Goal: Task Accomplishment & Management: Use online tool/utility

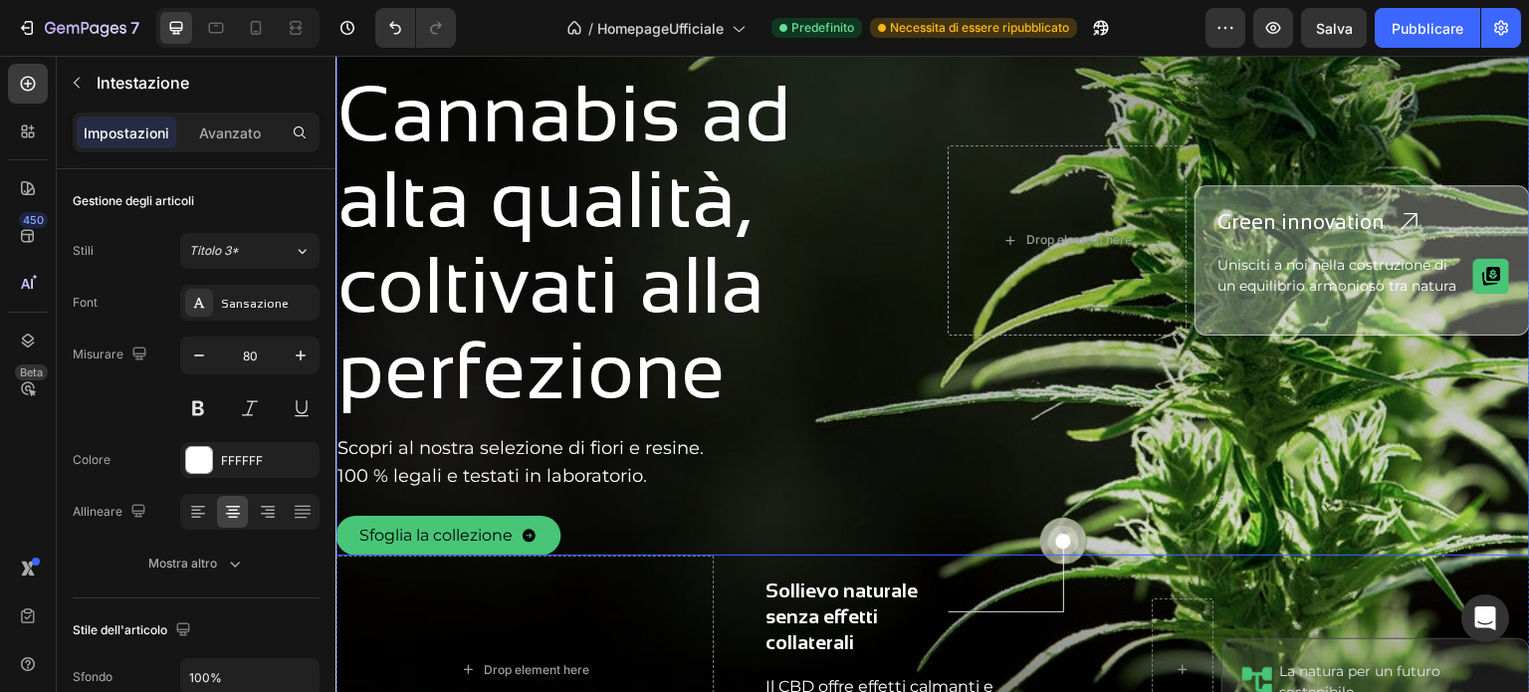
scroll to position [632, 0]
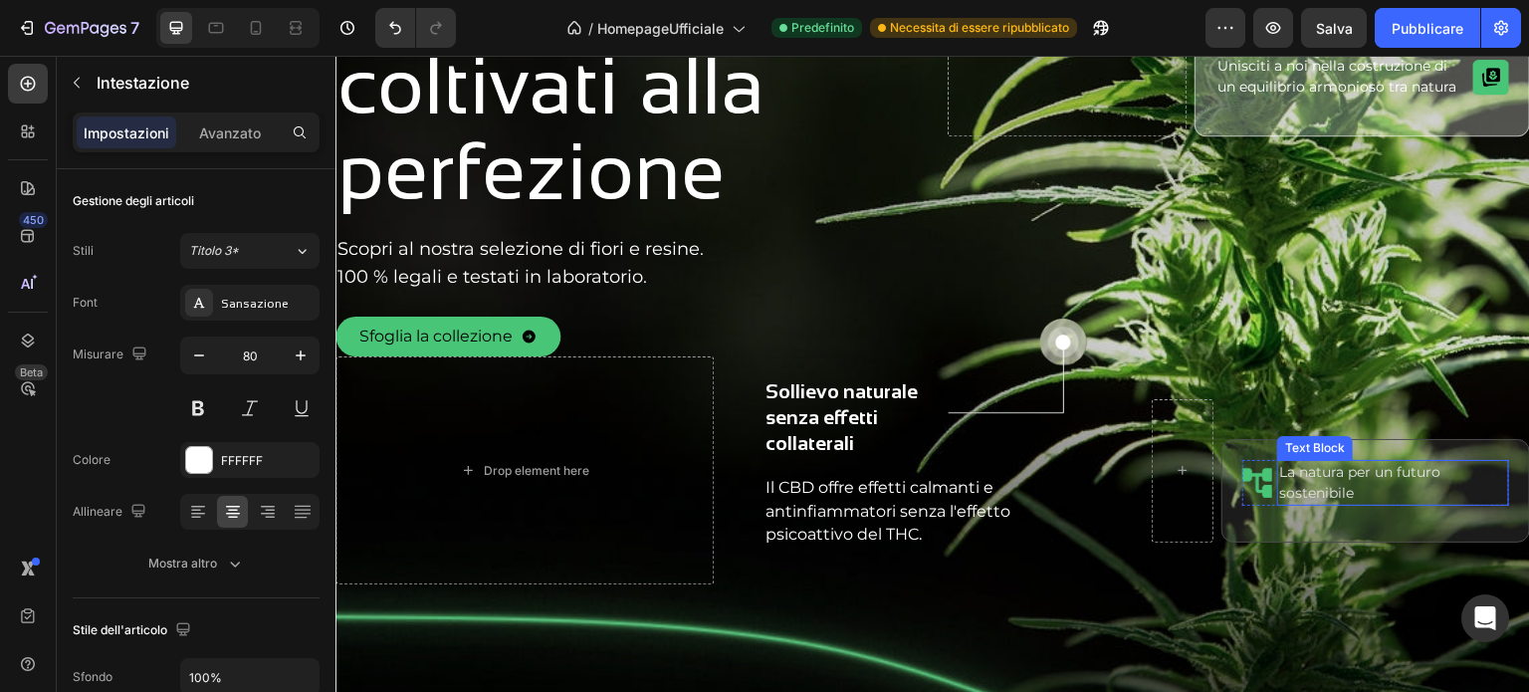
click at [1292, 483] on p "La natura per un futuro sostenibile" at bounding box center [1393, 483] width 228 height 42
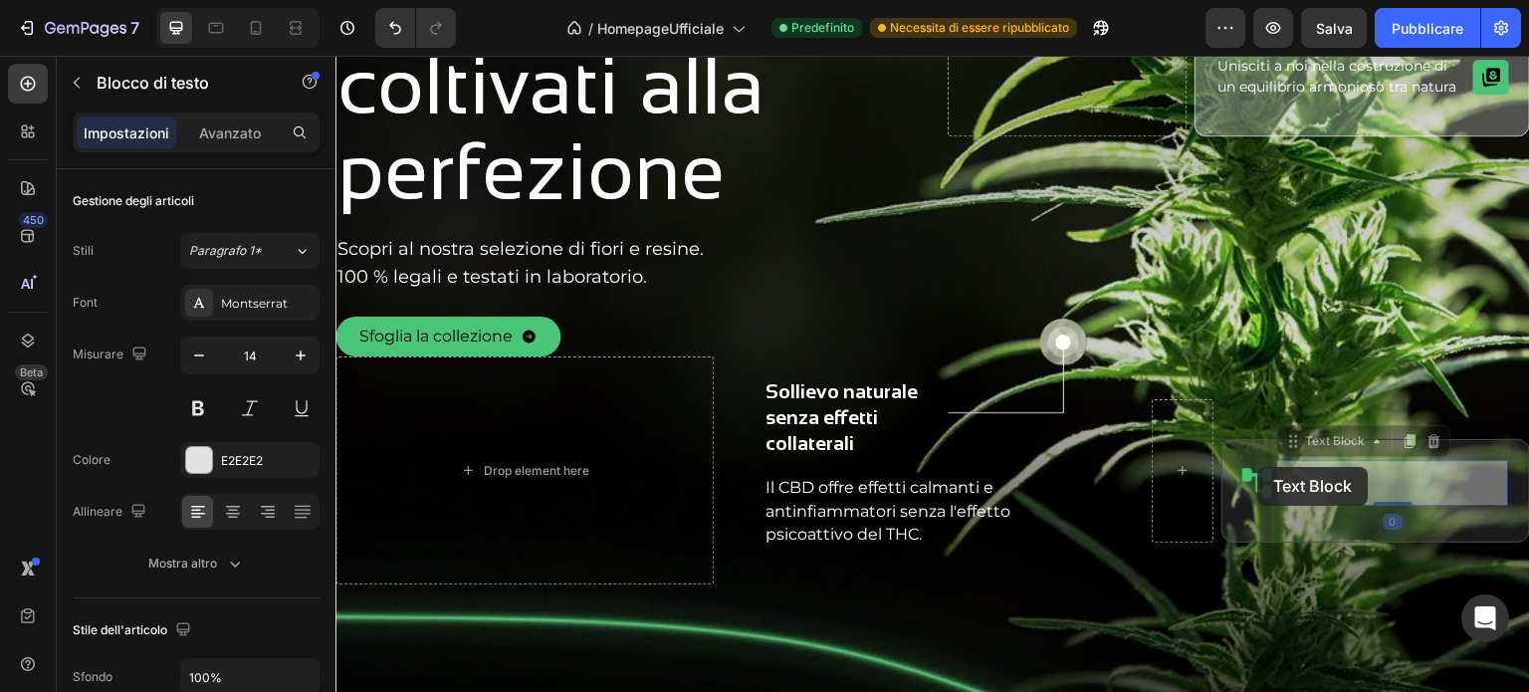
scroll to position [609, 0]
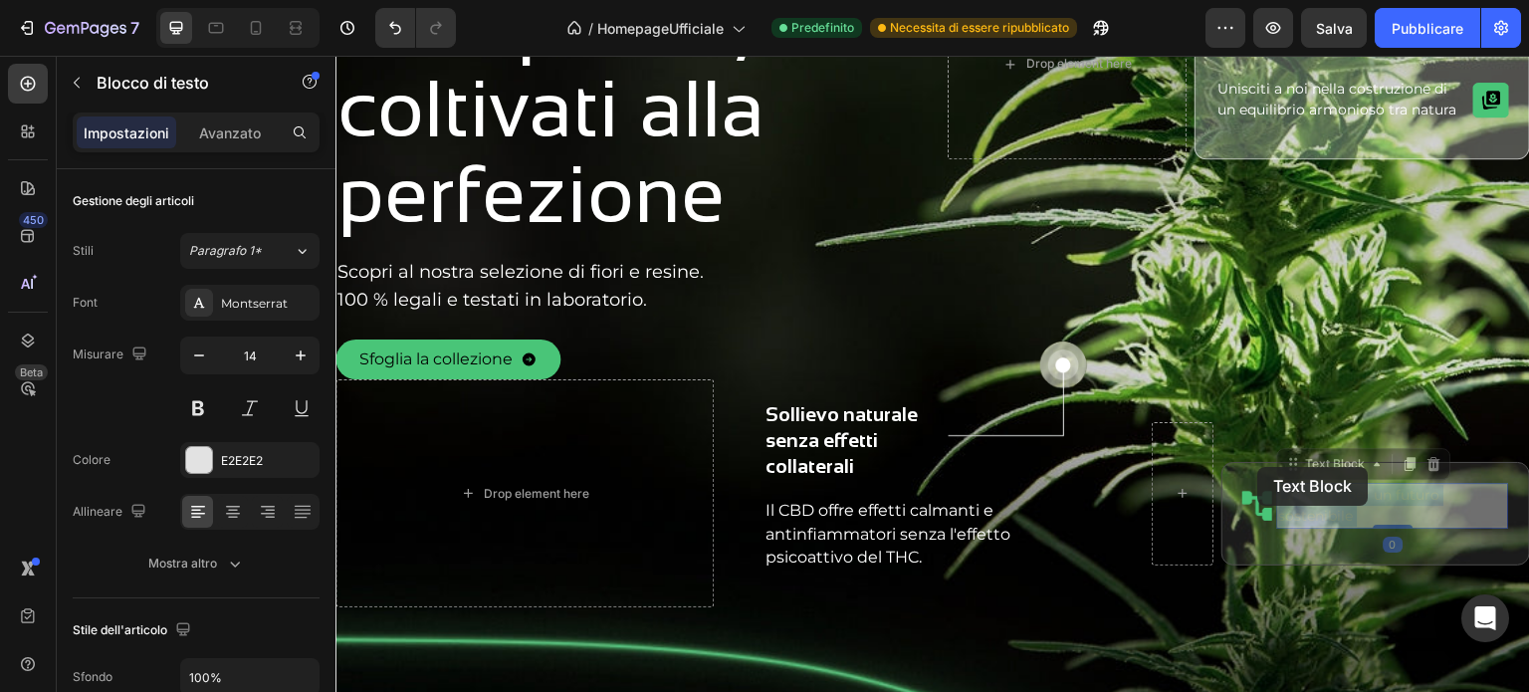
drag, startPoint x: 1353, startPoint y: 494, endPoint x: 1257, endPoint y: 467, distance: 99.3
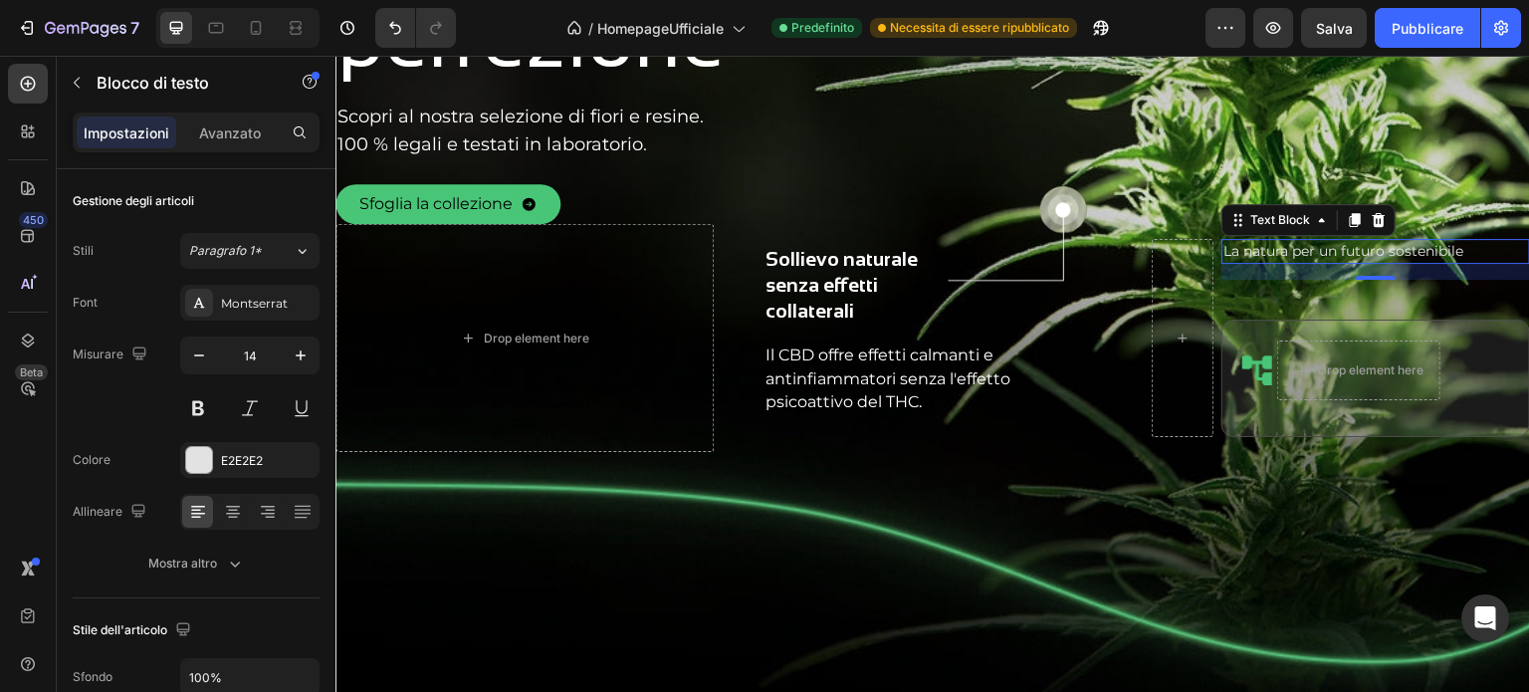
scroll to position [668, 0]
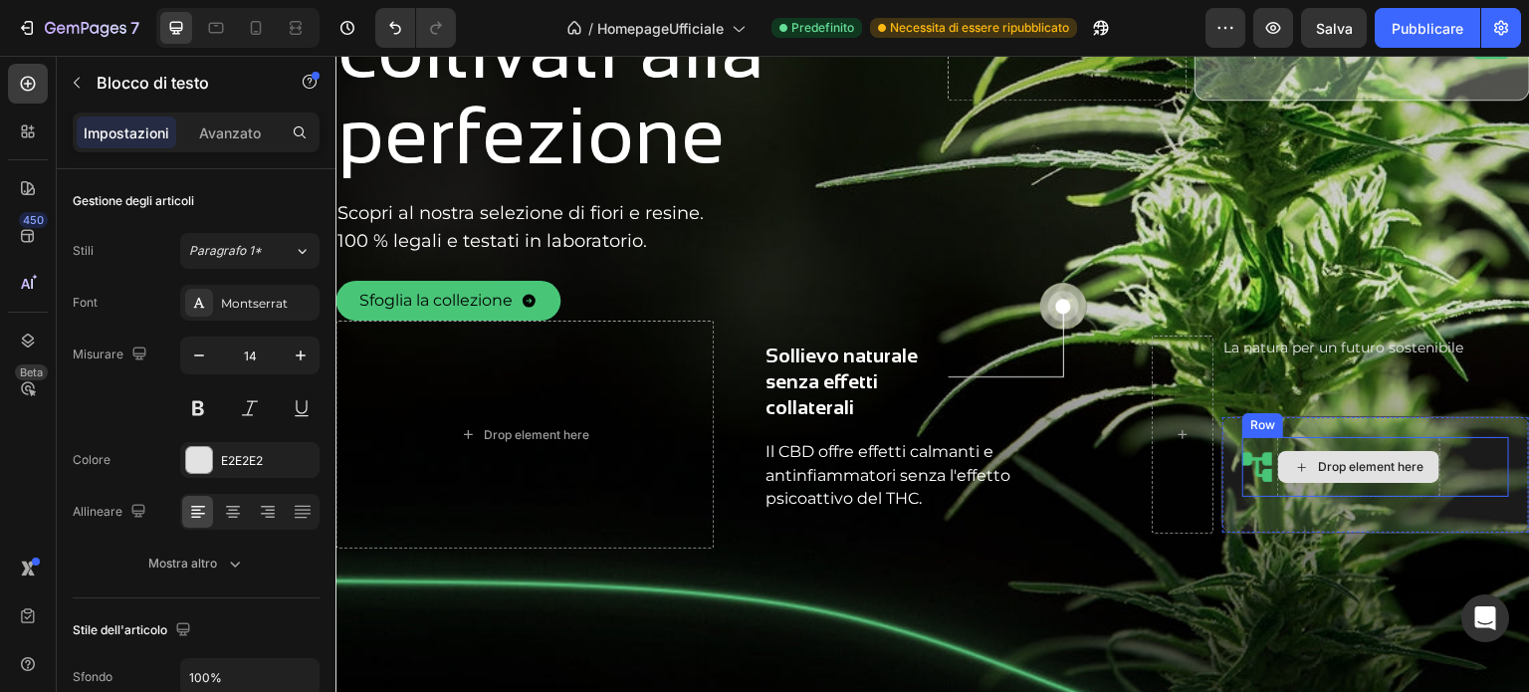
click at [1346, 466] on div "Drop element here" at bounding box center [1370, 467] width 105 height 16
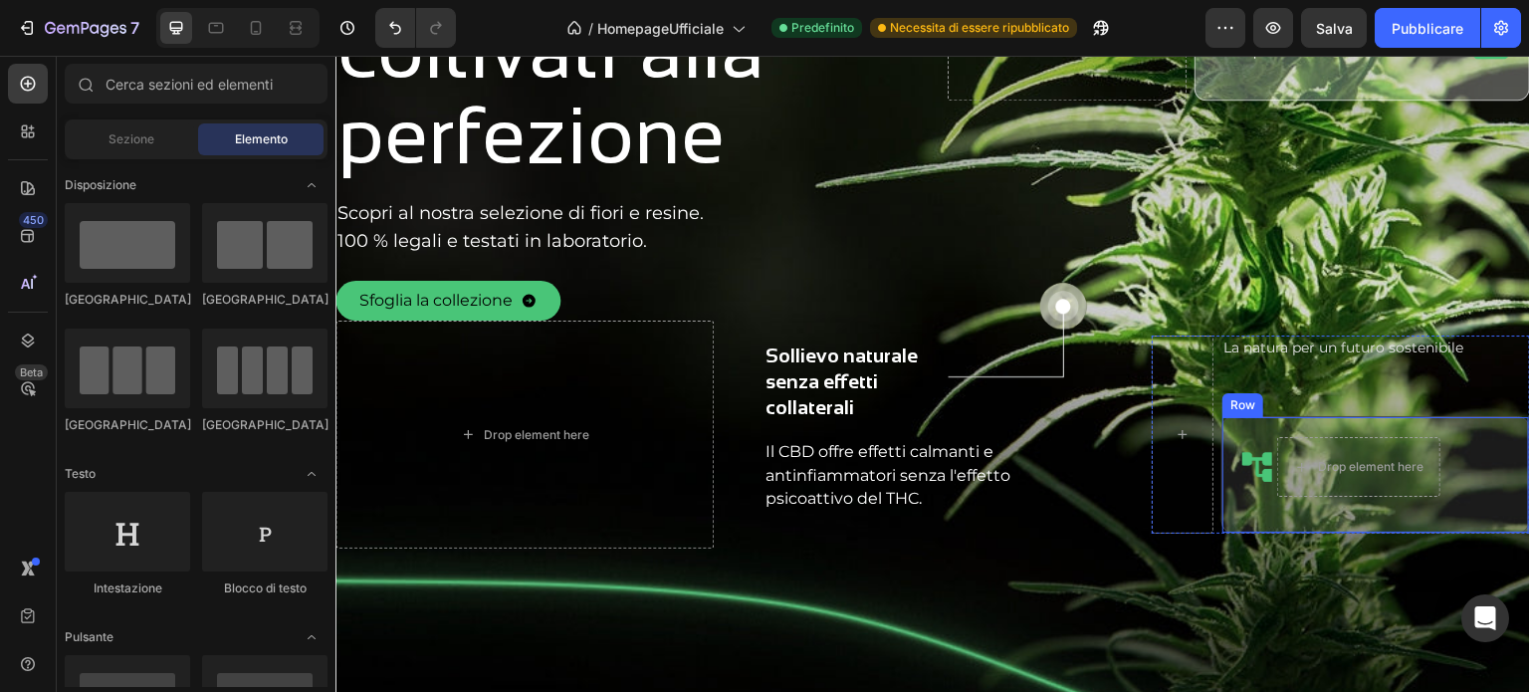
click at [1306, 348] on p "La natura per un futuro sostenibile" at bounding box center [1375, 347] width 305 height 21
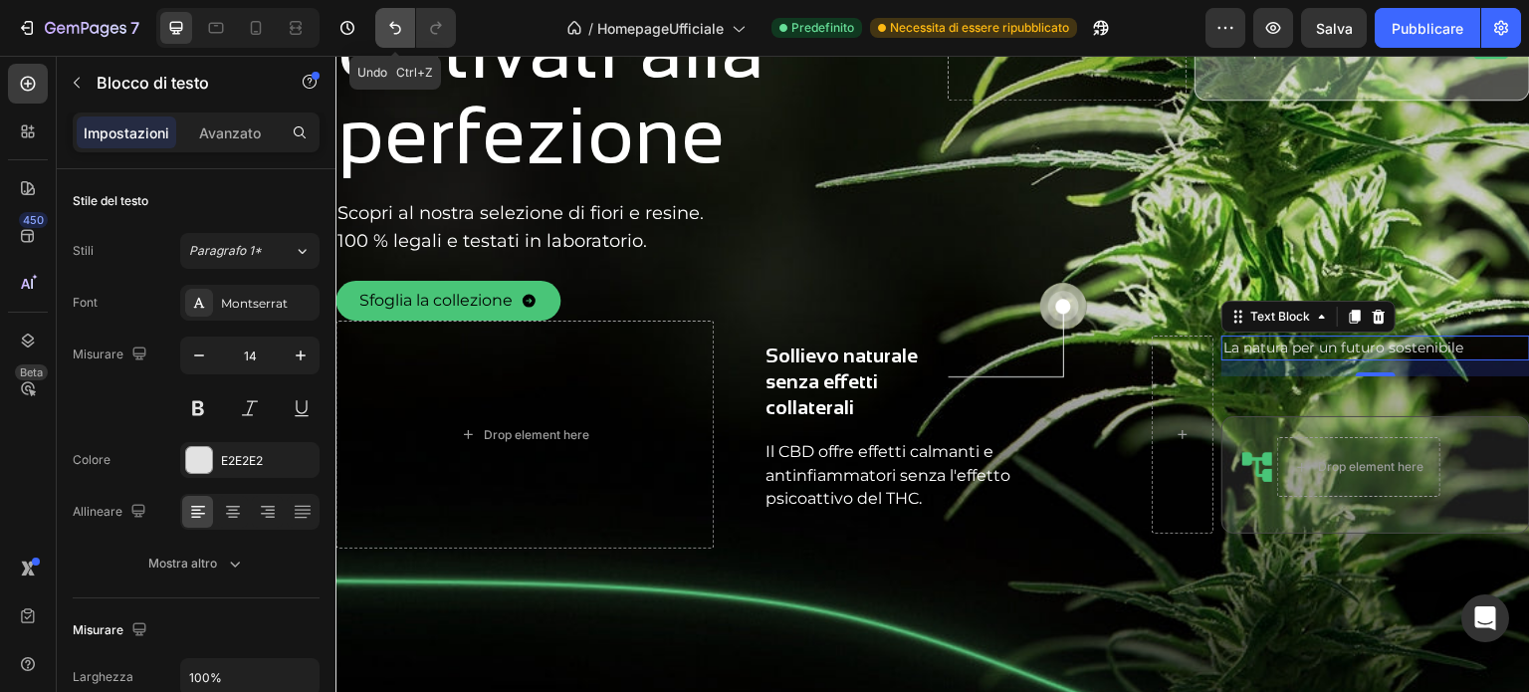
click at [402, 23] on icon "Annulla/Ripristina" at bounding box center [395, 28] width 20 height 20
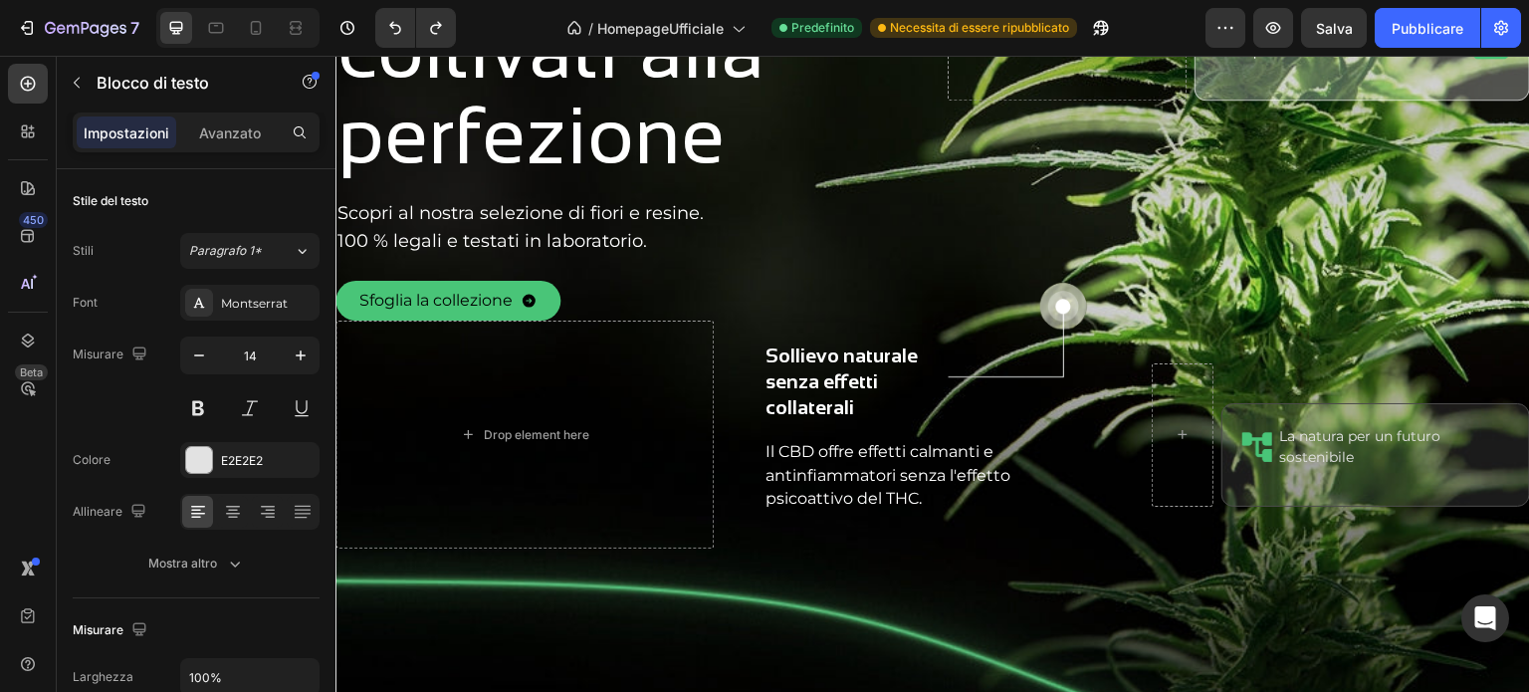
click at [1330, 447] on p "La natura per un futuro sostenibile" at bounding box center [1393, 447] width 228 height 42
click at [1339, 442] on p "La natura per un futuro sostenibile" at bounding box center [1393, 447] width 228 height 42
click at [1352, 462] on p "La natura per un futuro sostenibile" at bounding box center [1393, 447] width 228 height 42
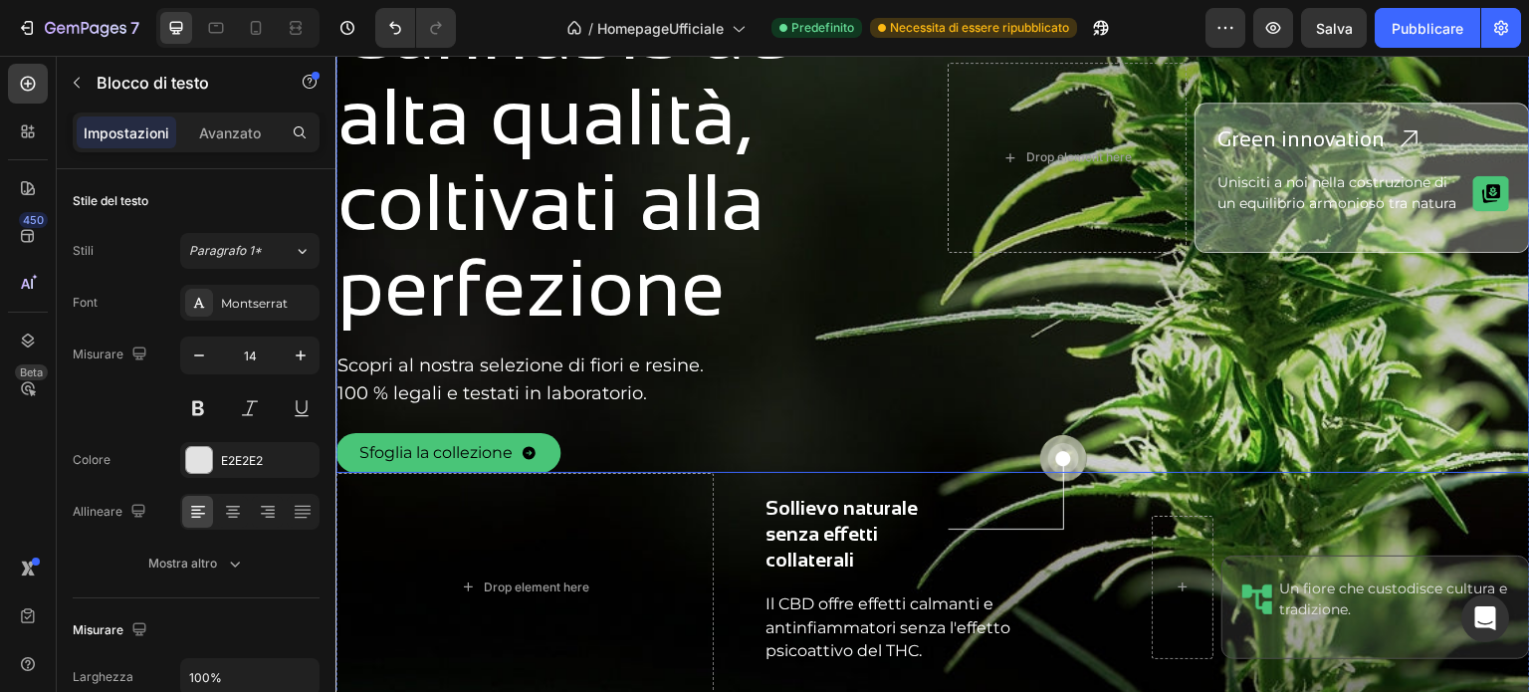
scroll to position [697, 0]
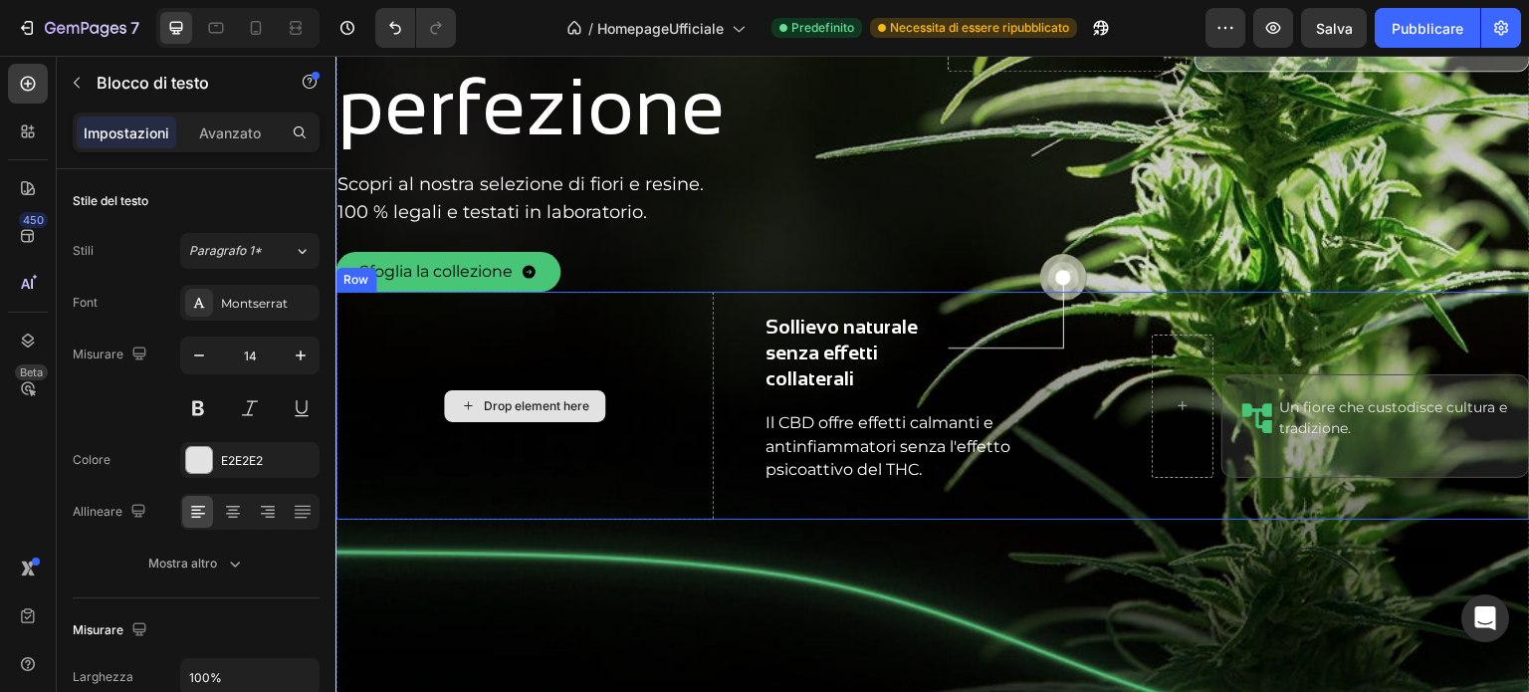
click at [539, 405] on div "Drop element here" at bounding box center [536, 406] width 105 height 16
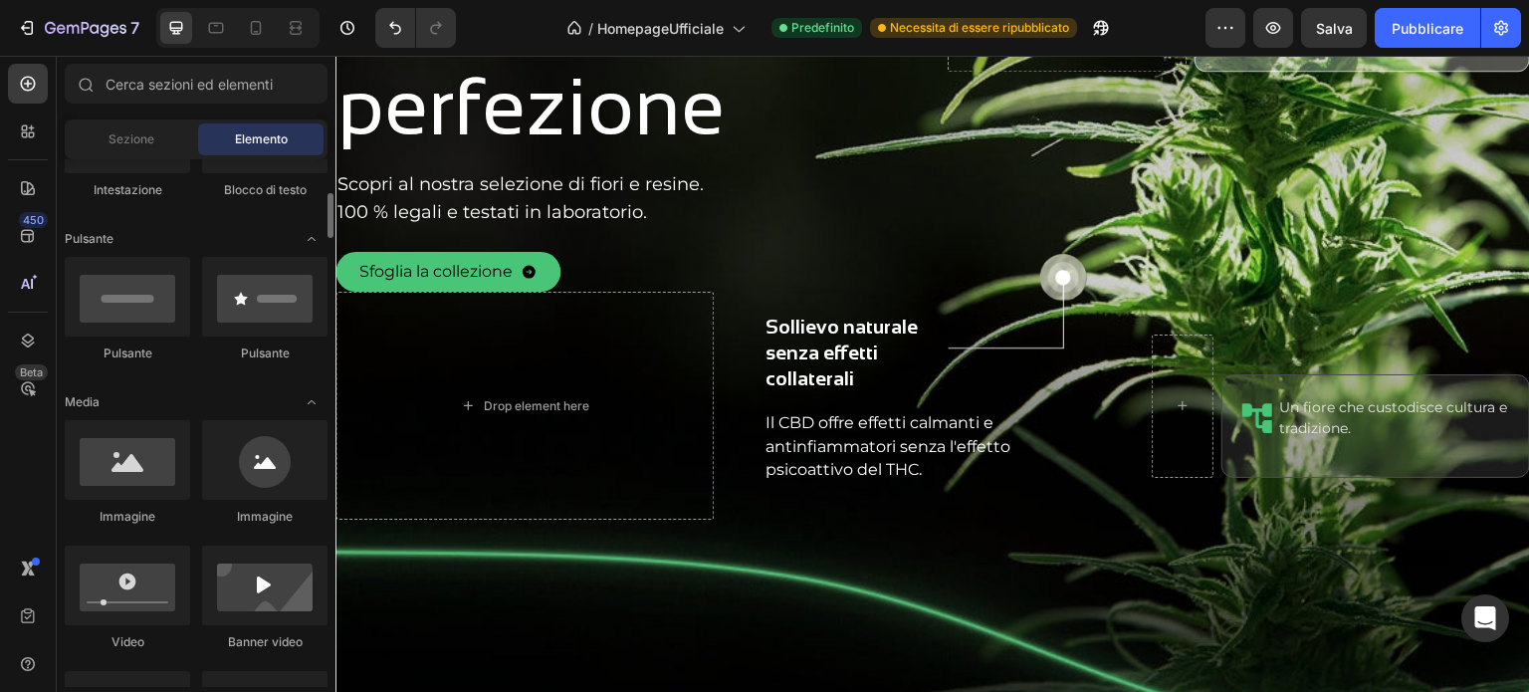
scroll to position [498, 0]
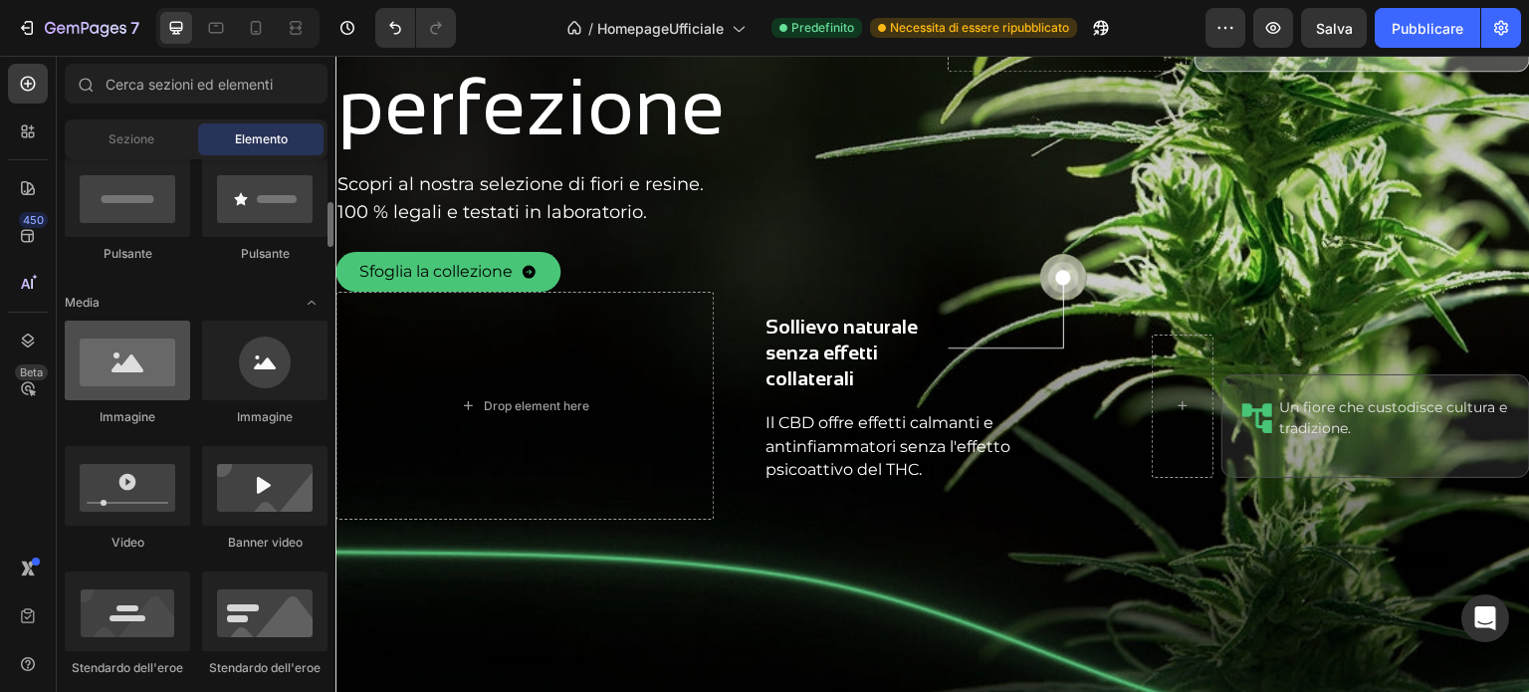
click at [144, 385] on div at bounding box center [127, 360] width 125 height 80
click at [143, 395] on div at bounding box center [127, 360] width 125 height 80
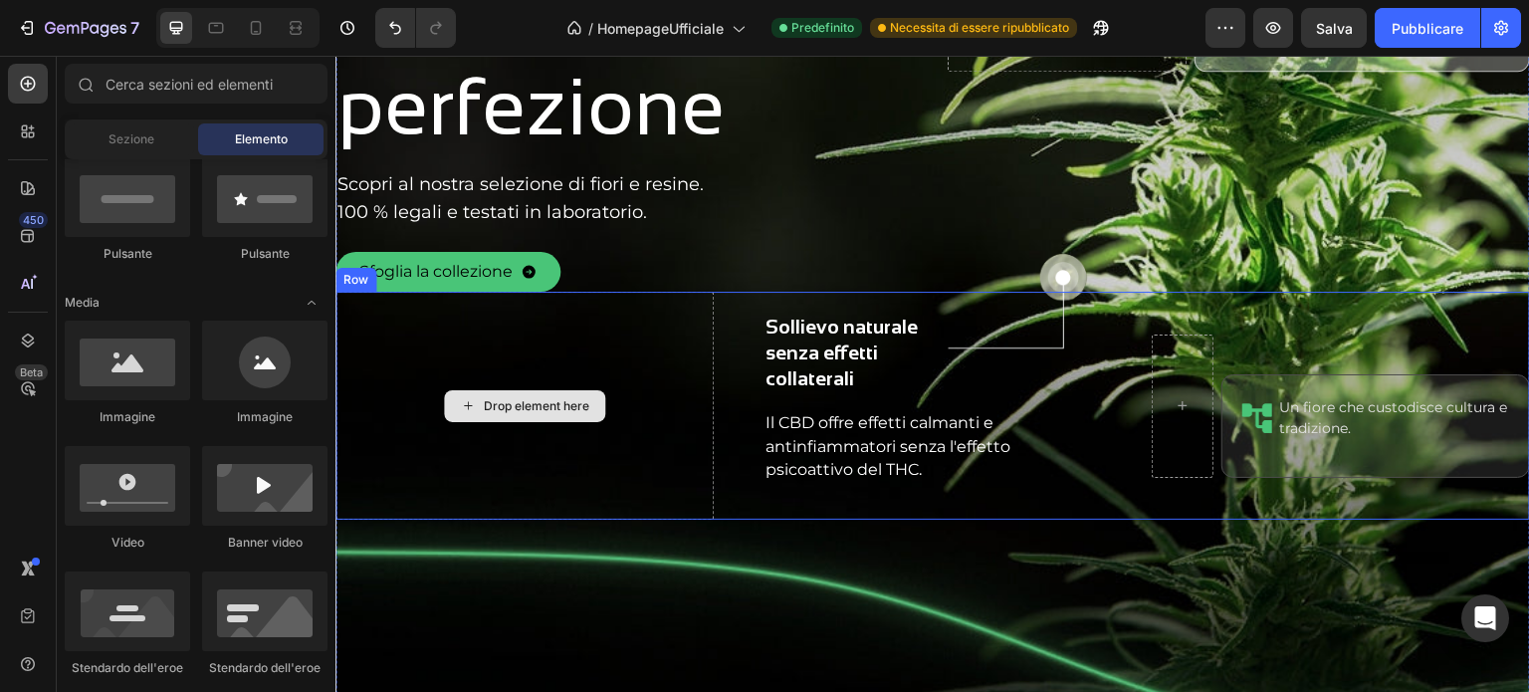
click at [507, 410] on div "Drop element here" at bounding box center [536, 406] width 105 height 16
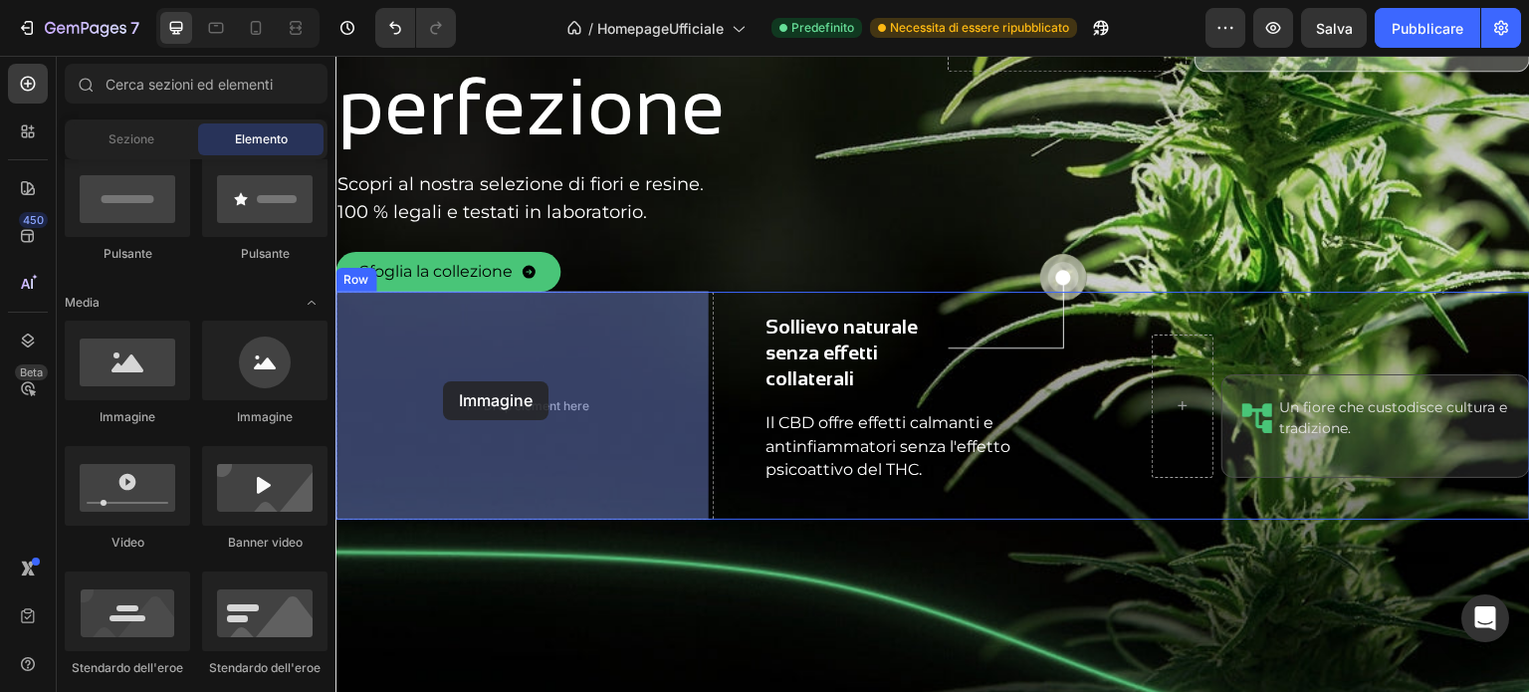
drag, startPoint x: 443, startPoint y: 411, endPoint x: 443, endPoint y: 381, distance: 29.9
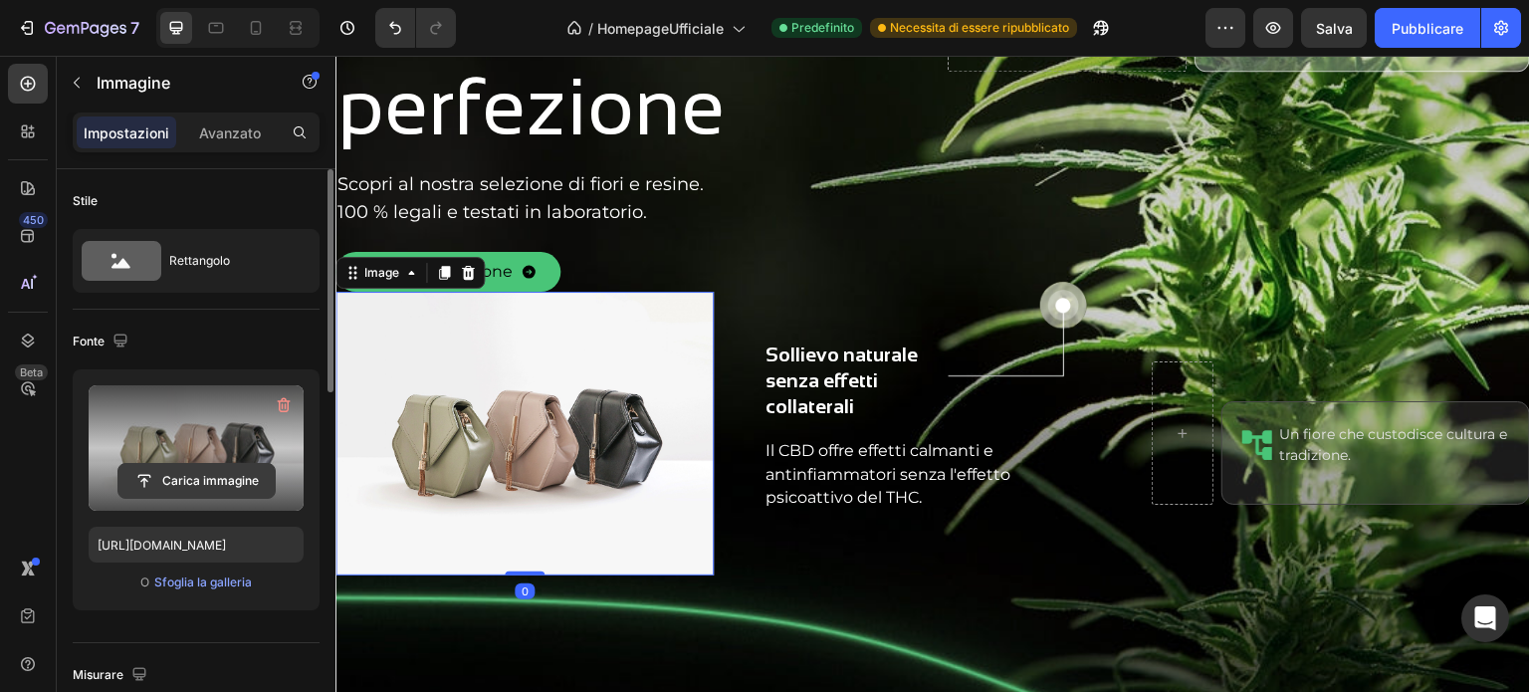
click at [199, 475] on input "file" at bounding box center [196, 481] width 156 height 34
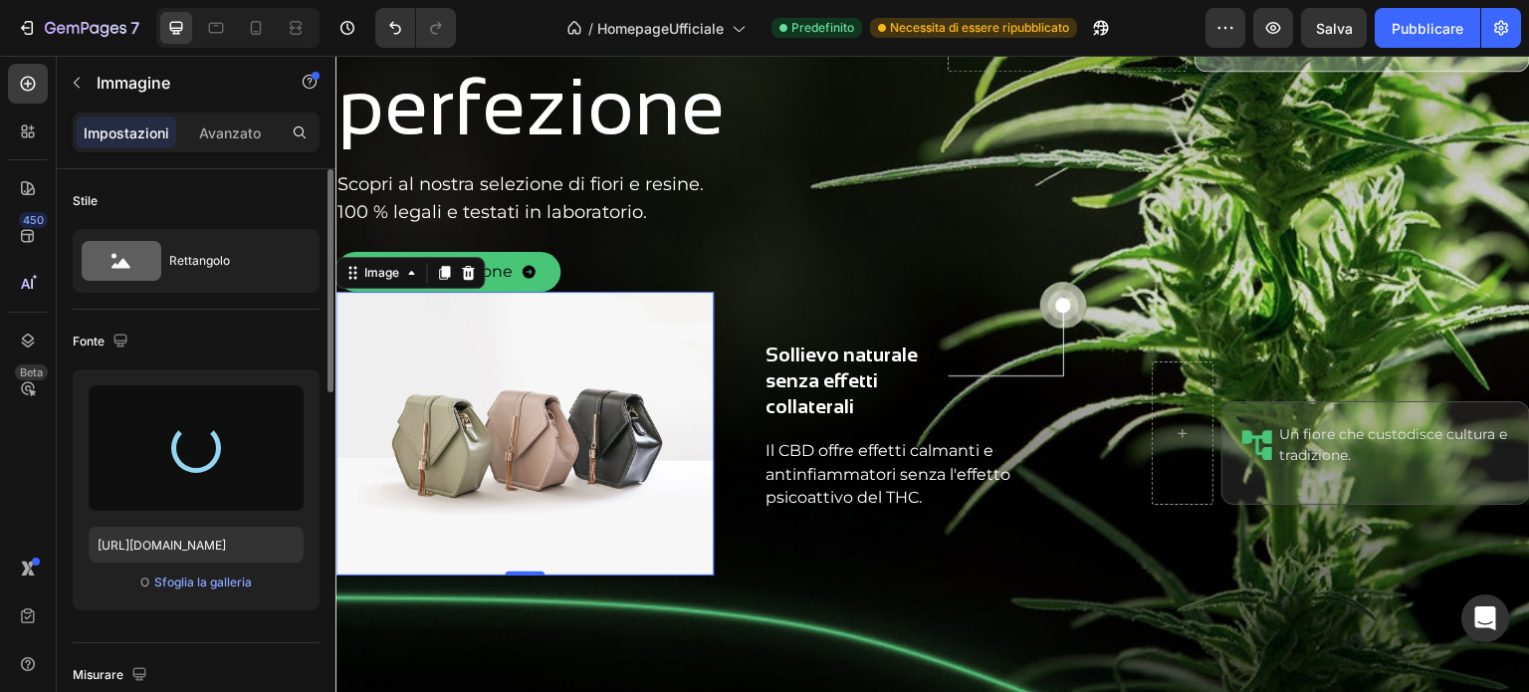
type input "[URL][DOMAIN_NAME]"
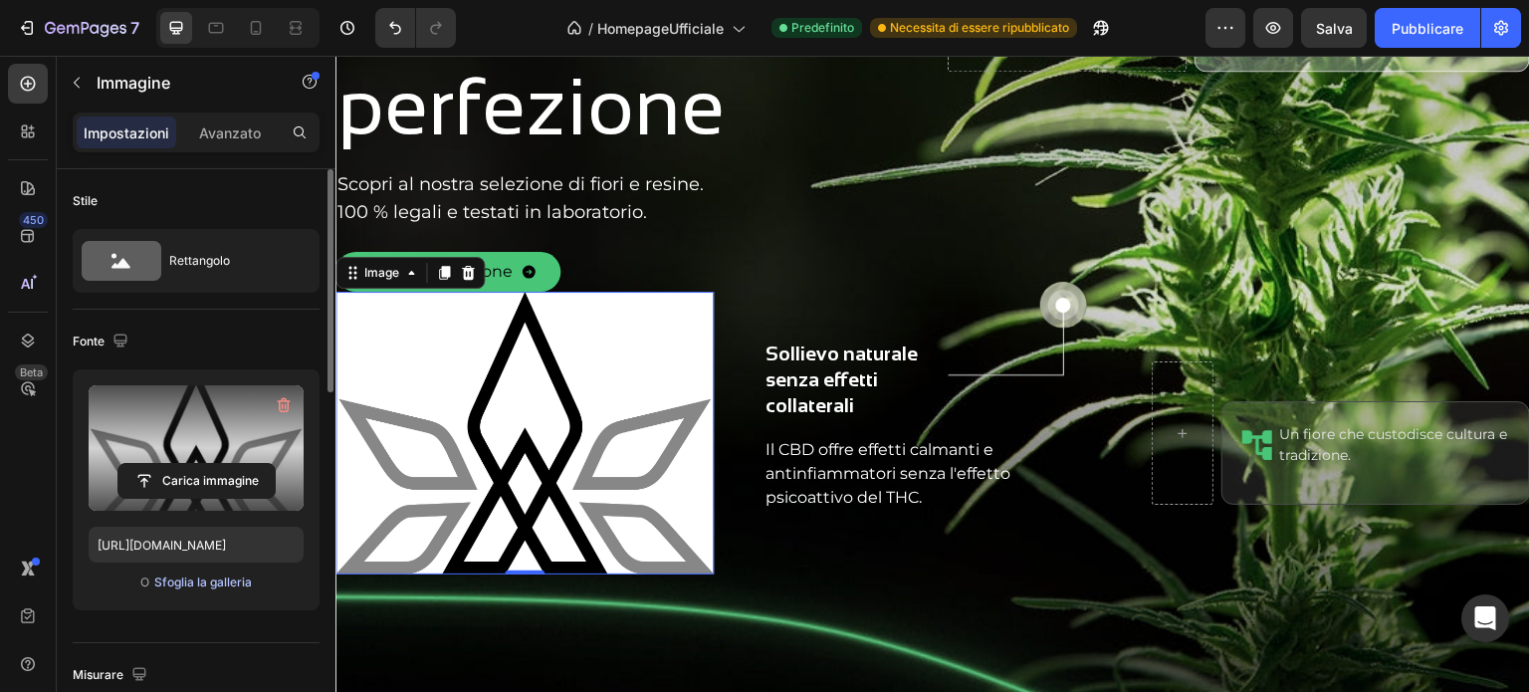
click at [189, 579] on font "Sfoglia la galleria" at bounding box center [203, 581] width 98 height 15
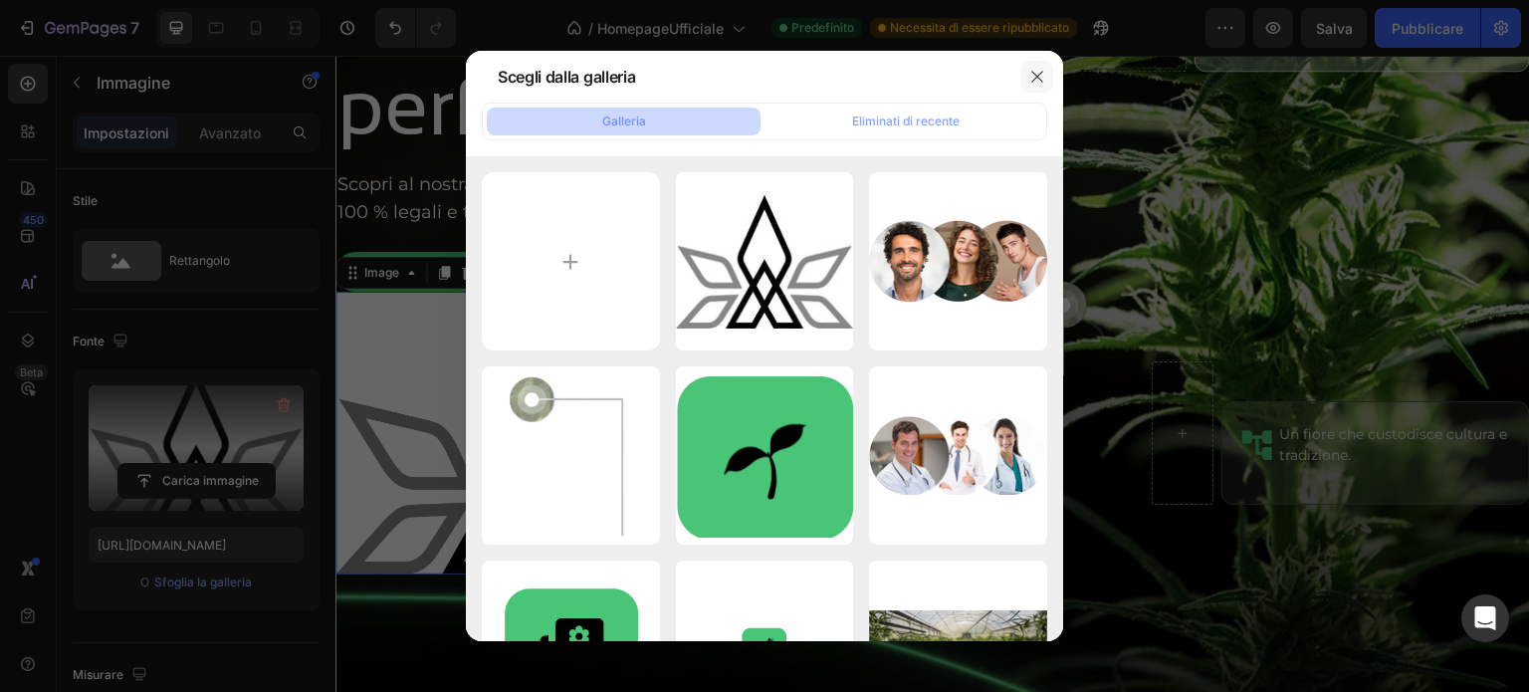
click at [1027, 76] on button "button" at bounding box center [1037, 77] width 32 height 32
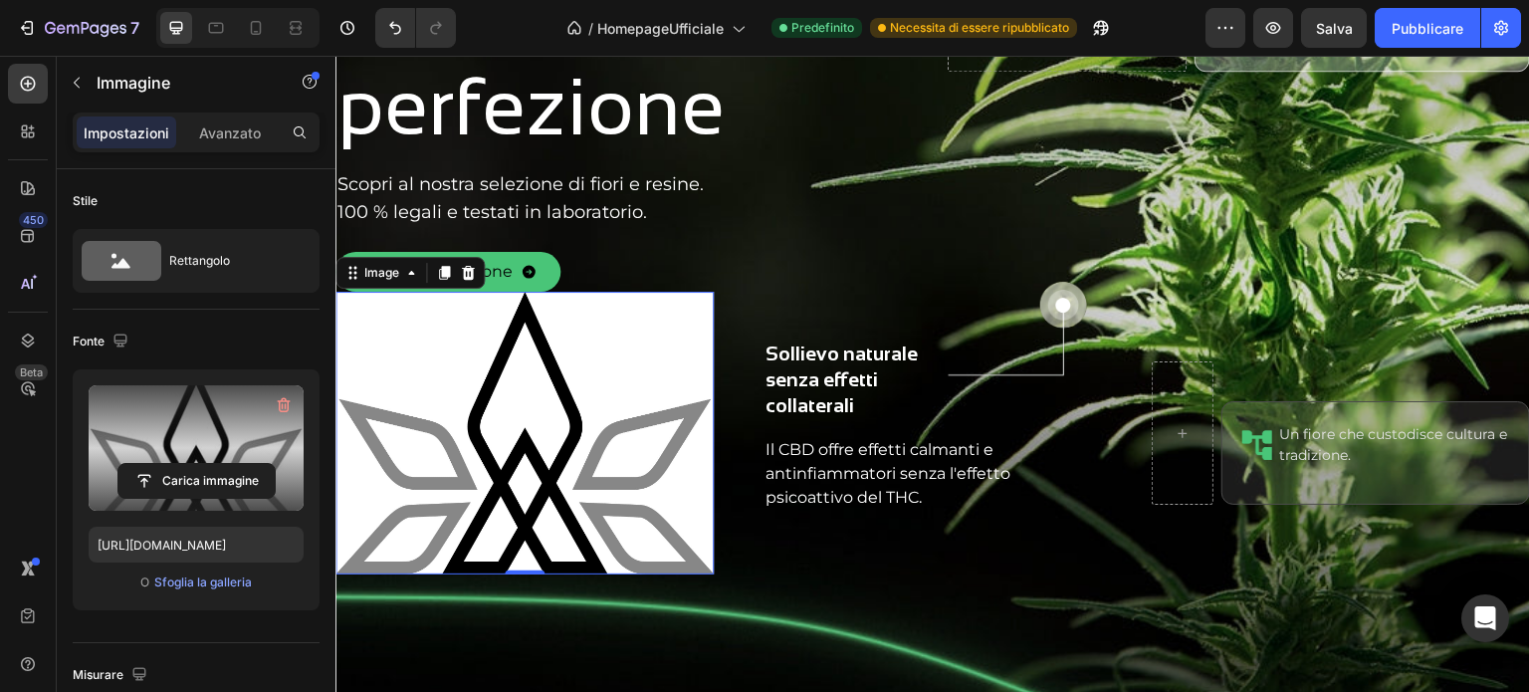
click at [490, 419] on img at bounding box center [524, 433] width 378 height 283
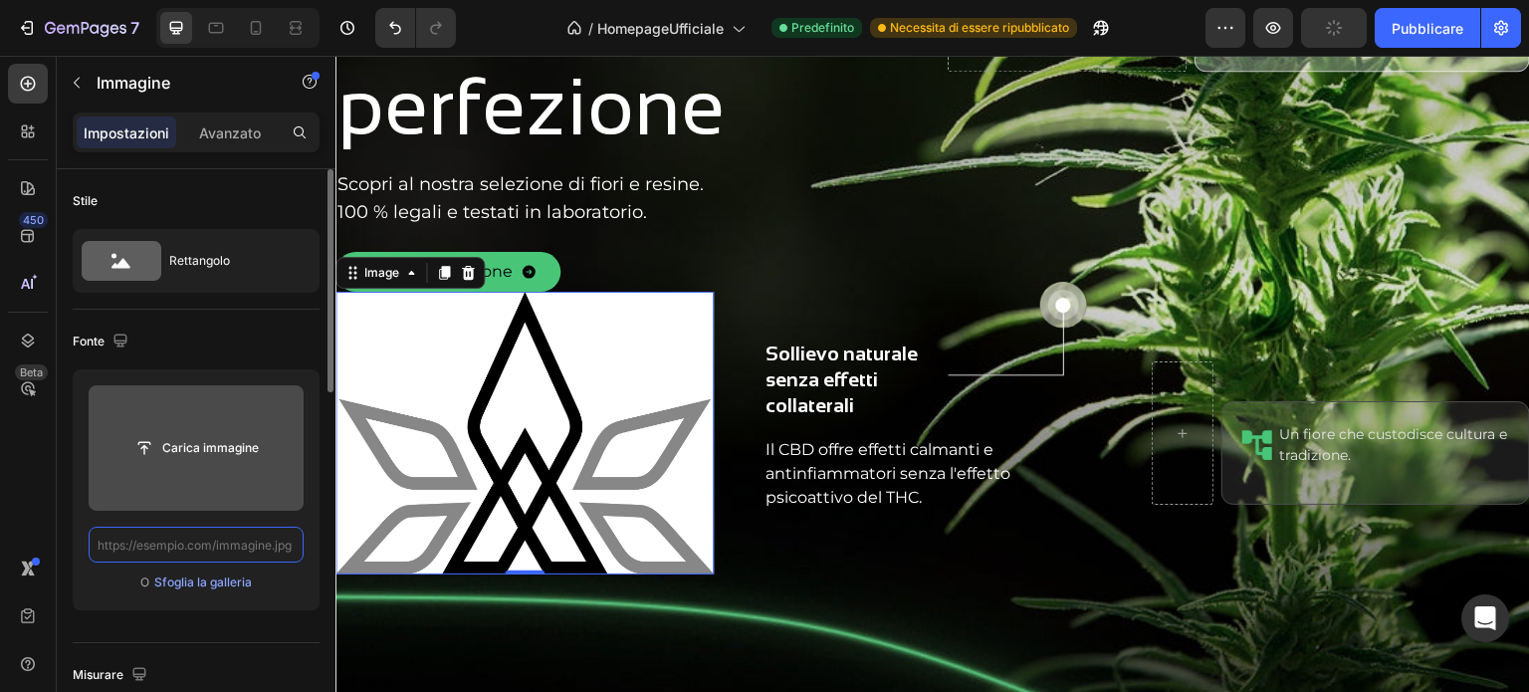
scroll to position [0, 0]
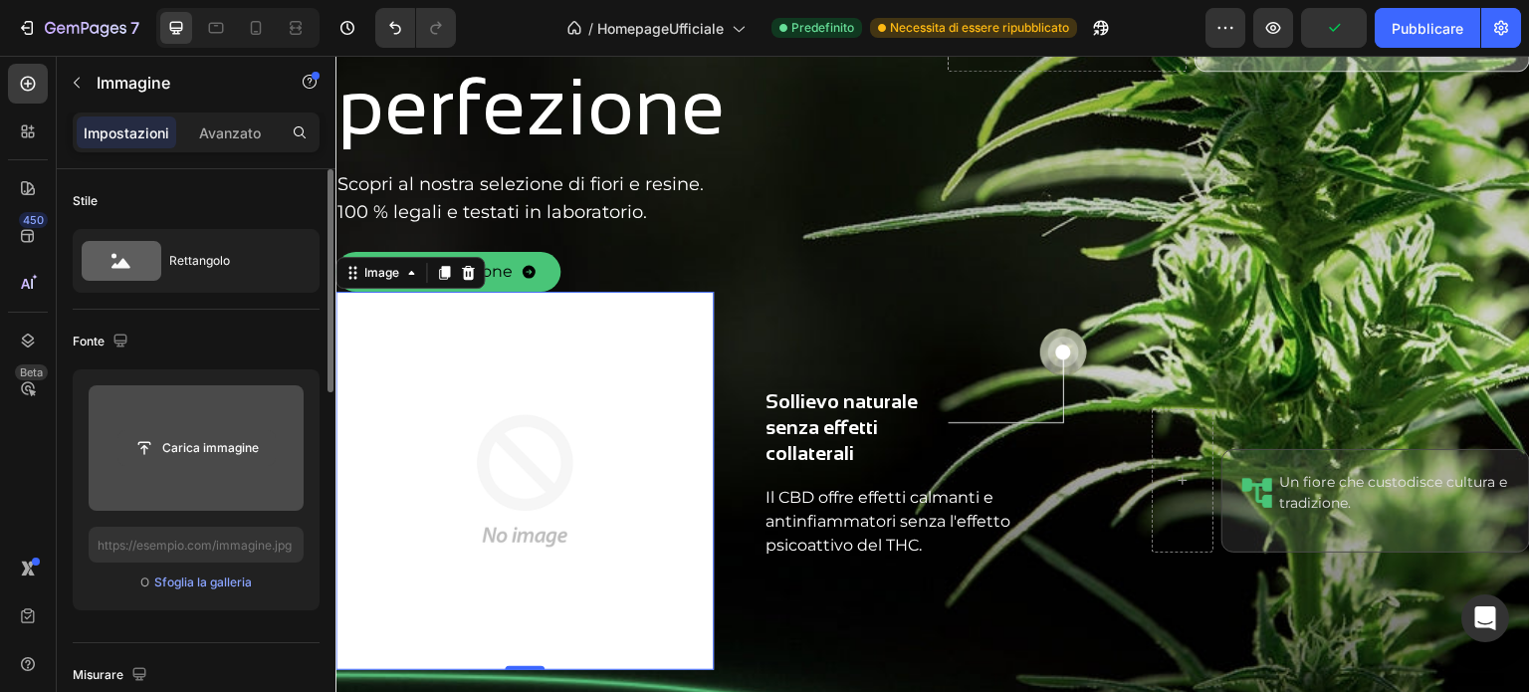
click at [218, 441] on input "file" at bounding box center [196, 448] width 156 height 34
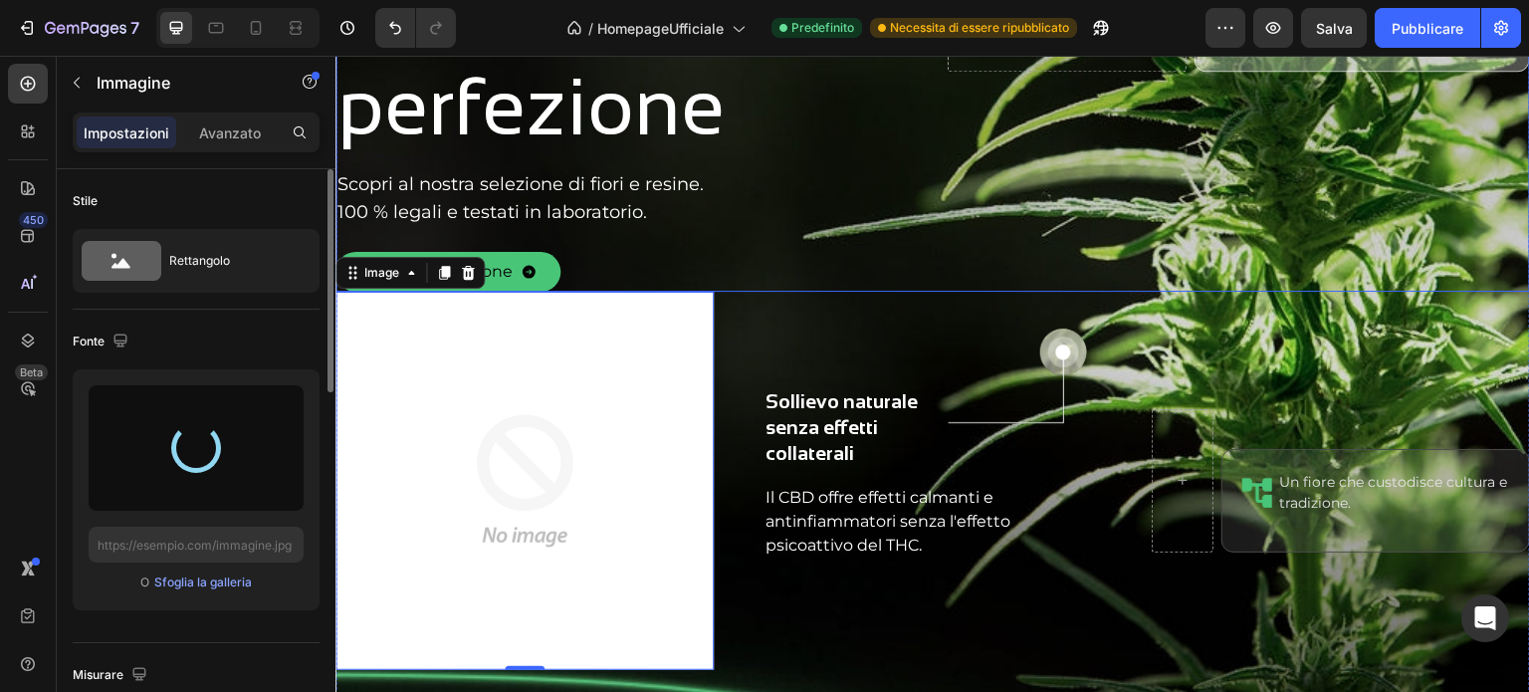
type input "[URL][DOMAIN_NAME]"
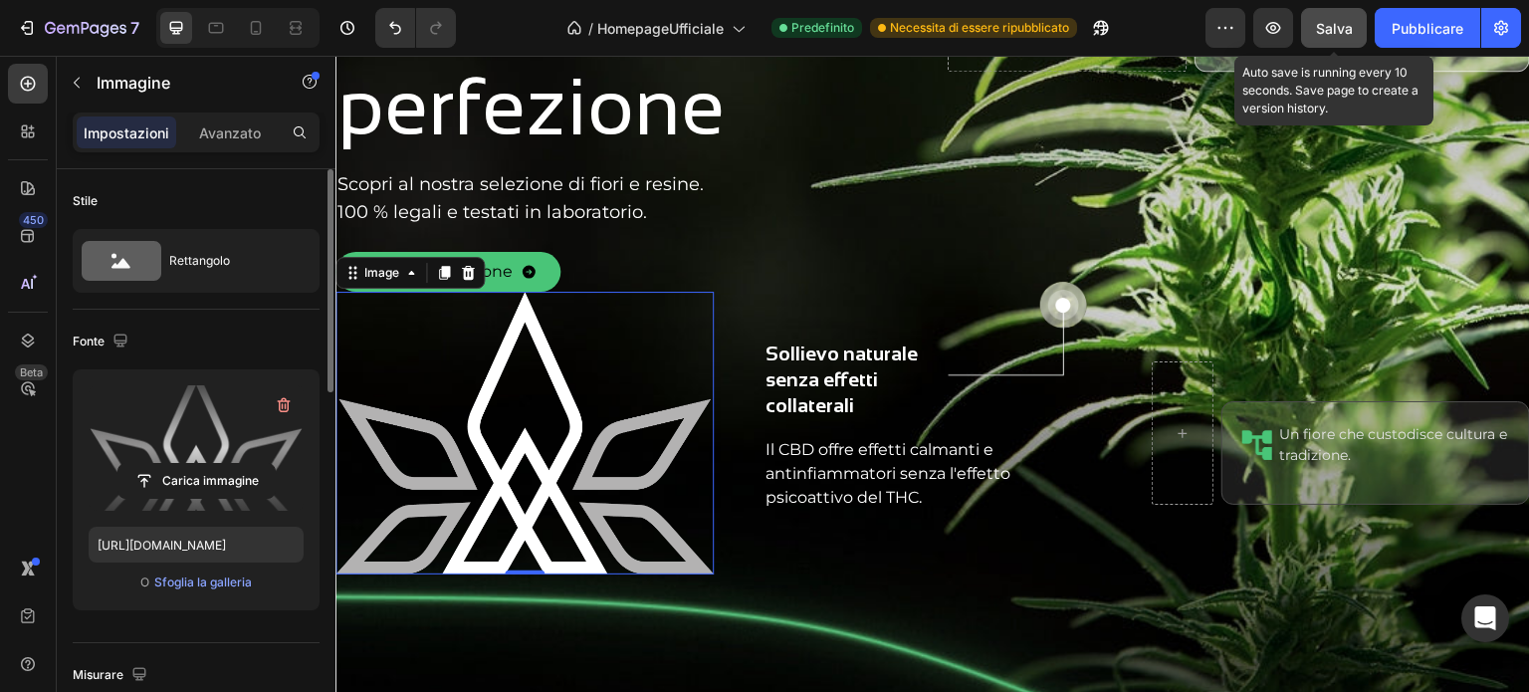
click at [1342, 29] on font "Salva" at bounding box center [1334, 28] width 37 height 17
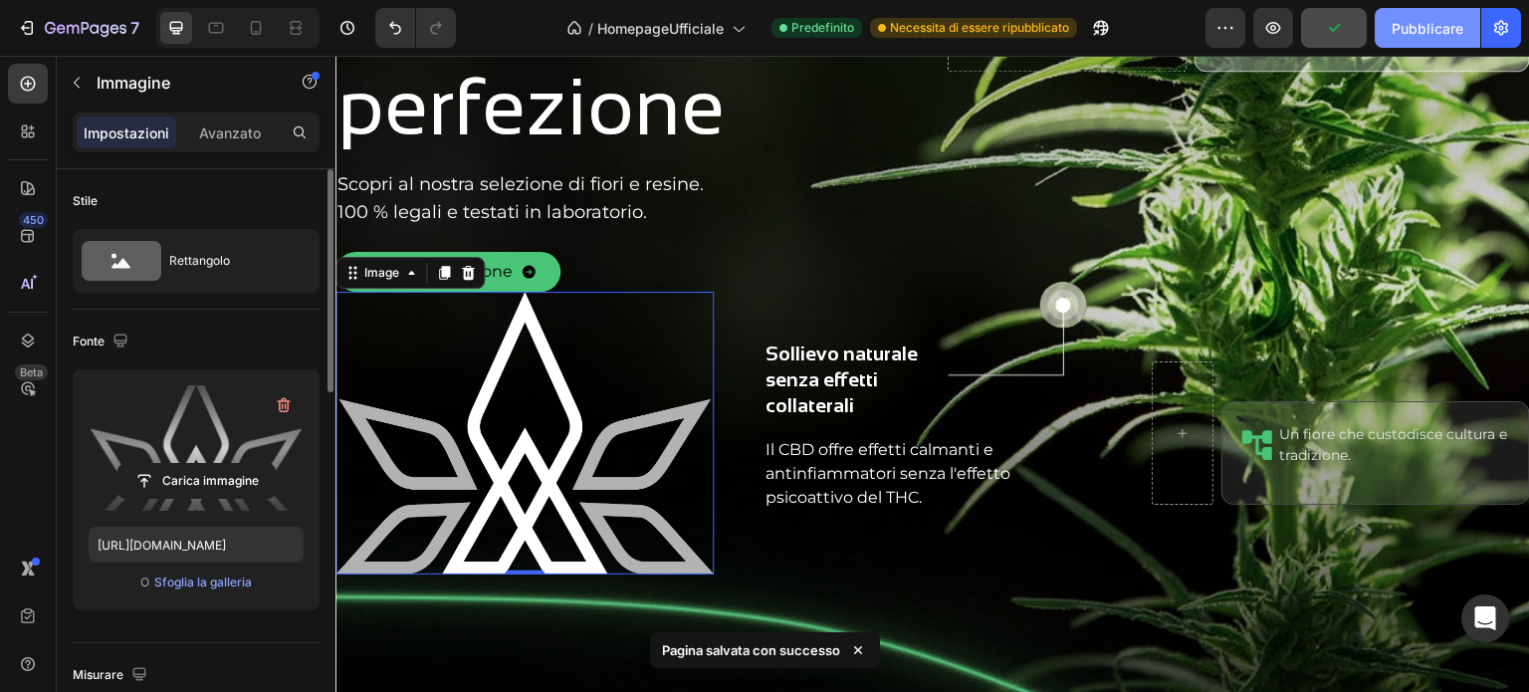
click at [1437, 27] on font "Pubblicare" at bounding box center [1427, 28] width 72 height 17
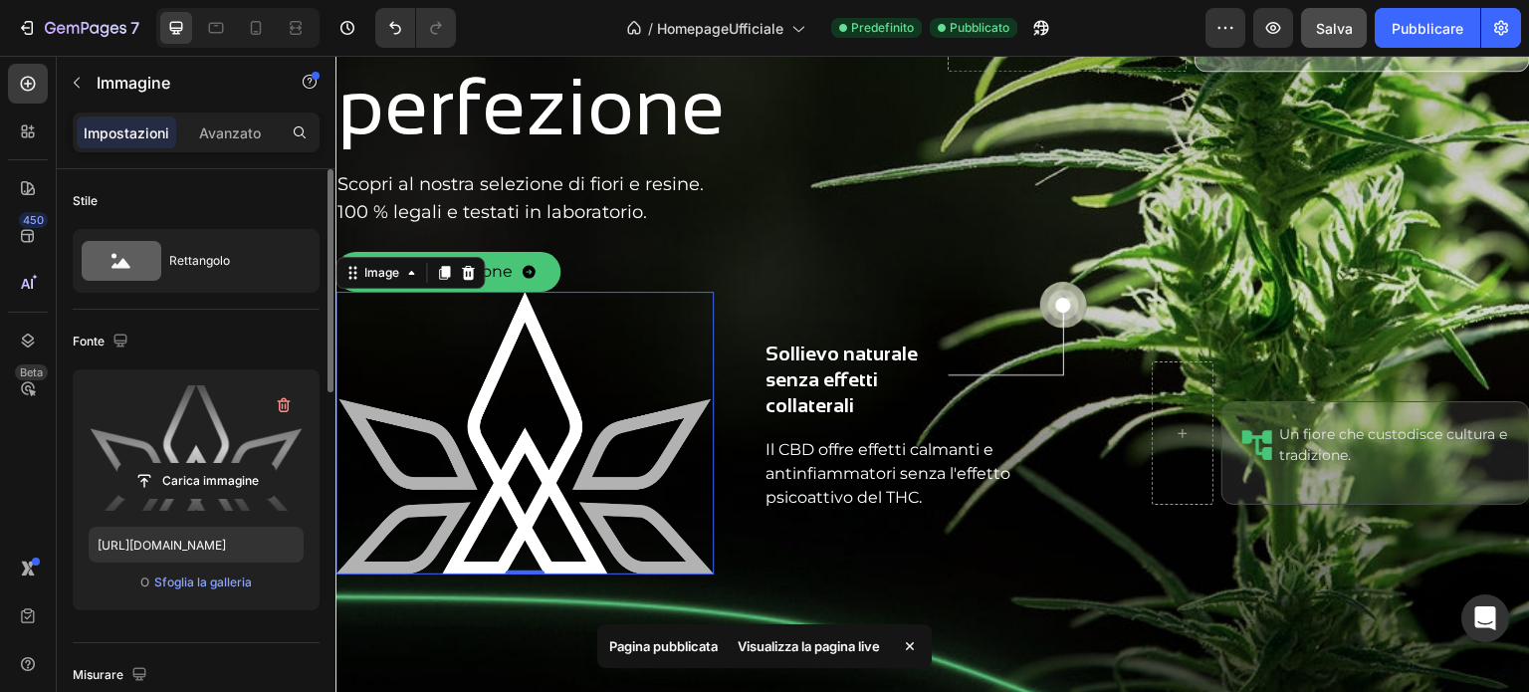
click at [489, 401] on img at bounding box center [524, 433] width 378 height 283
click at [467, 274] on icon at bounding box center [468, 273] width 13 height 14
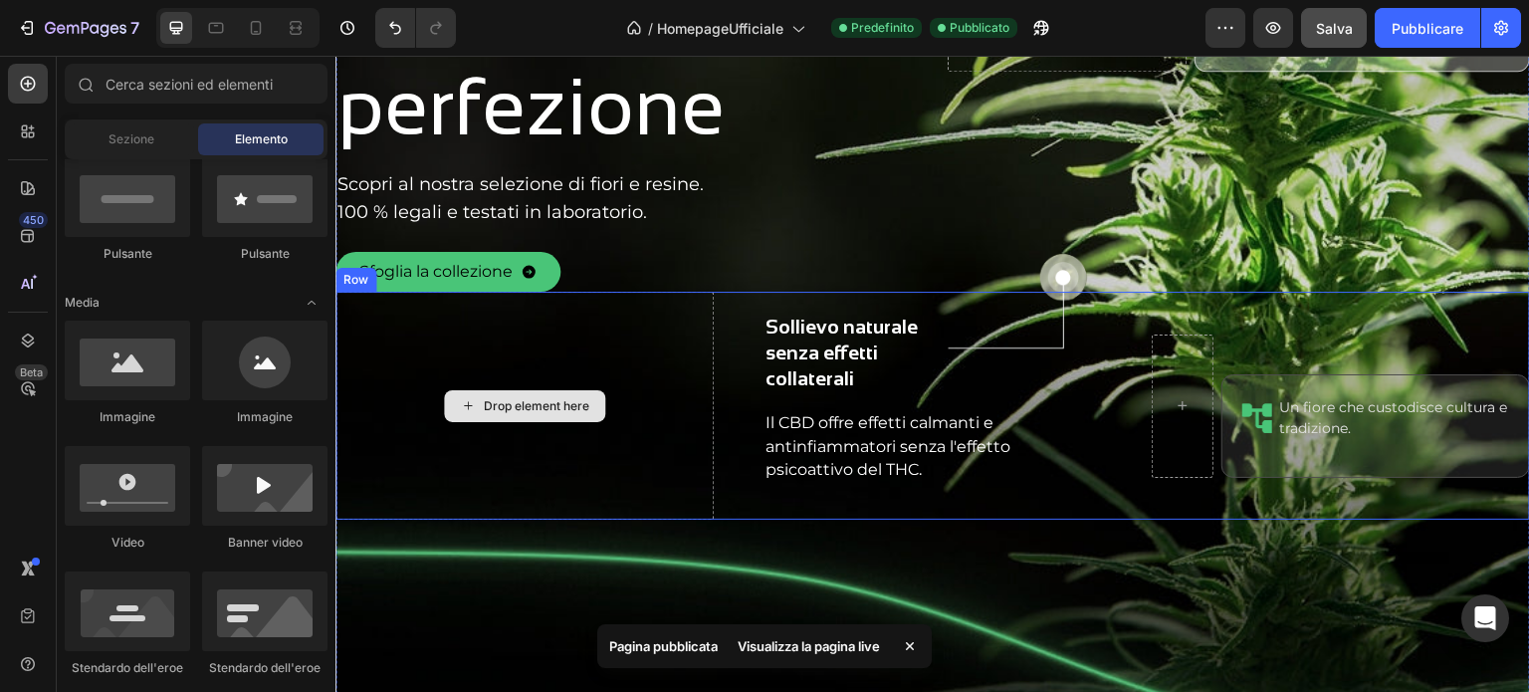
click at [511, 405] on div "Drop element here" at bounding box center [536, 406] width 105 height 16
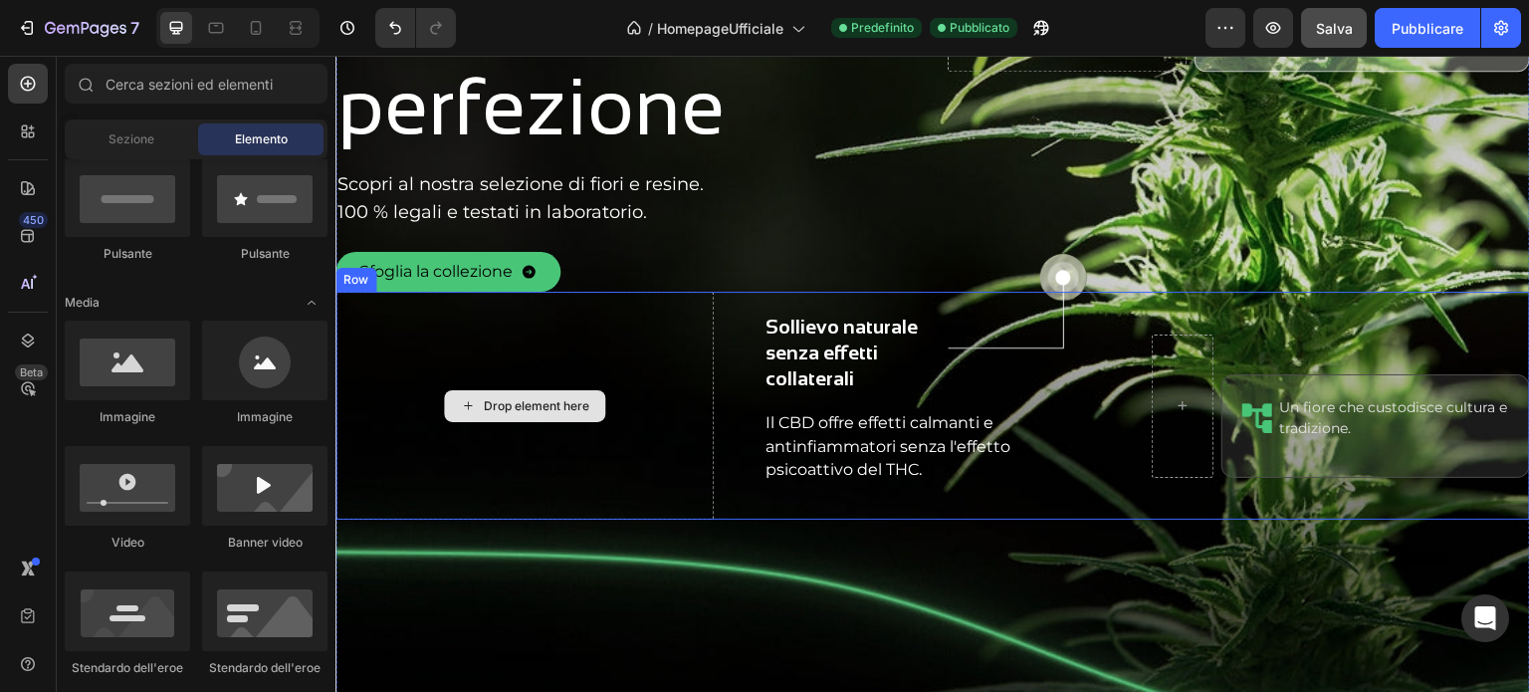
click at [486, 406] on div "Drop element here" at bounding box center [536, 406] width 105 height 16
click at [460, 401] on icon at bounding box center [468, 405] width 16 height 17
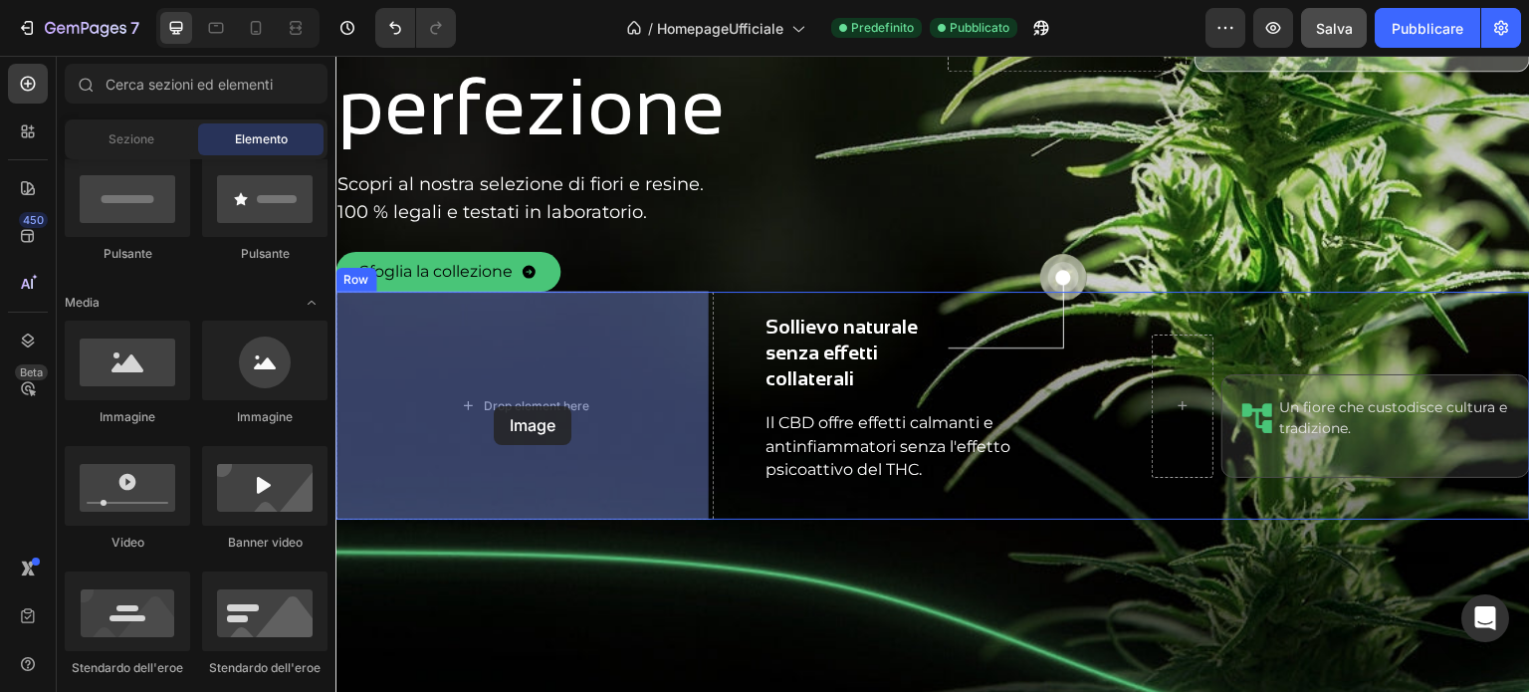
drag, startPoint x: 600, startPoint y: 434, endPoint x: 494, endPoint y: 406, distance: 110.1
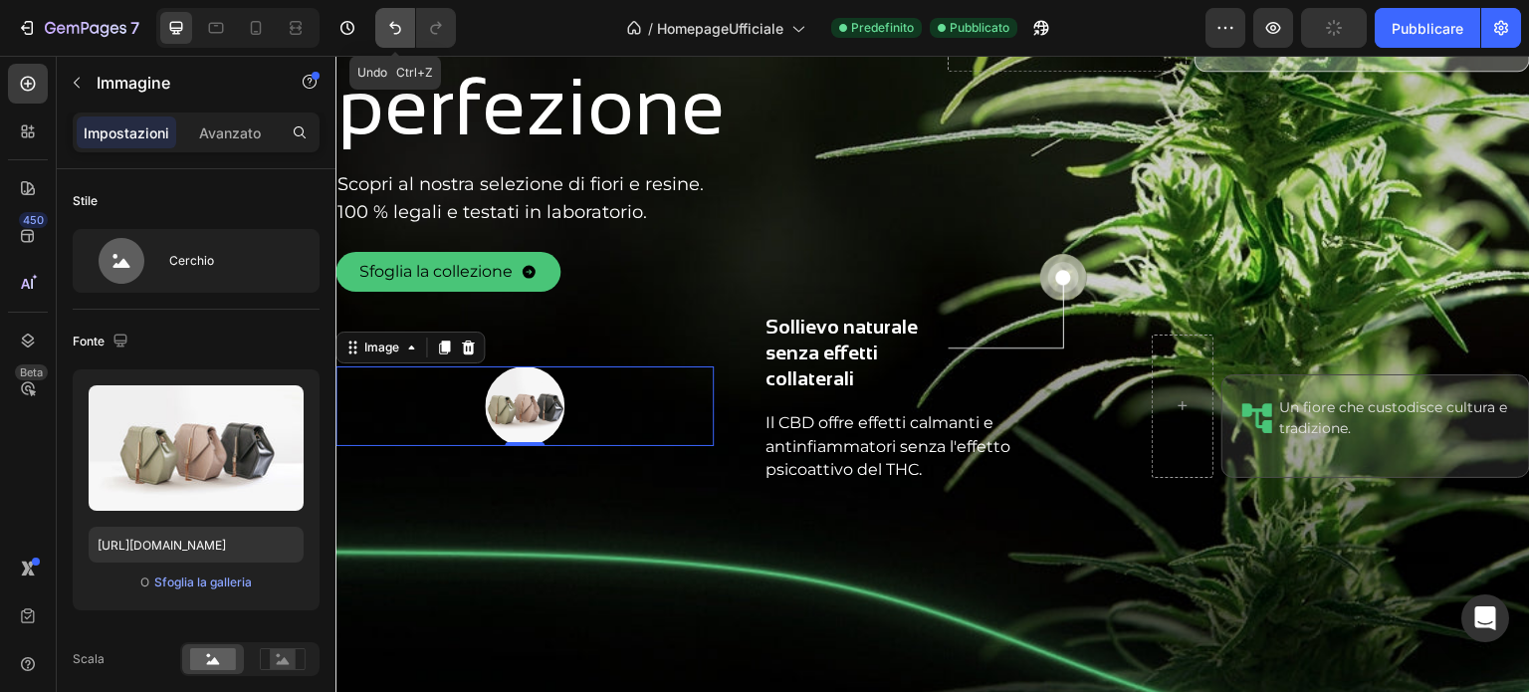
click at [400, 25] on icon "Annulla/Ripristina" at bounding box center [395, 28] width 20 height 20
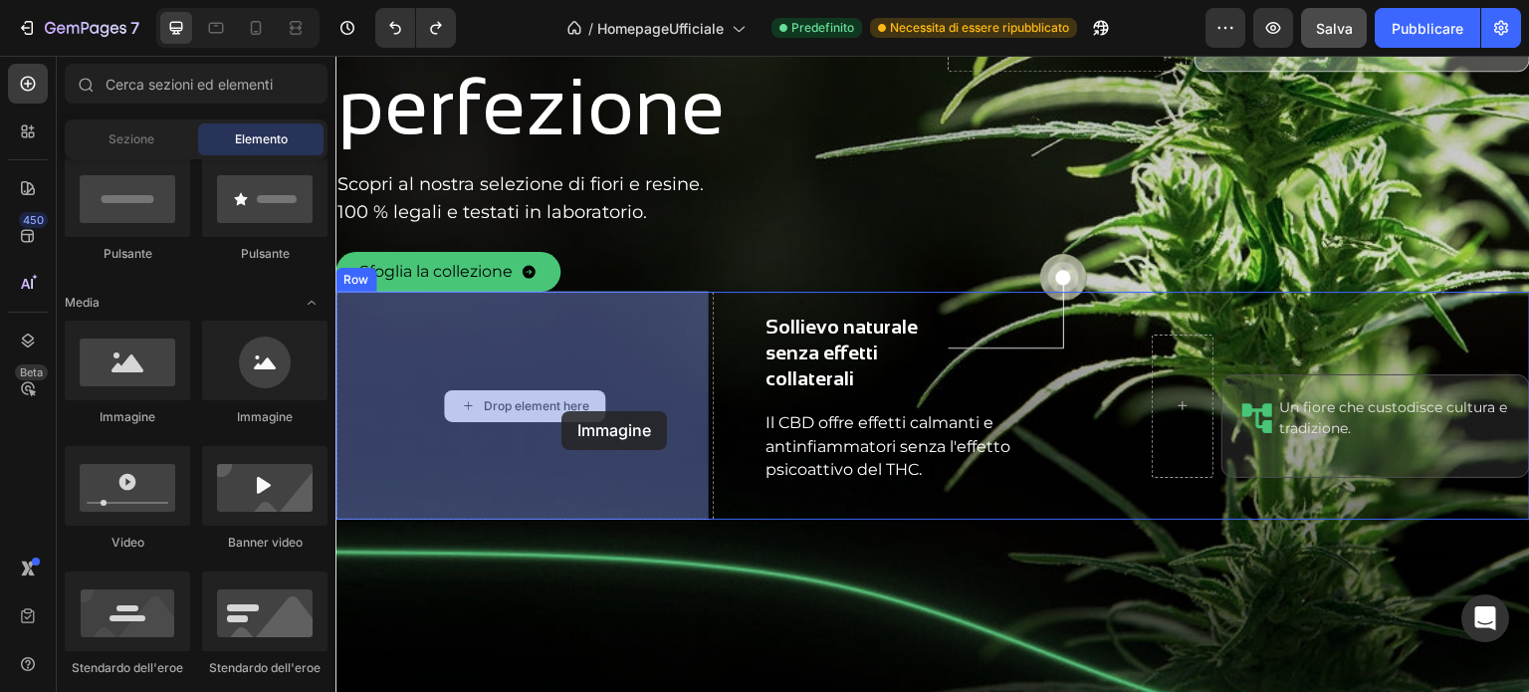
drag, startPoint x: 455, startPoint y: 438, endPoint x: 569, endPoint y: 422, distance: 115.6
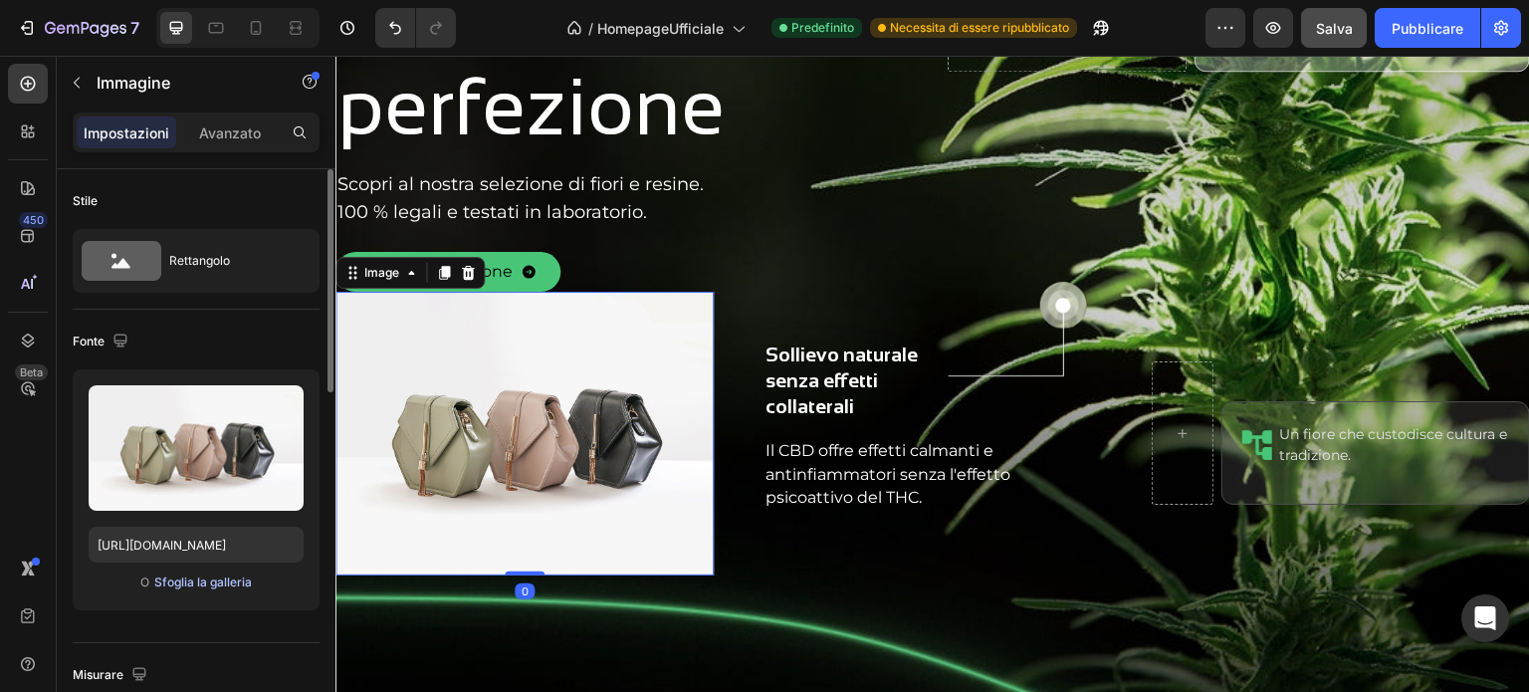
click at [180, 580] on font "Sfoglia la galleria" at bounding box center [203, 581] width 98 height 15
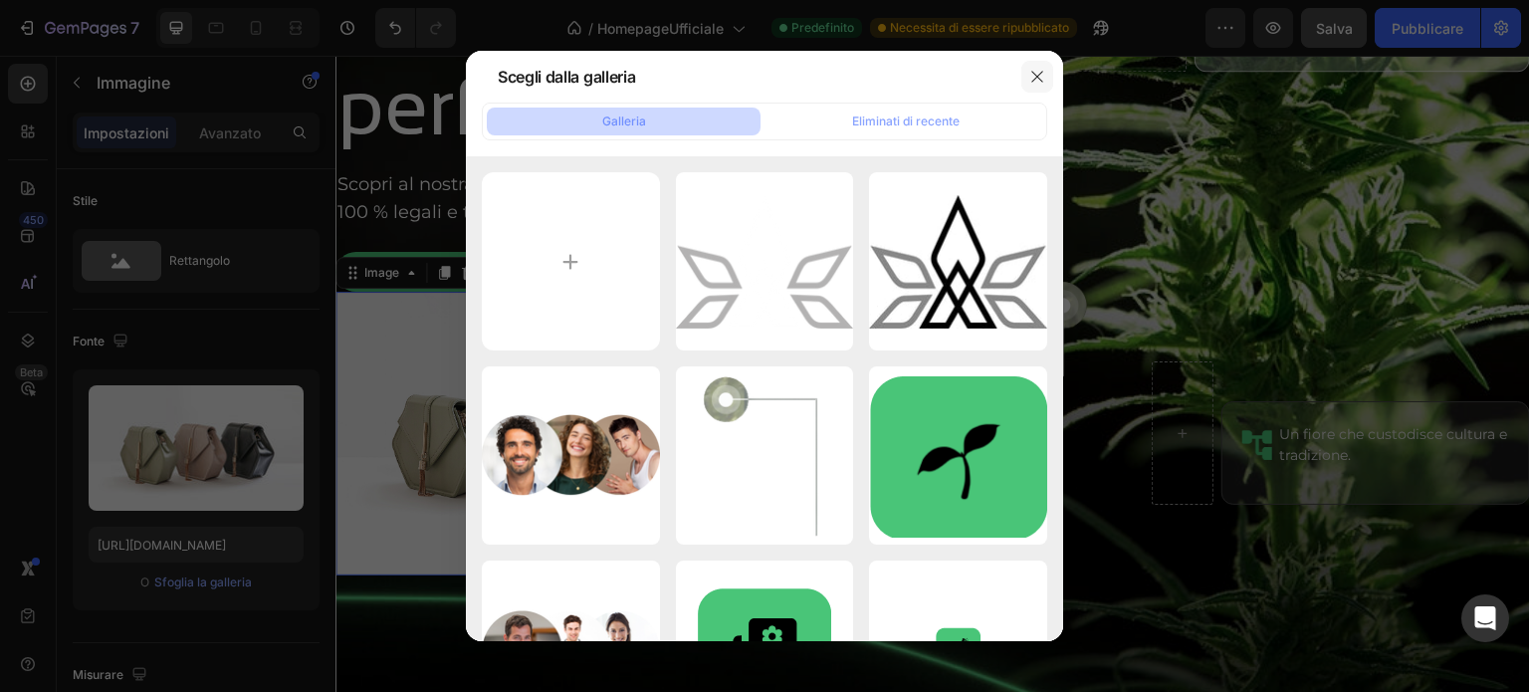
click at [1041, 76] on icon "button" at bounding box center [1037, 77] width 16 height 16
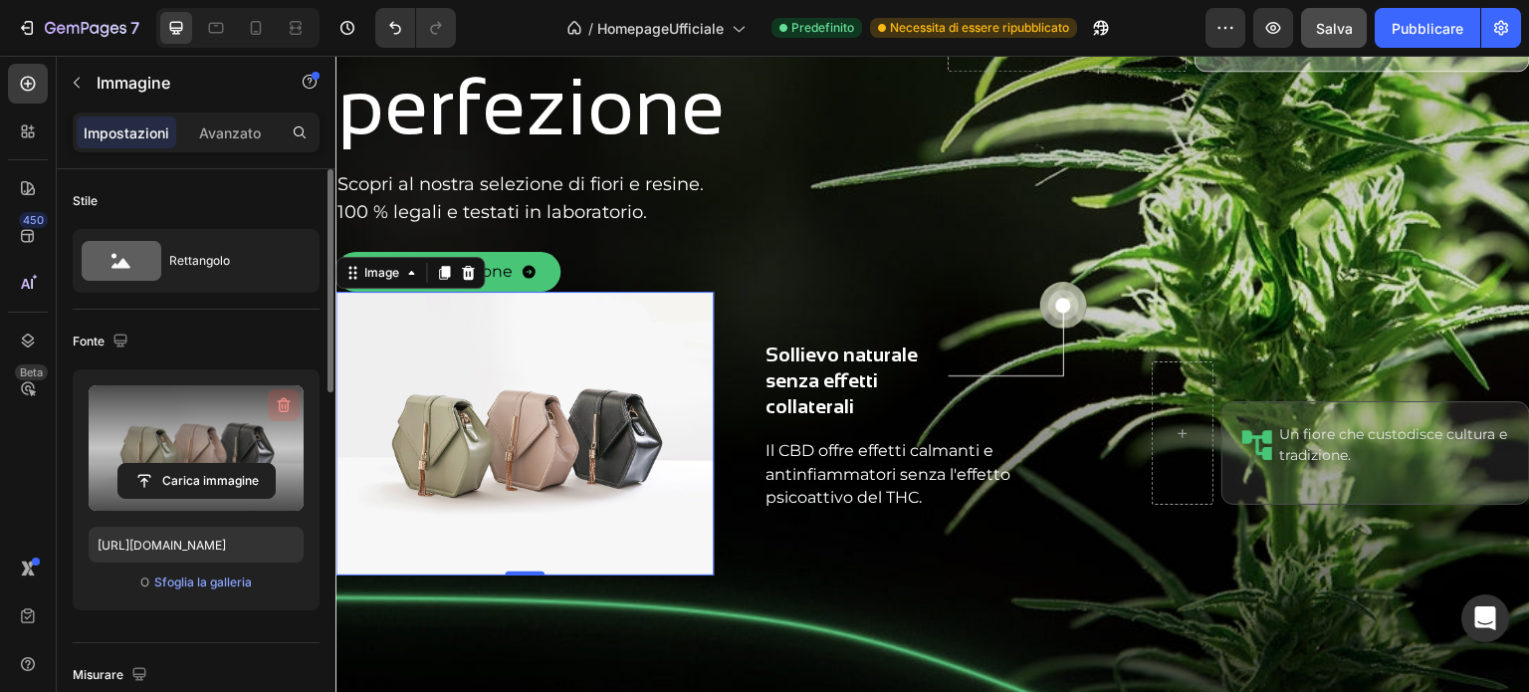
click at [281, 401] on icon "button" at bounding box center [284, 405] width 13 height 15
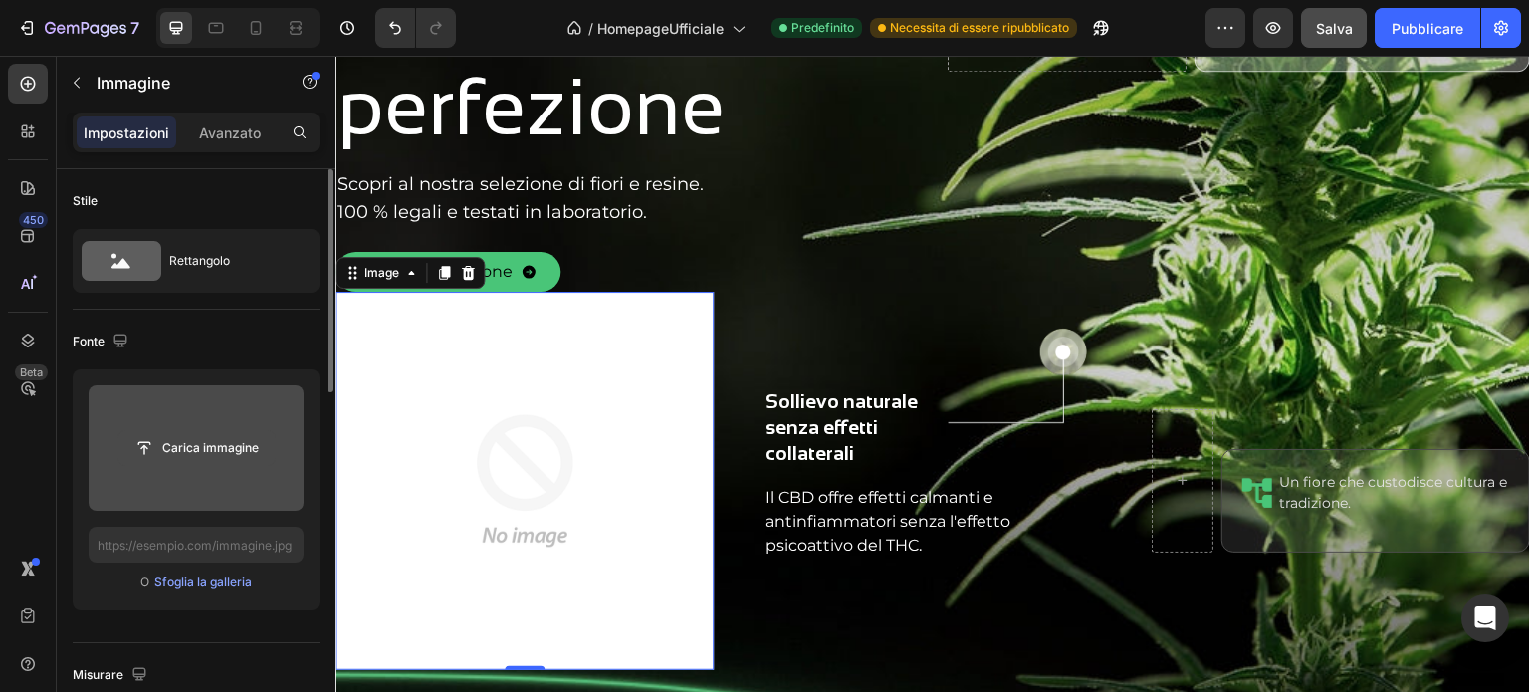
click at [199, 453] on input "file" at bounding box center [196, 448] width 156 height 34
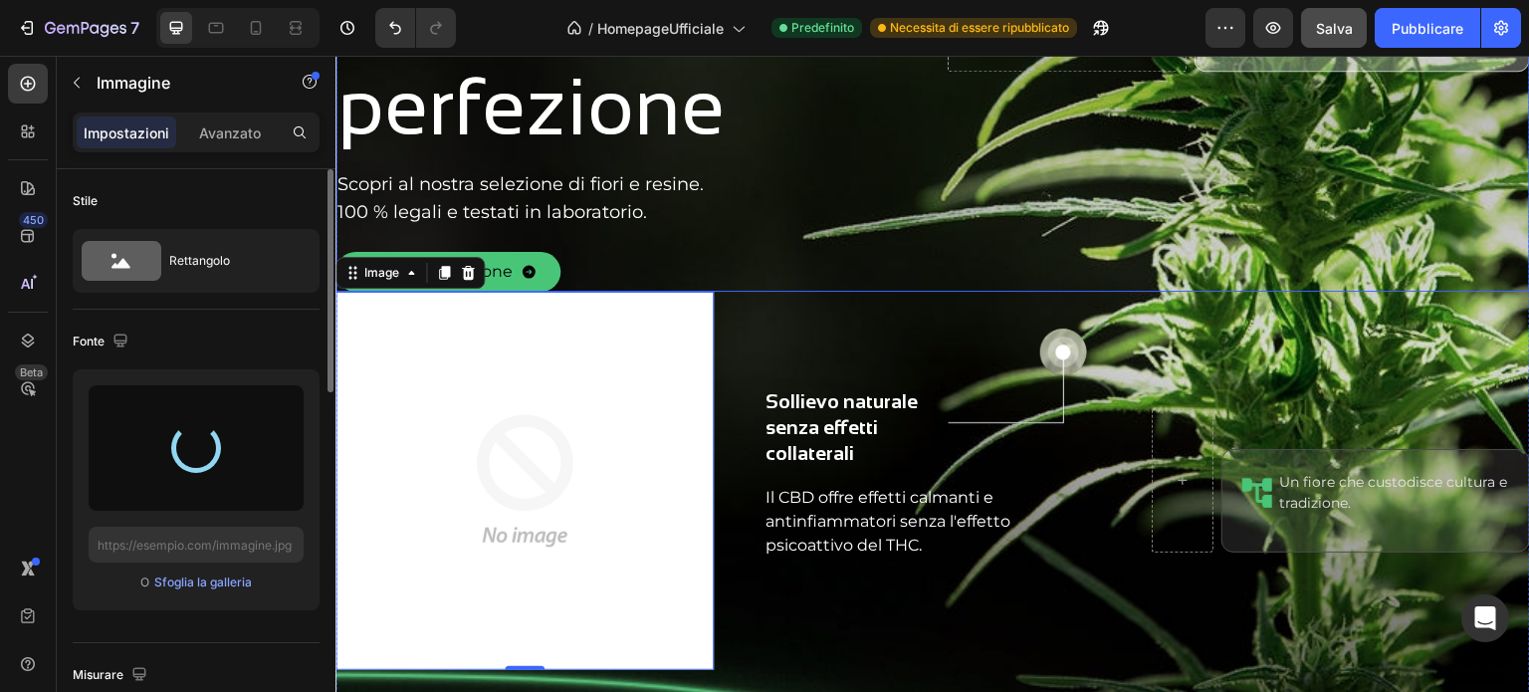
type input "[URL][DOMAIN_NAME]"
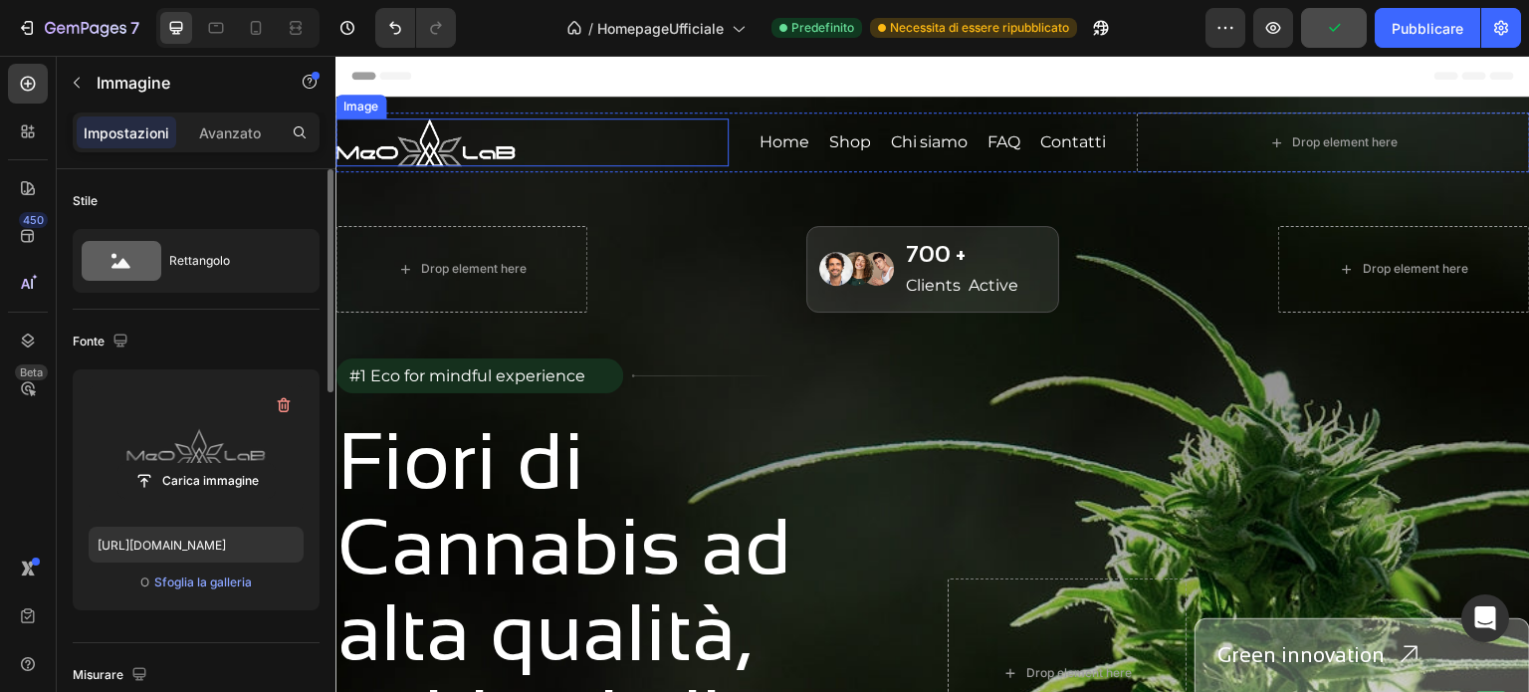
click at [468, 147] on img at bounding box center [424, 142] width 179 height 49
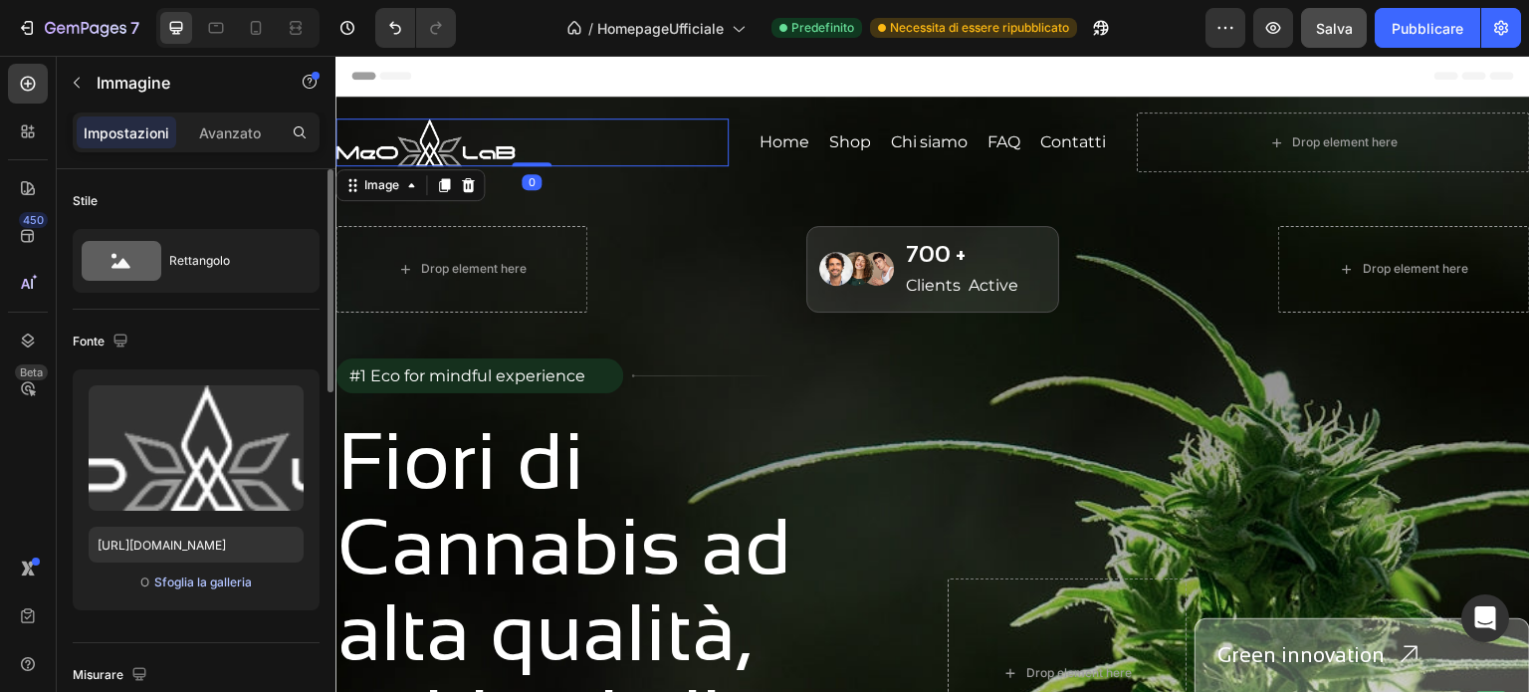
click at [191, 579] on font "Sfoglia la galleria" at bounding box center [203, 581] width 98 height 15
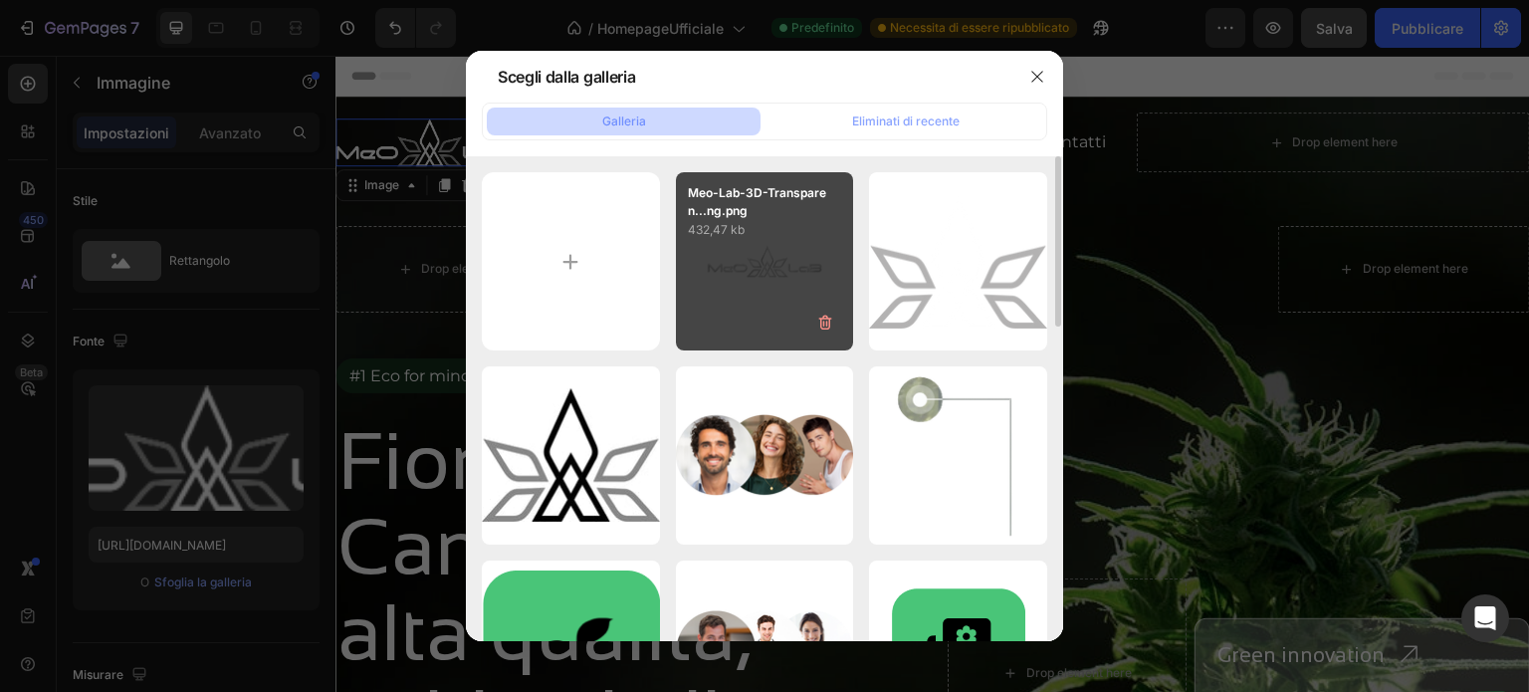
click at [734, 323] on div "Meo-Lab-3D-Transparen...ng.png 432,47 kb" at bounding box center [765, 261] width 178 height 178
type input "[URL][DOMAIN_NAME]"
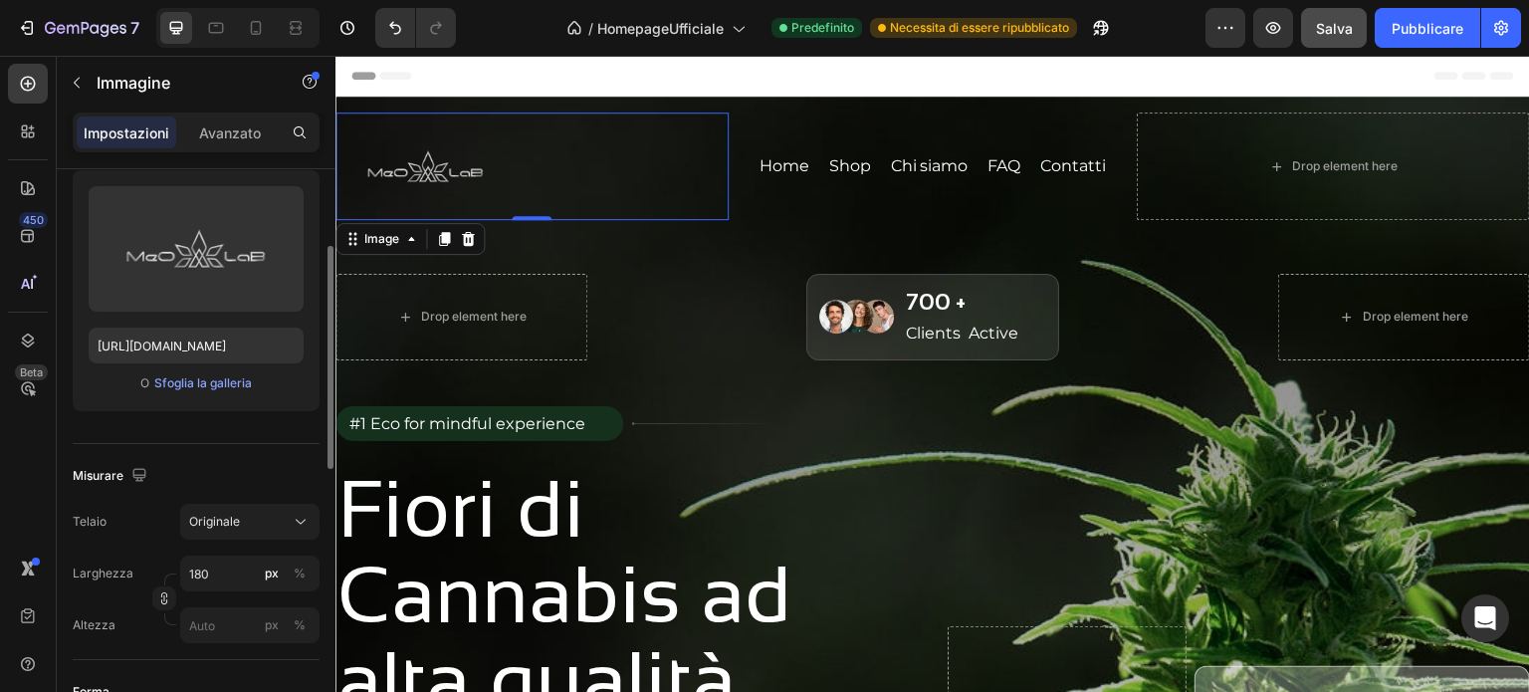
scroll to position [398, 0]
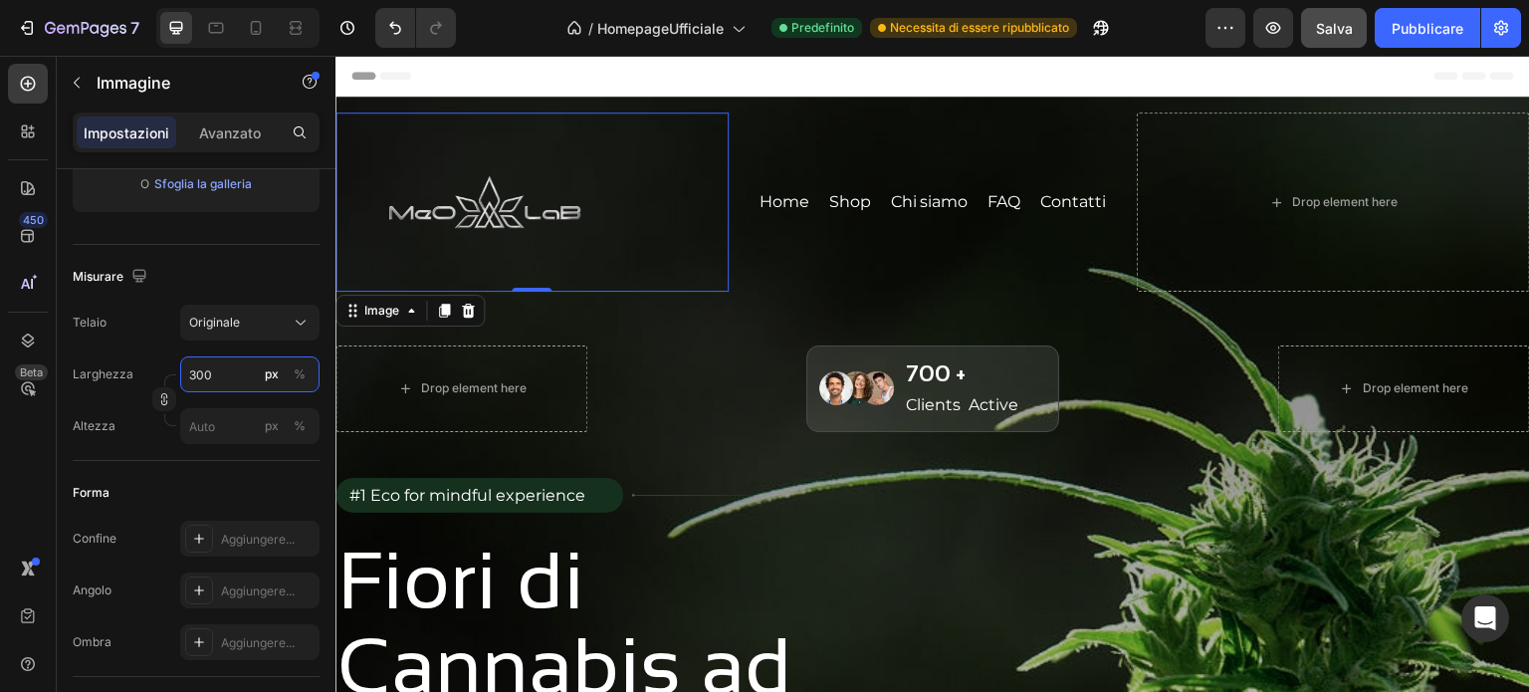
type input "300"
click at [1339, 31] on font "Salva" at bounding box center [1334, 28] width 37 height 17
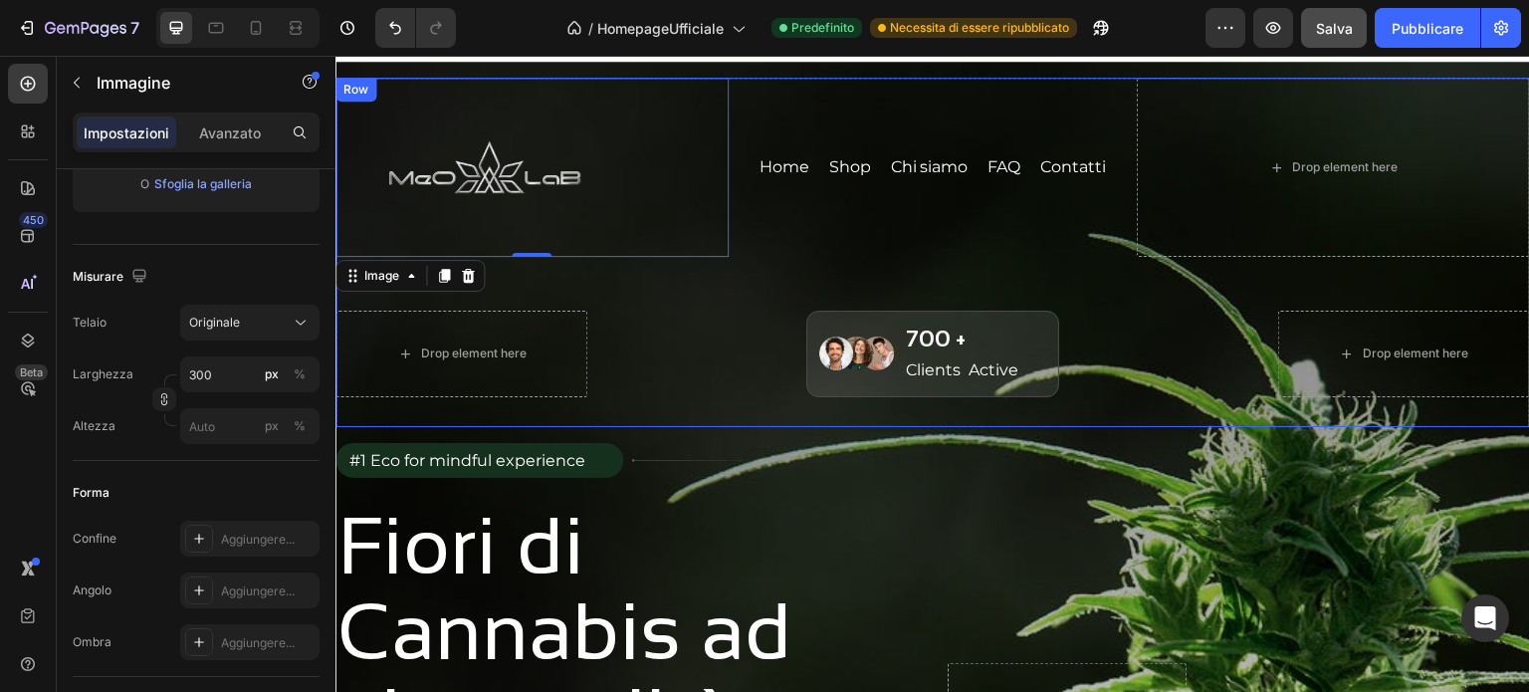
scroll to position [0, 0]
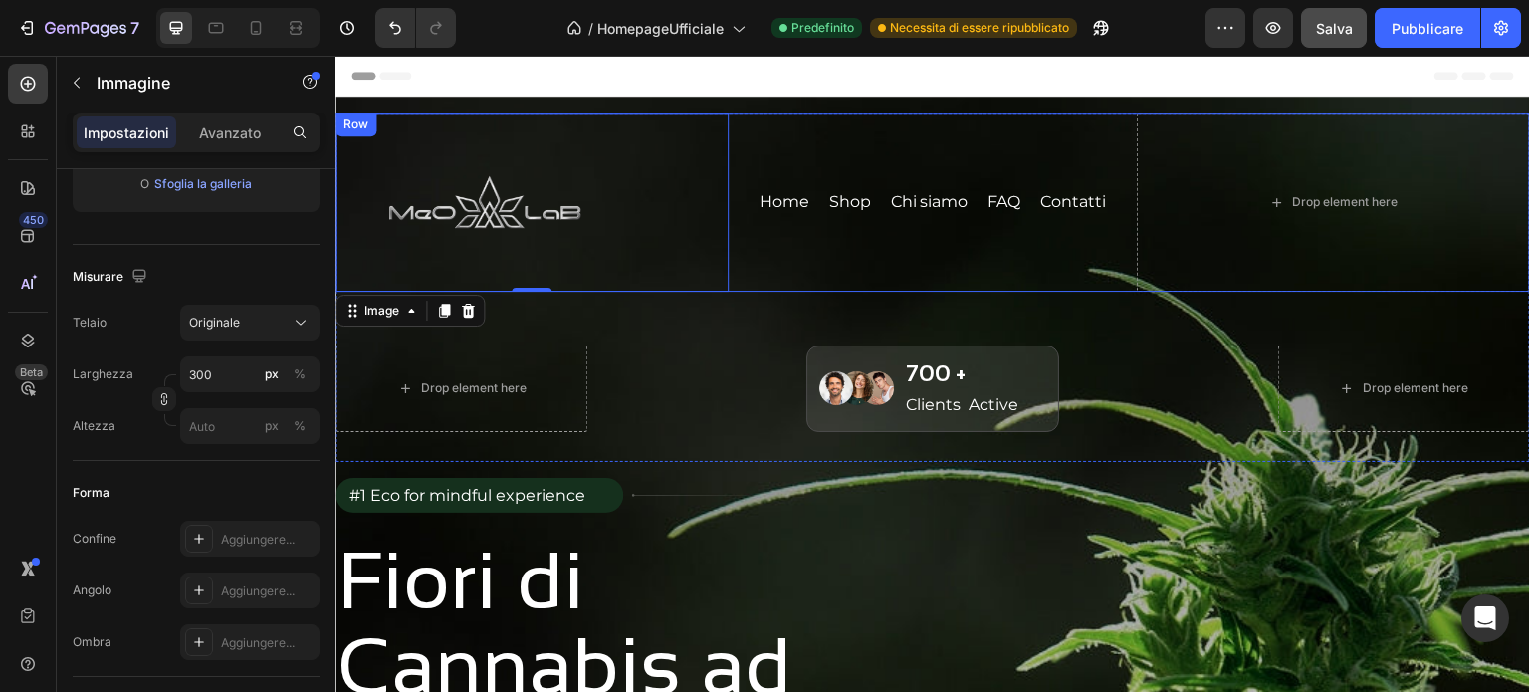
click at [760, 254] on div "Home Button Shop Button Chi siamo Button FAQ Button Contatti Button Row" at bounding box center [932, 201] width 393 height 179
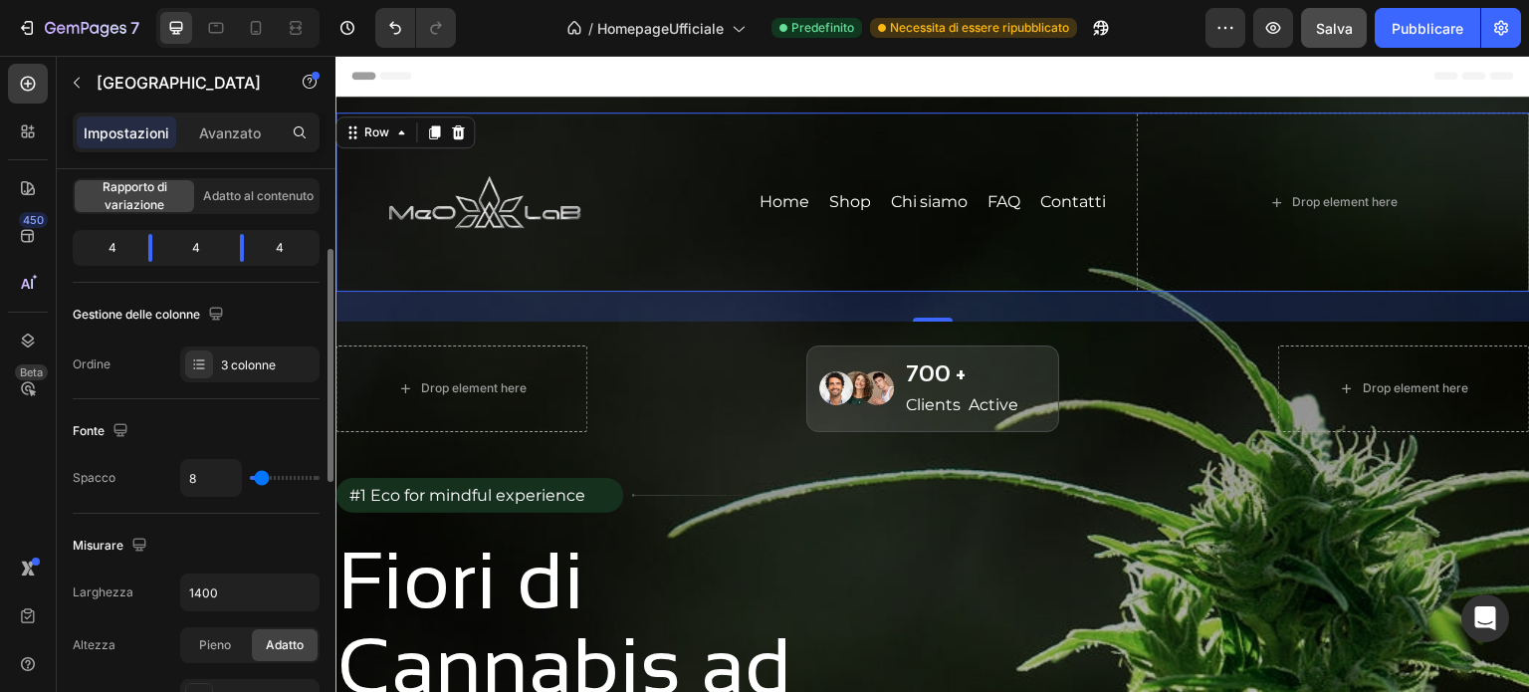
scroll to position [299, 0]
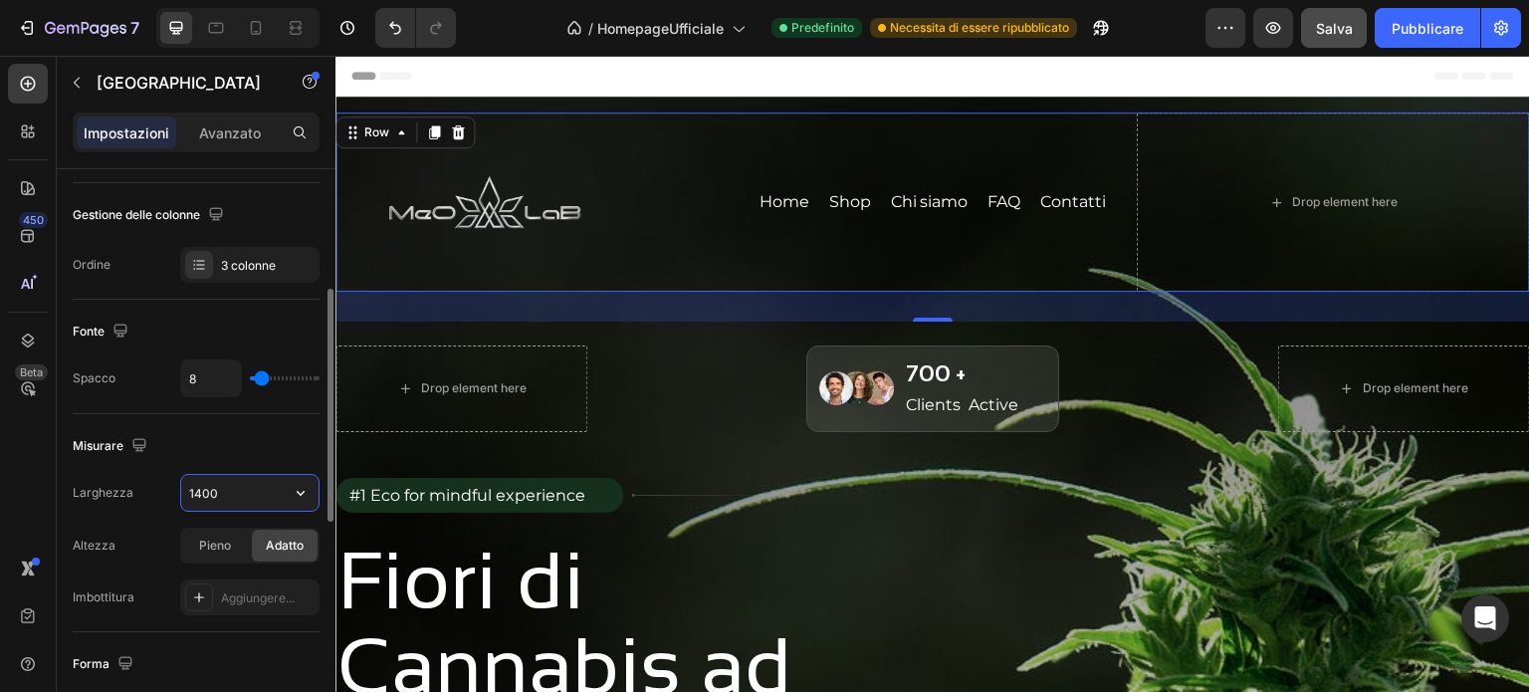
click at [233, 484] on input "1400" at bounding box center [249, 493] width 137 height 36
click at [305, 480] on button "button" at bounding box center [301, 493] width 36 height 36
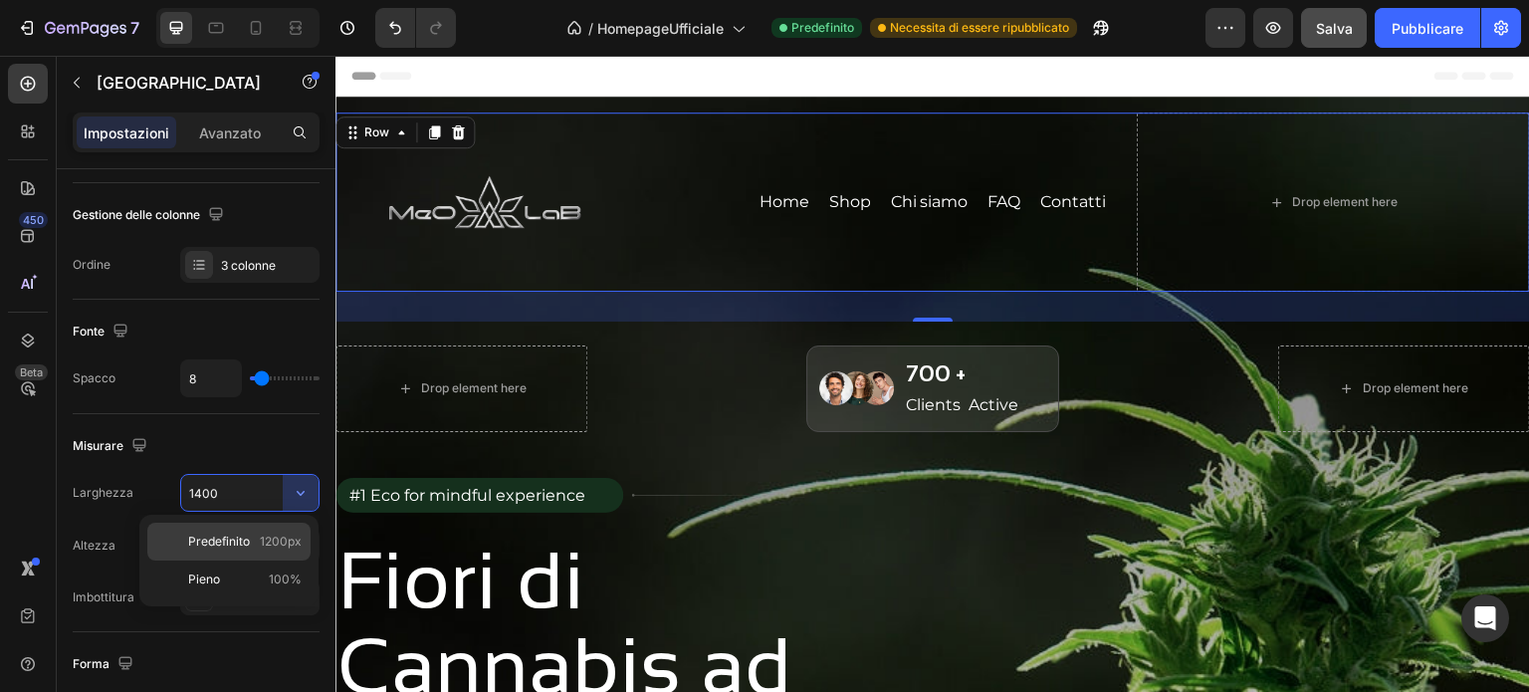
click at [266, 560] on div "Predefinito 1200px" at bounding box center [228, 579] width 163 height 38
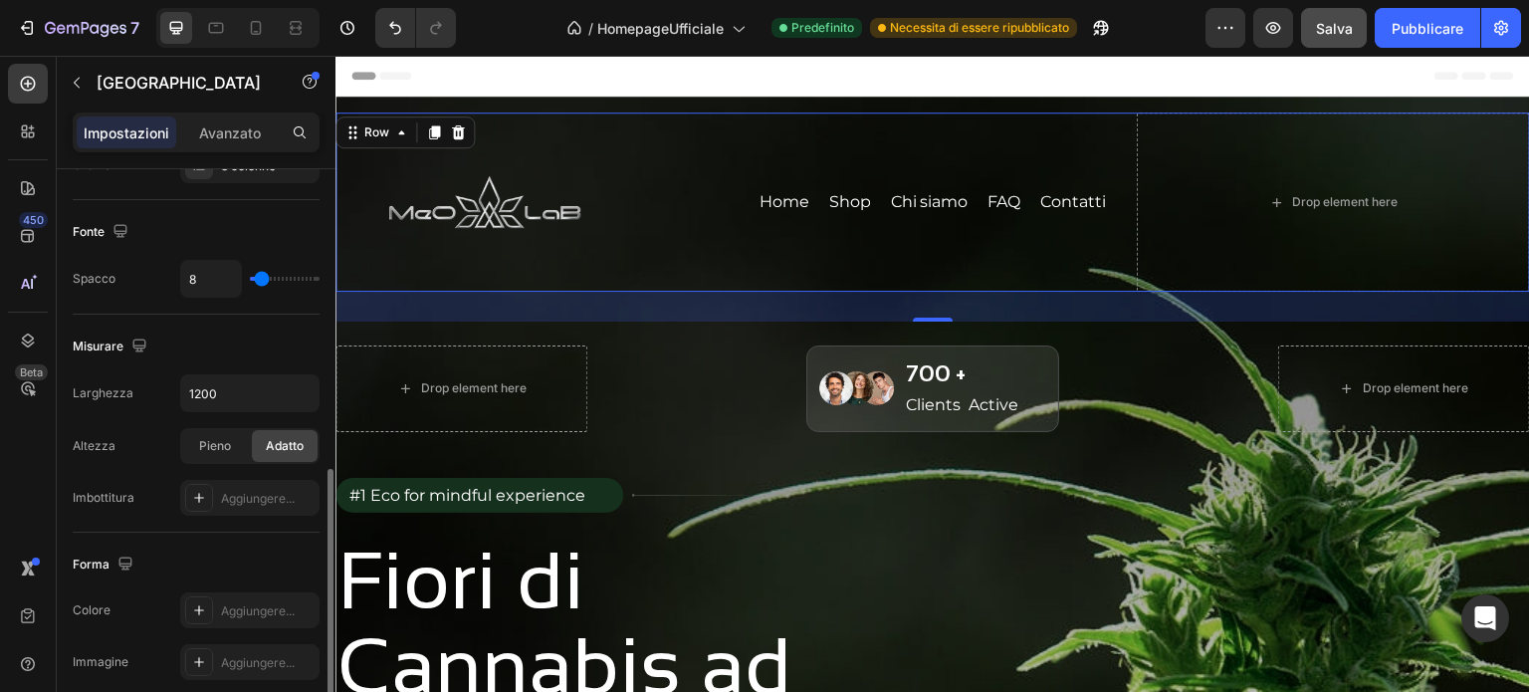
scroll to position [498, 0]
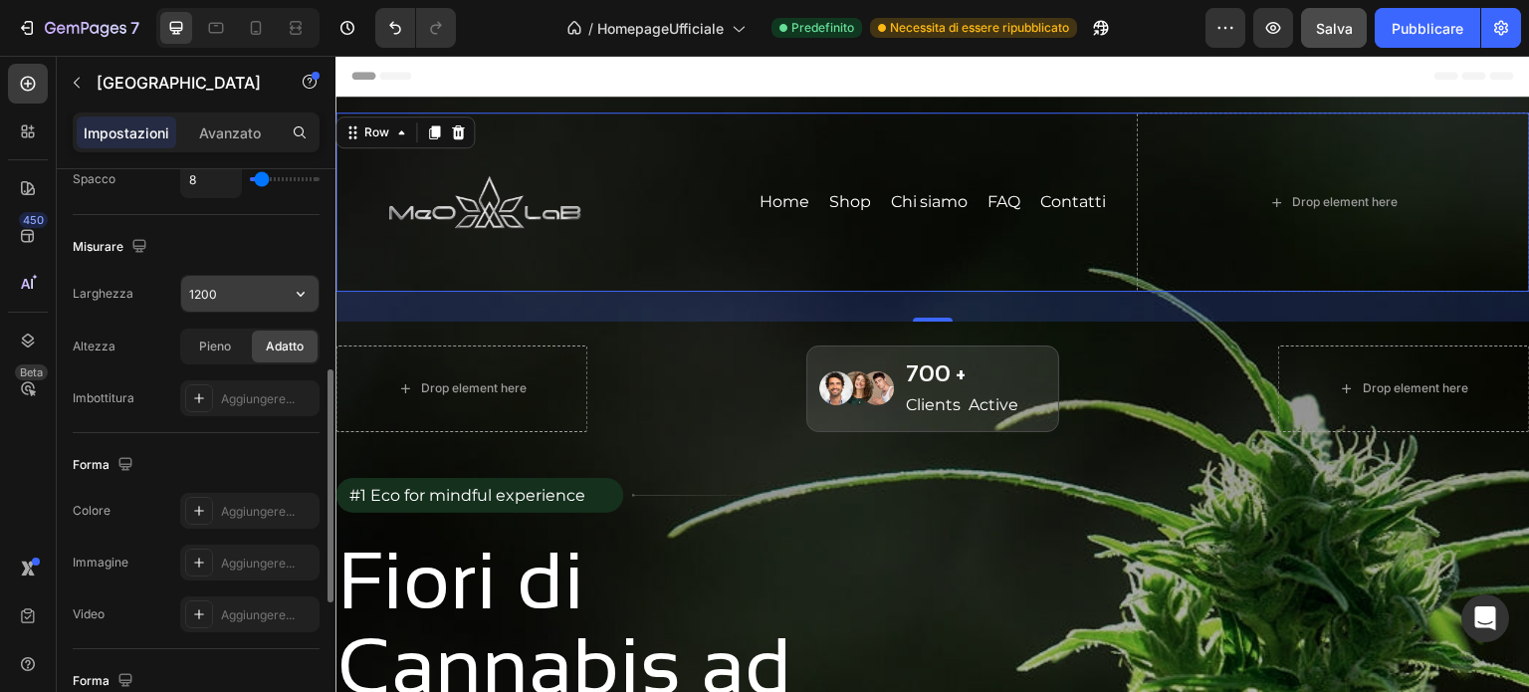
click at [229, 294] on input "1200" at bounding box center [249, 294] width 137 height 36
drag, startPoint x: 237, startPoint y: 286, endPoint x: 136, endPoint y: 297, distance: 101.1
click at [136, 297] on div "Larghezza 1400" at bounding box center [196, 294] width 247 height 38
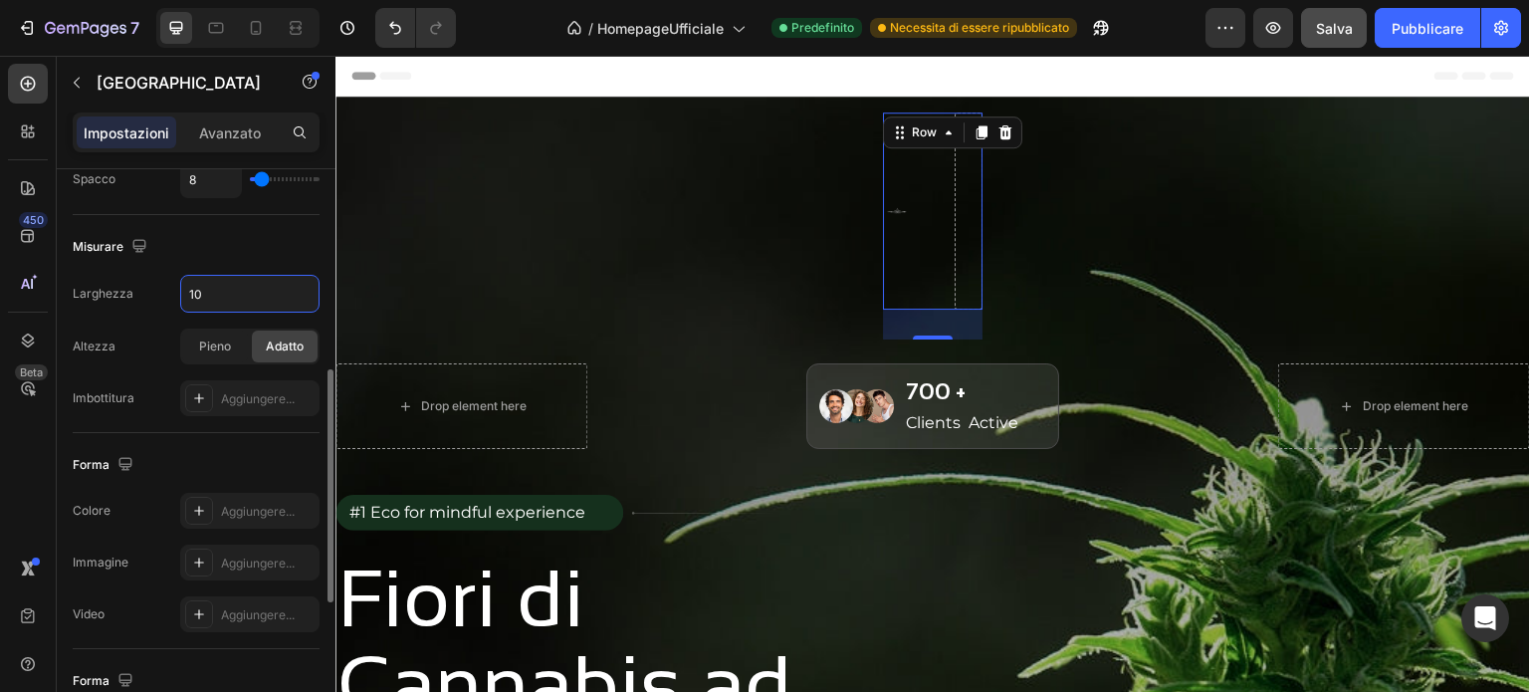
type input "1"
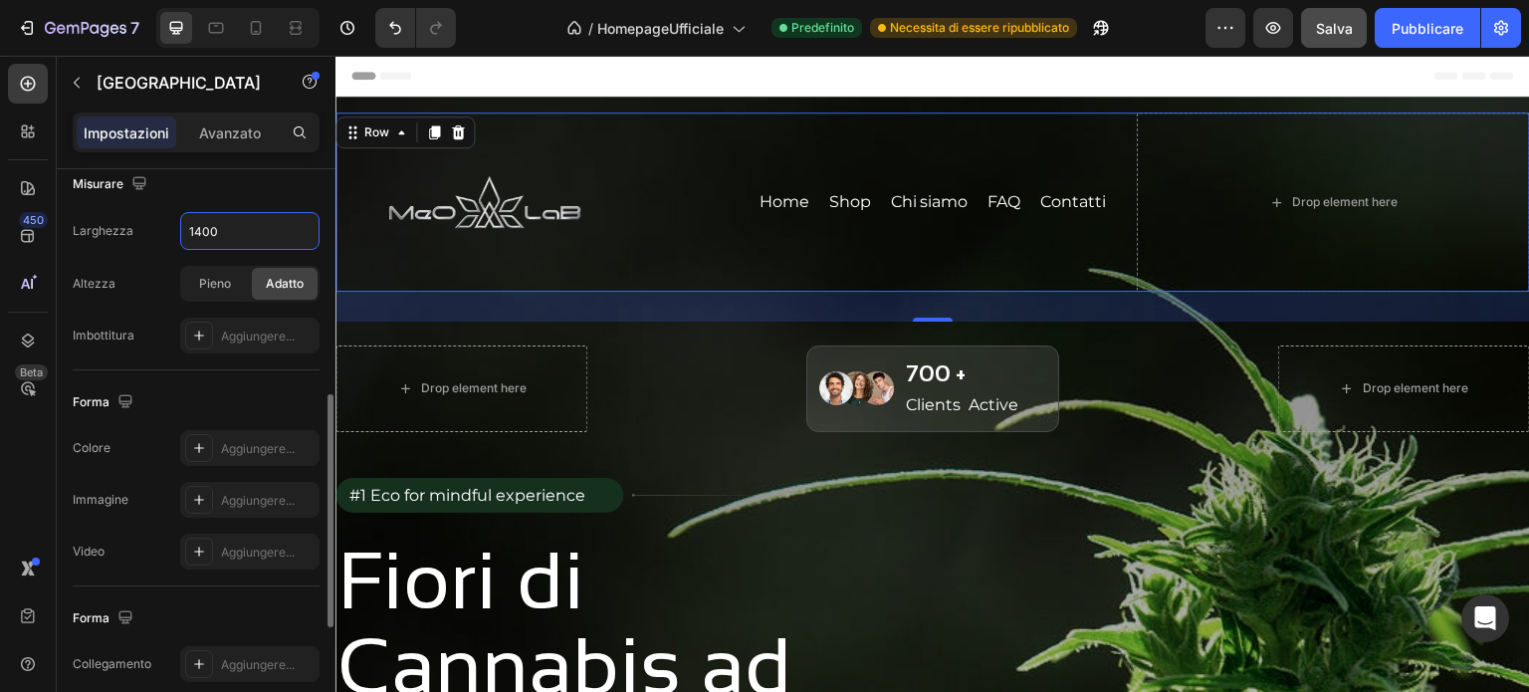
scroll to position [461, 0]
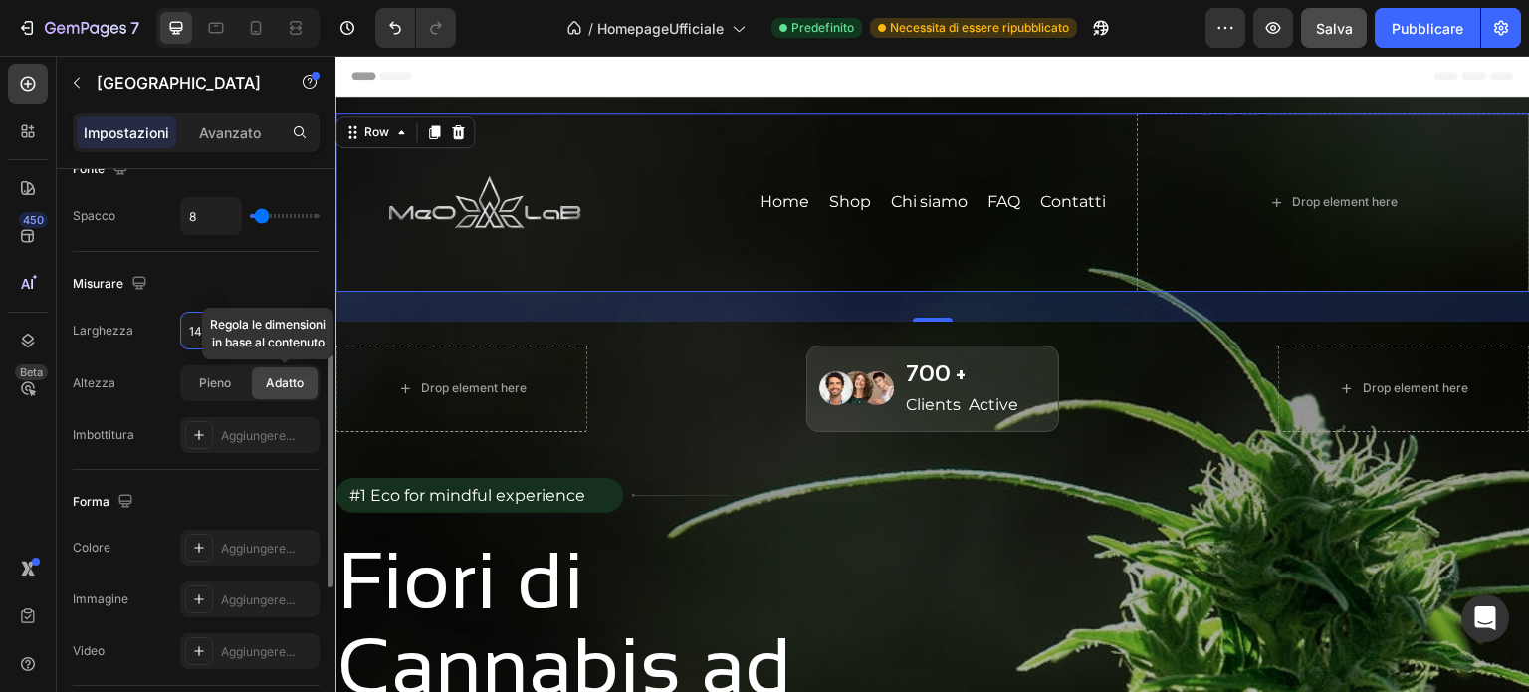
type input "1400"
click at [279, 378] on font "Adatto" at bounding box center [285, 382] width 38 height 15
click at [208, 375] on font "Pieno" at bounding box center [215, 382] width 32 height 15
click at [281, 389] on span "Adatto" at bounding box center [285, 383] width 38 height 18
click at [284, 382] on font "Adatto" at bounding box center [285, 382] width 38 height 15
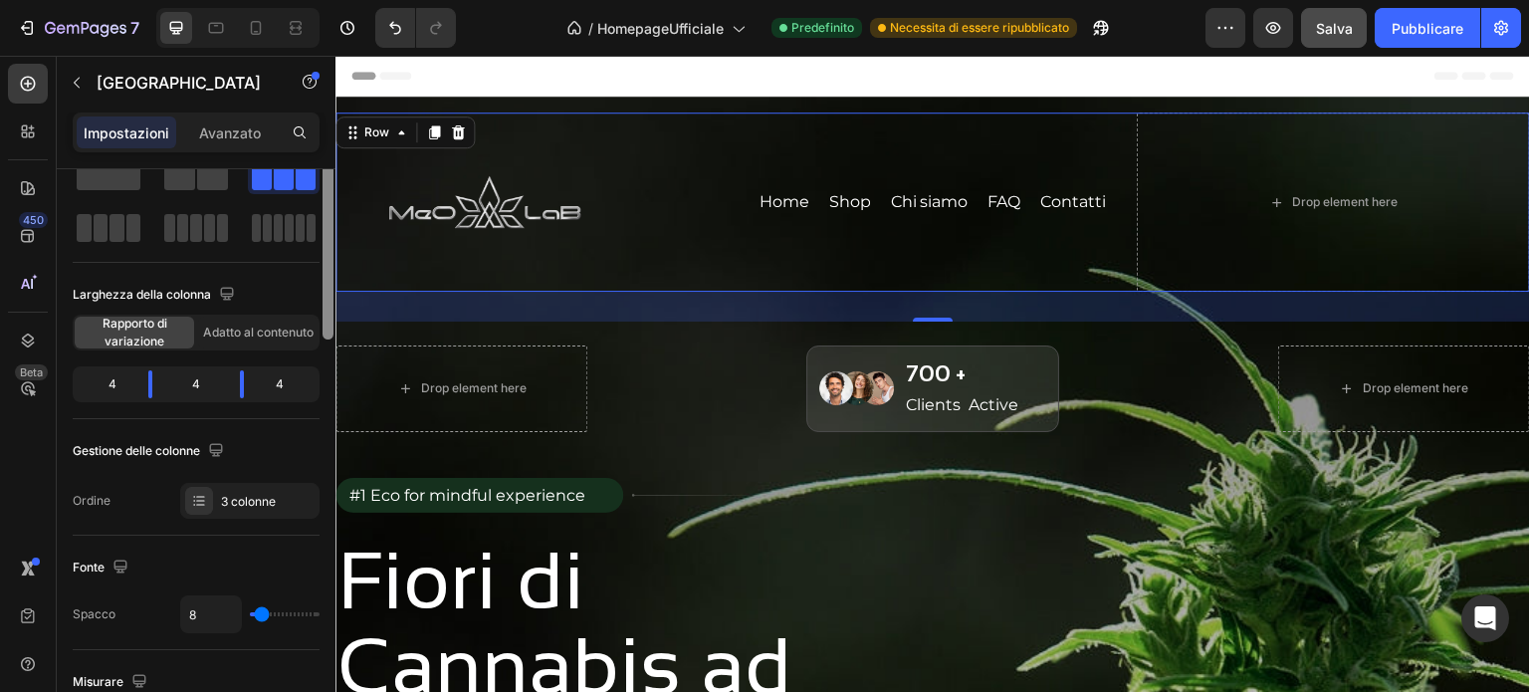
scroll to position [0, 0]
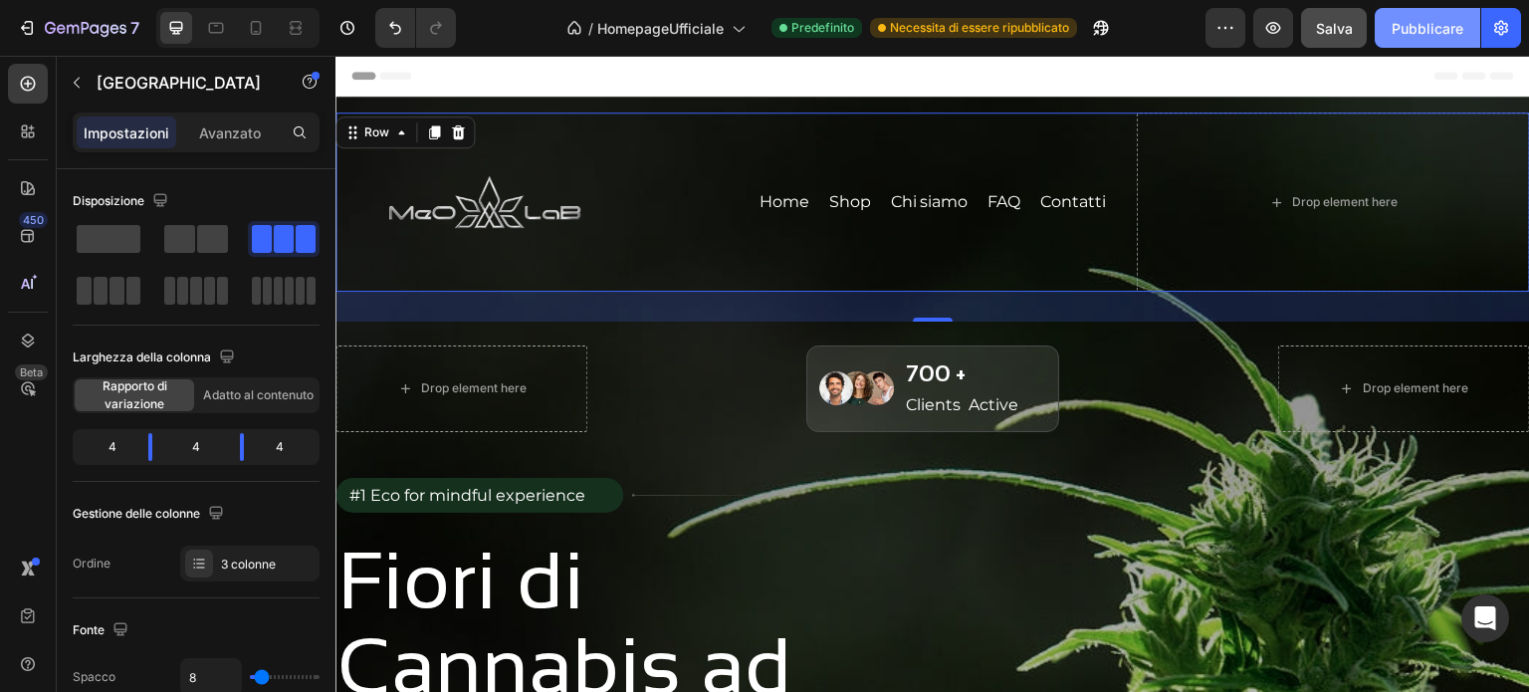
click at [1426, 27] on font "Pubblicare" at bounding box center [1427, 28] width 72 height 17
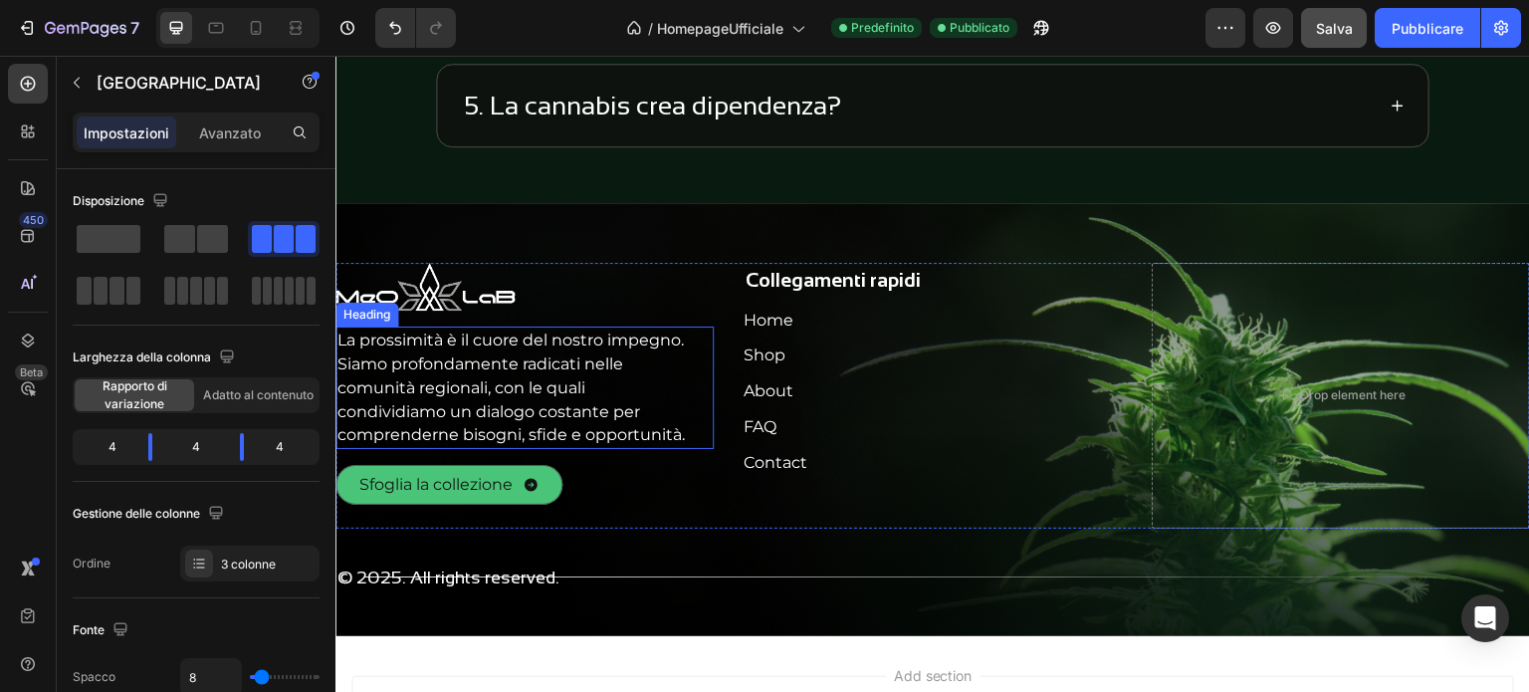
scroll to position [4196, 0]
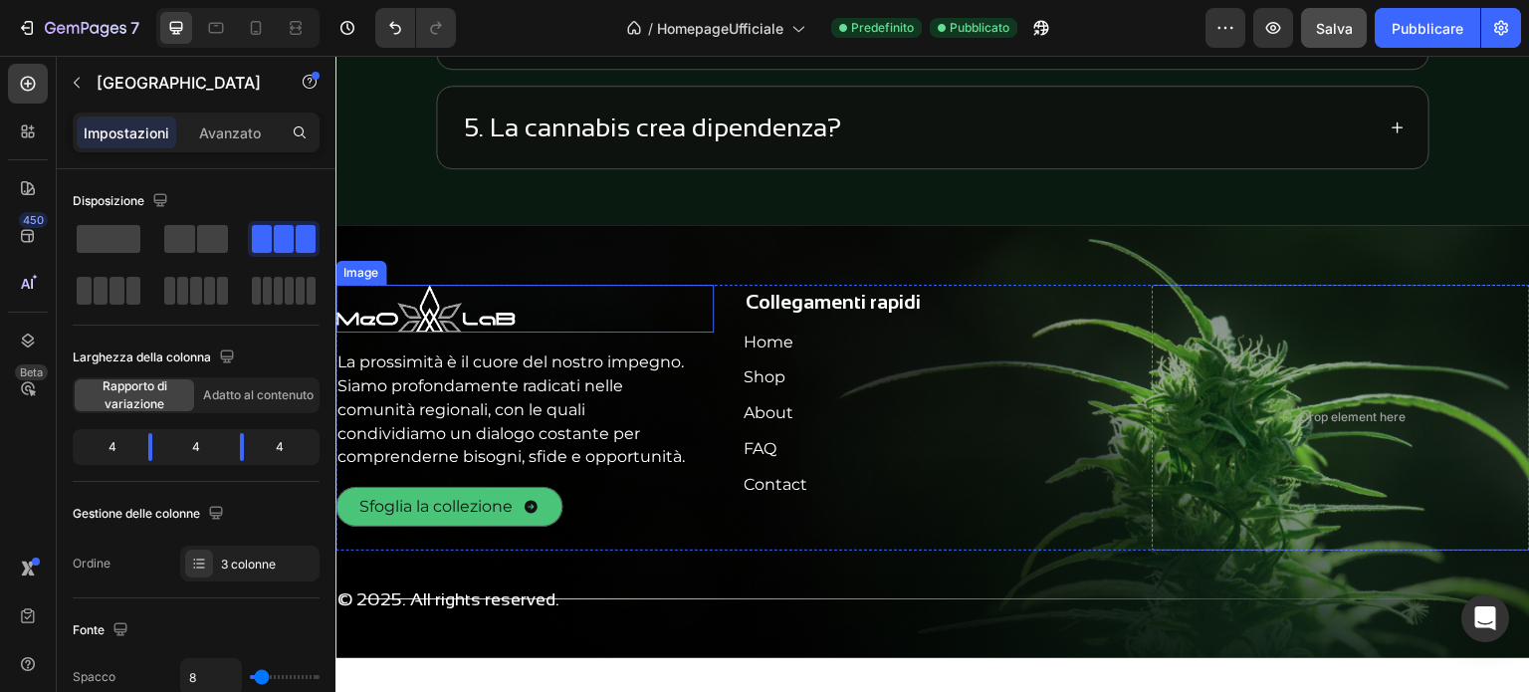
click at [414, 307] on img at bounding box center [424, 309] width 179 height 49
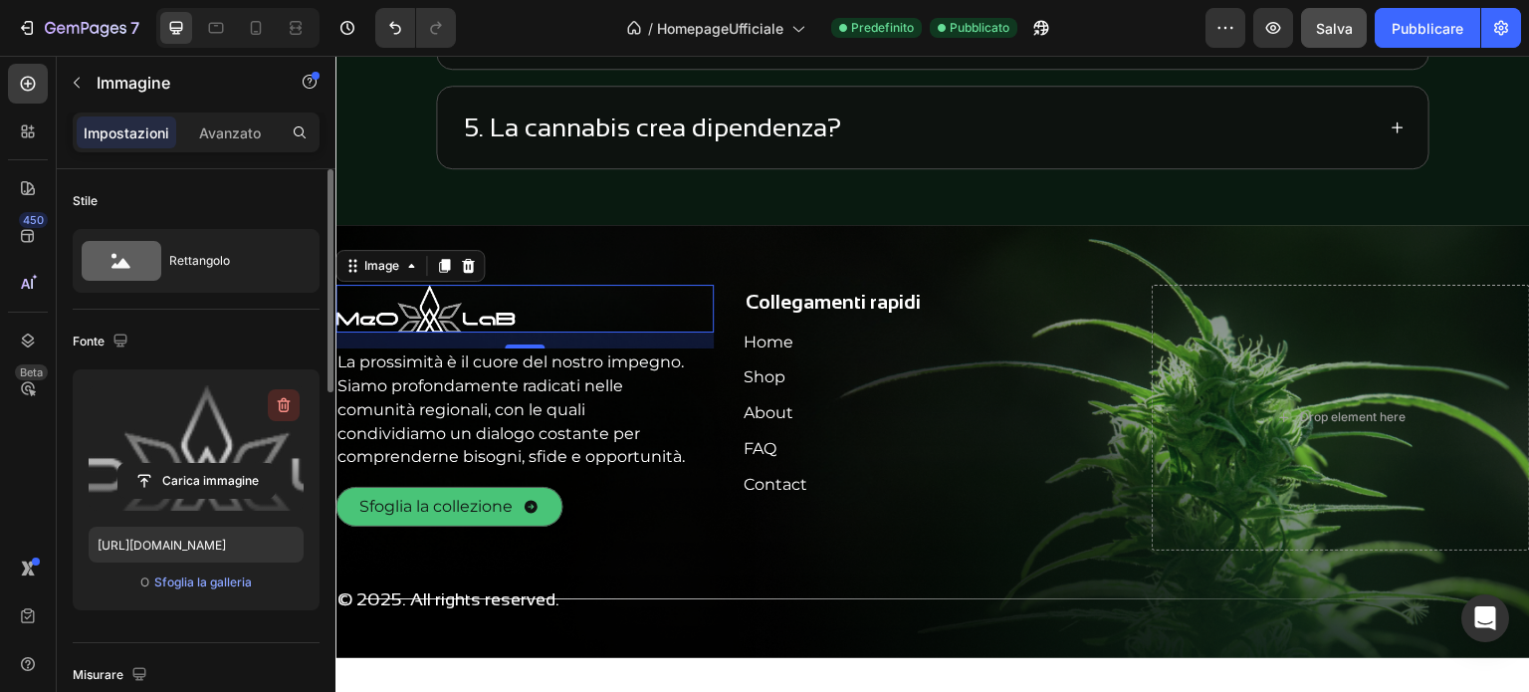
click at [284, 405] on icon "button" at bounding box center [284, 405] width 20 height 20
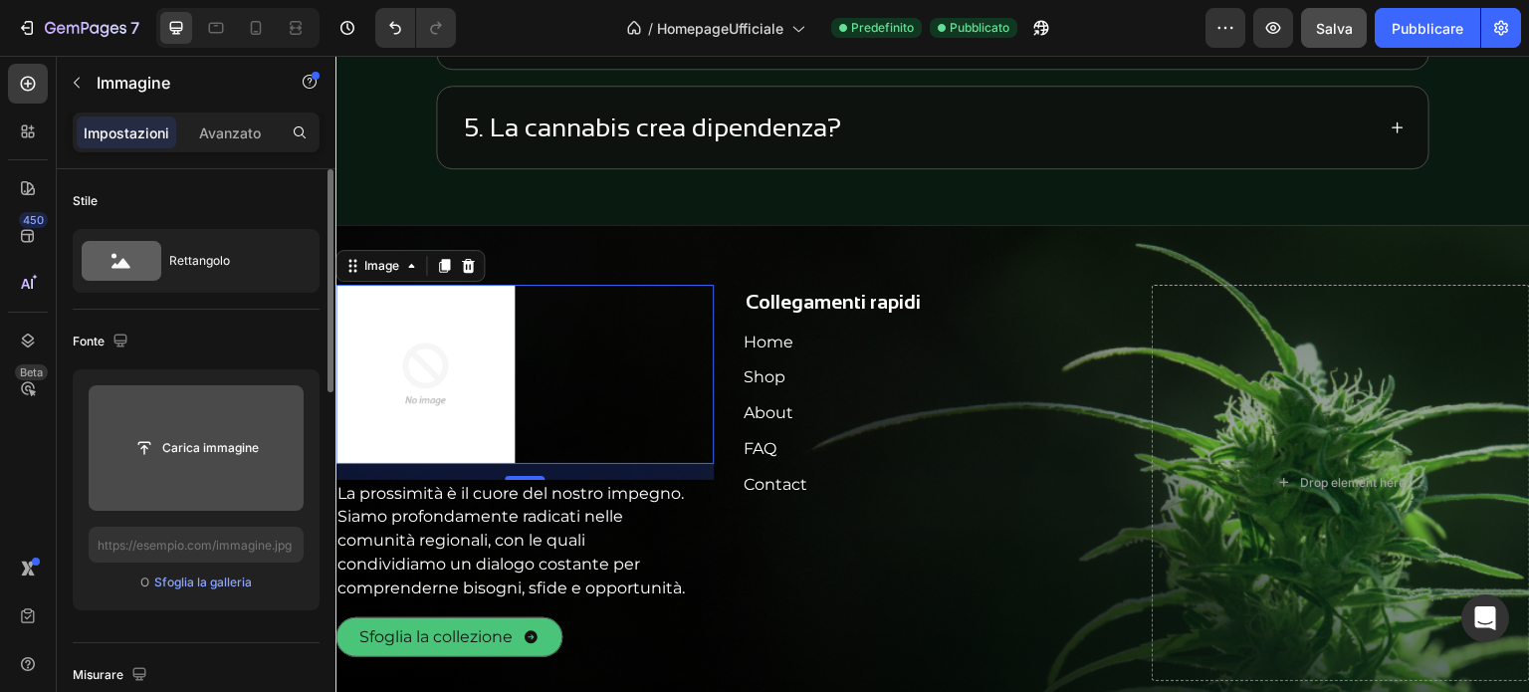
click at [211, 442] on input "file" at bounding box center [196, 448] width 156 height 34
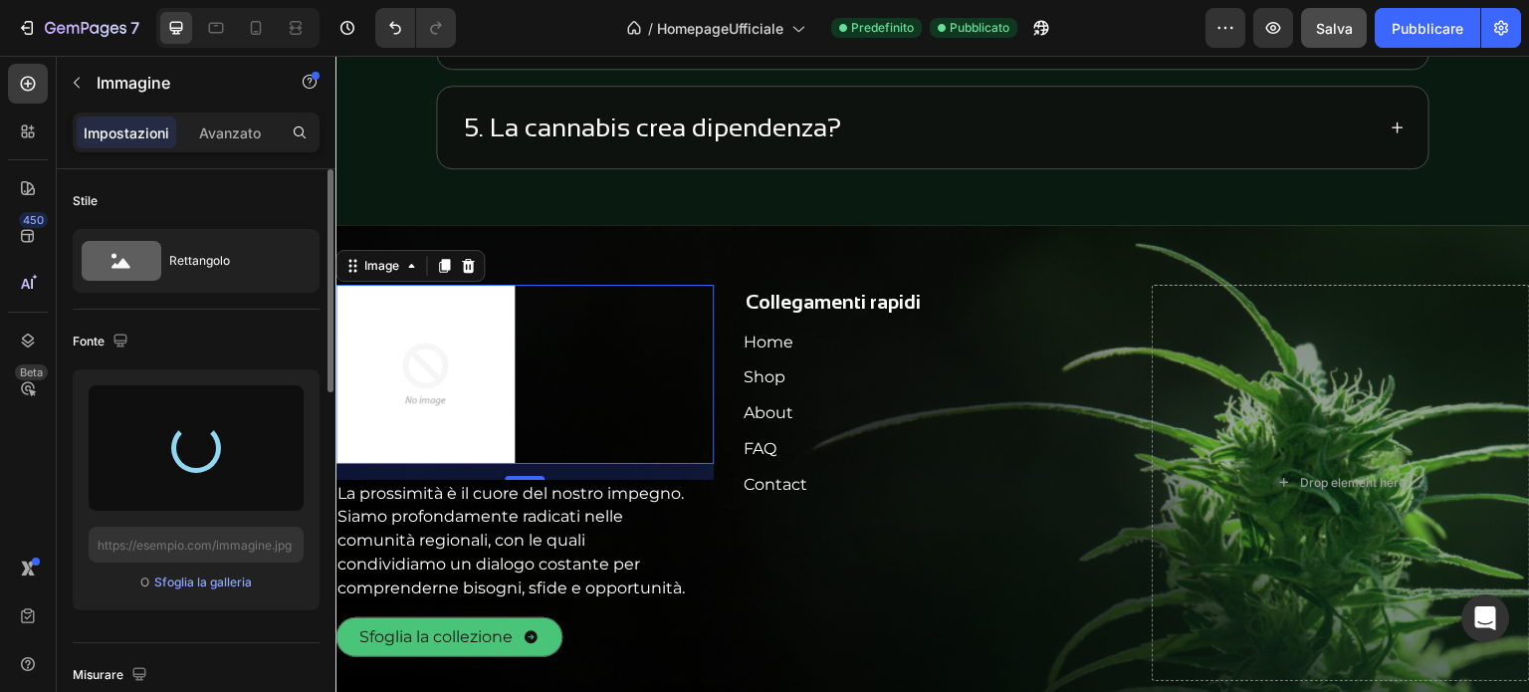
type input "[URL][DOMAIN_NAME]"
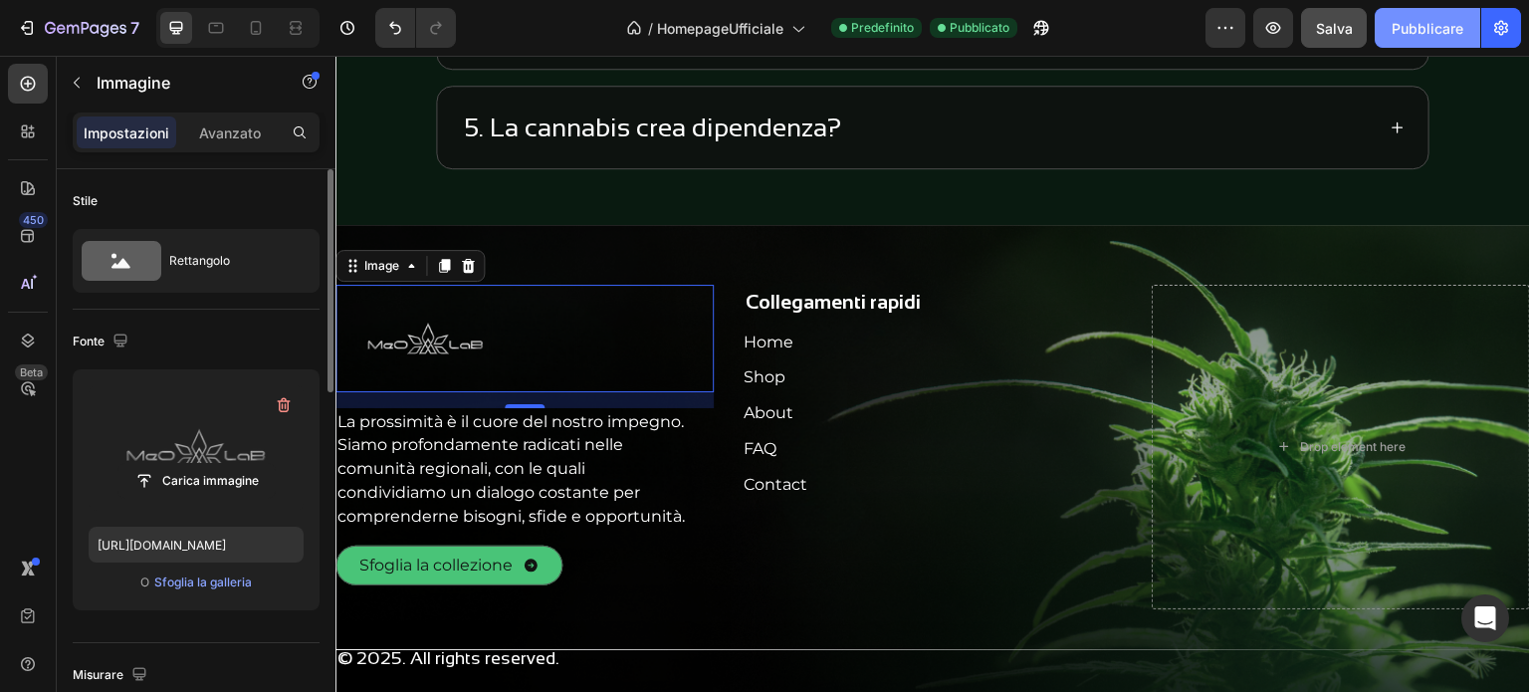
drag, startPoint x: 1437, startPoint y: 33, endPoint x: 1417, endPoint y: 35, distance: 20.0
click at [1437, 32] on font "Pubblicare" at bounding box center [1427, 28] width 72 height 17
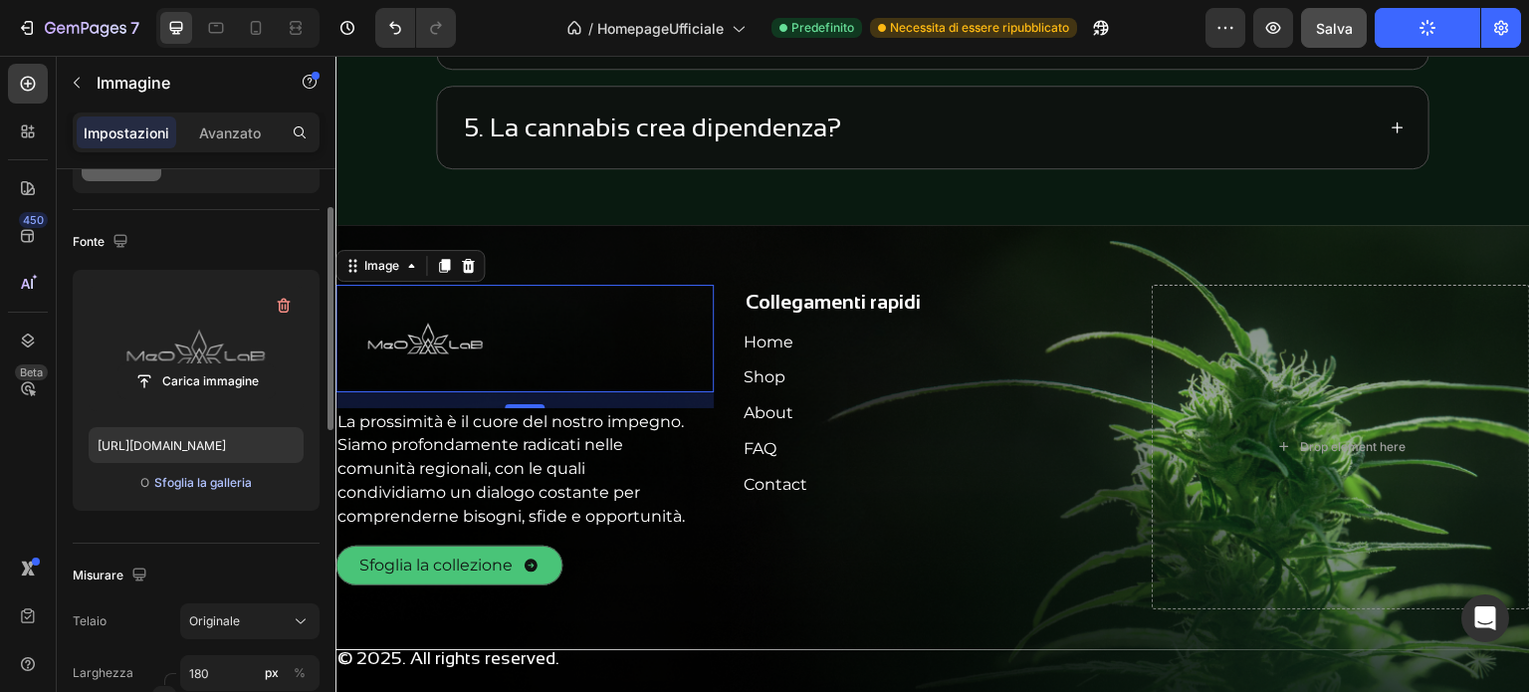
scroll to position [299, 0]
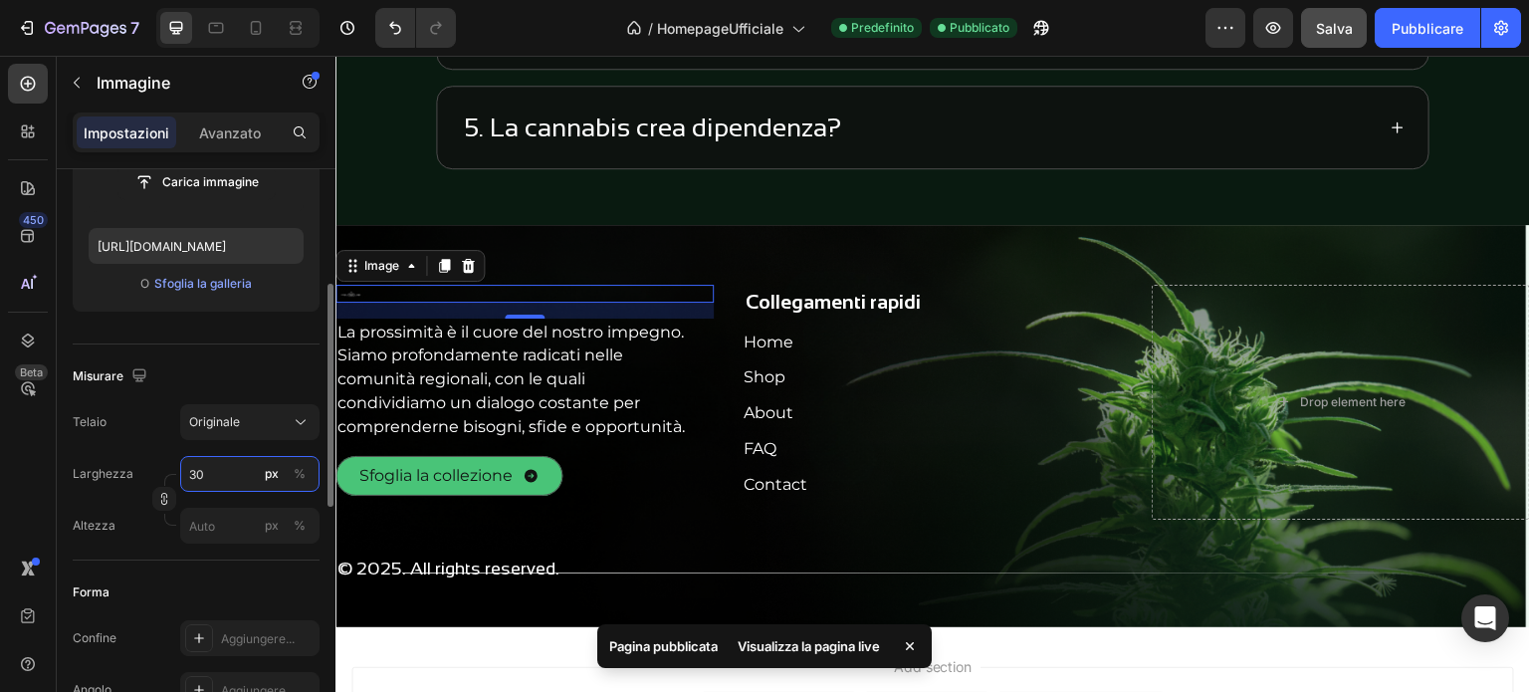
type input "3"
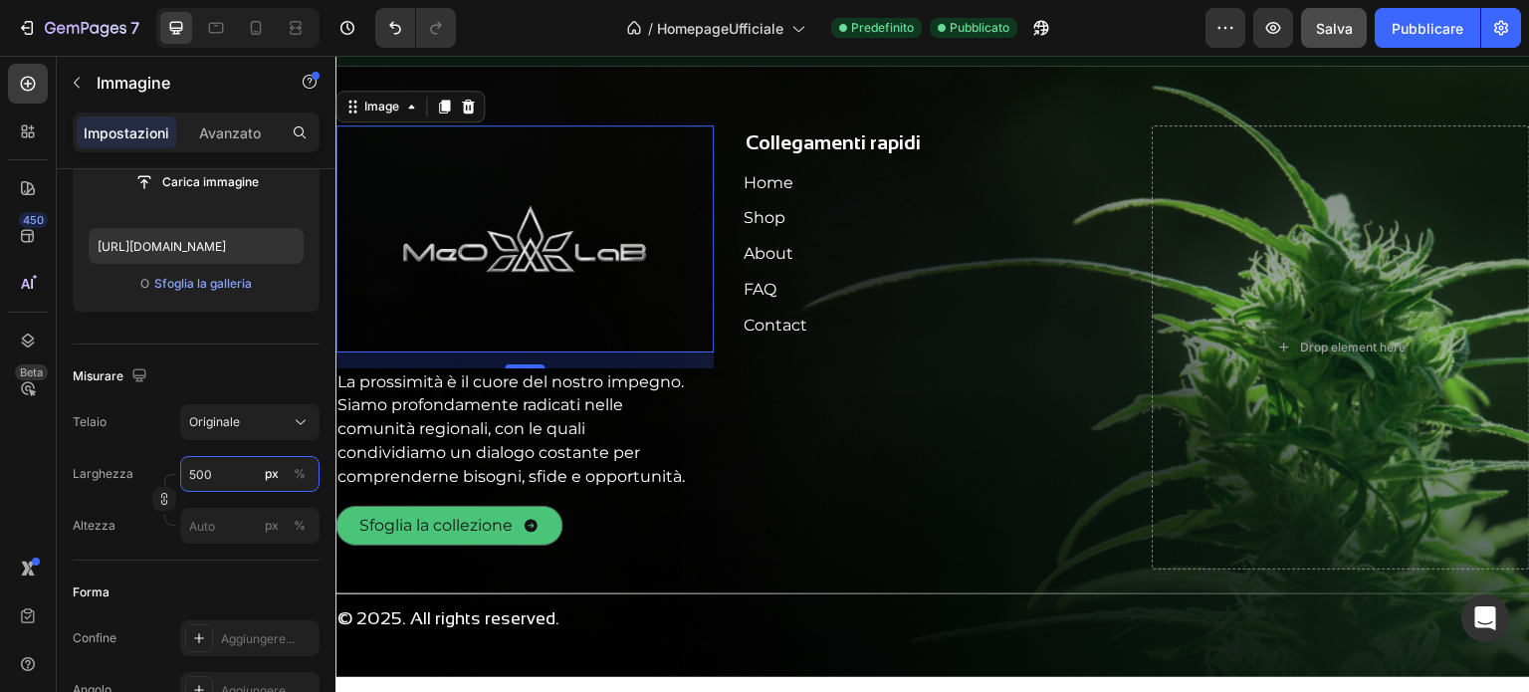
scroll to position [4395, 0]
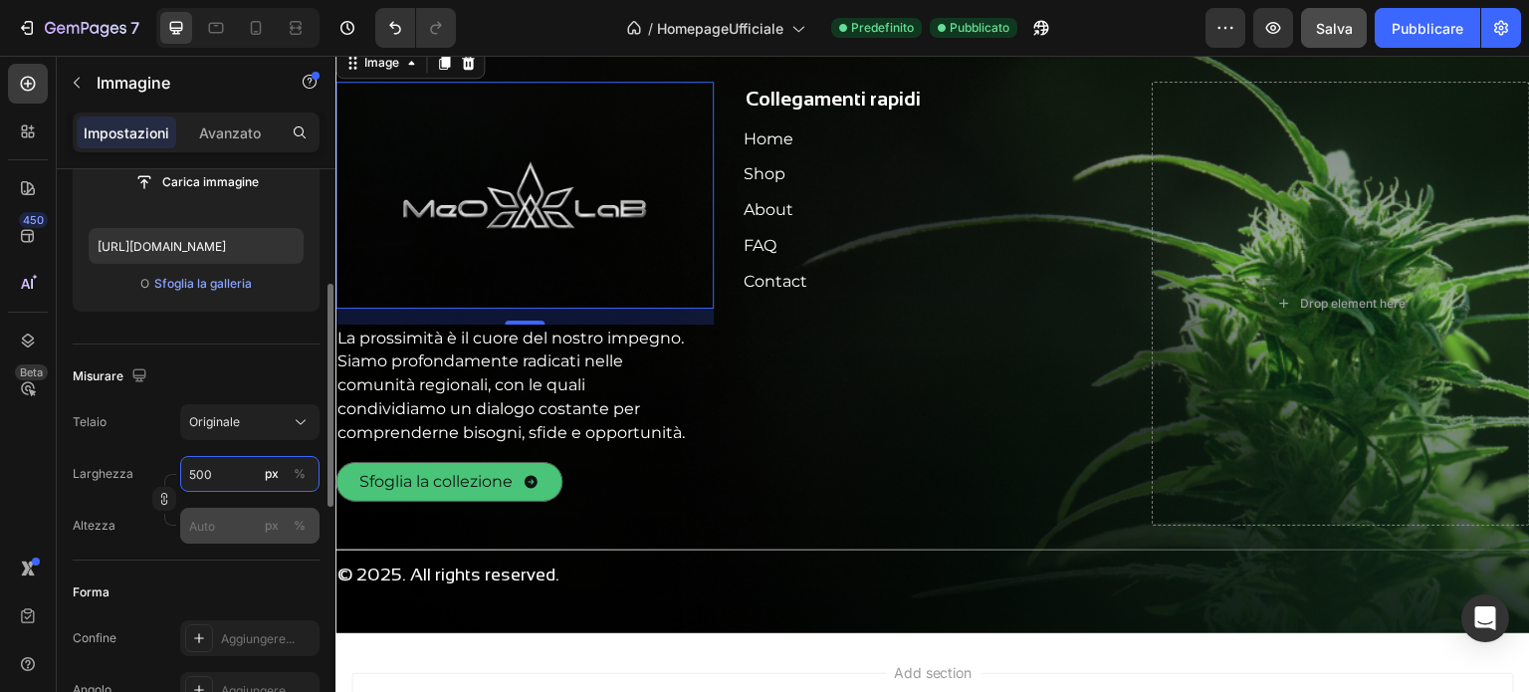
type input "500"
click at [255, 523] on input "px %" at bounding box center [249, 526] width 139 height 36
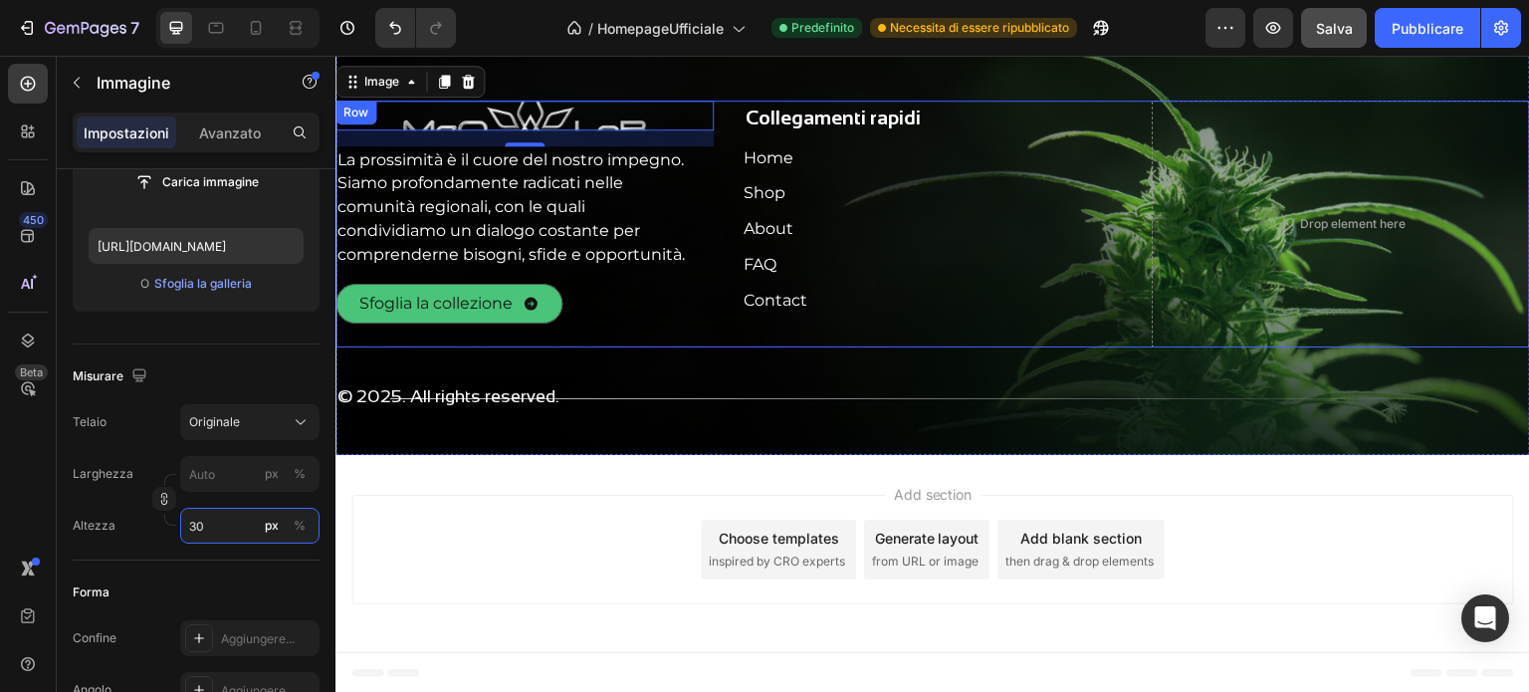
type input "3"
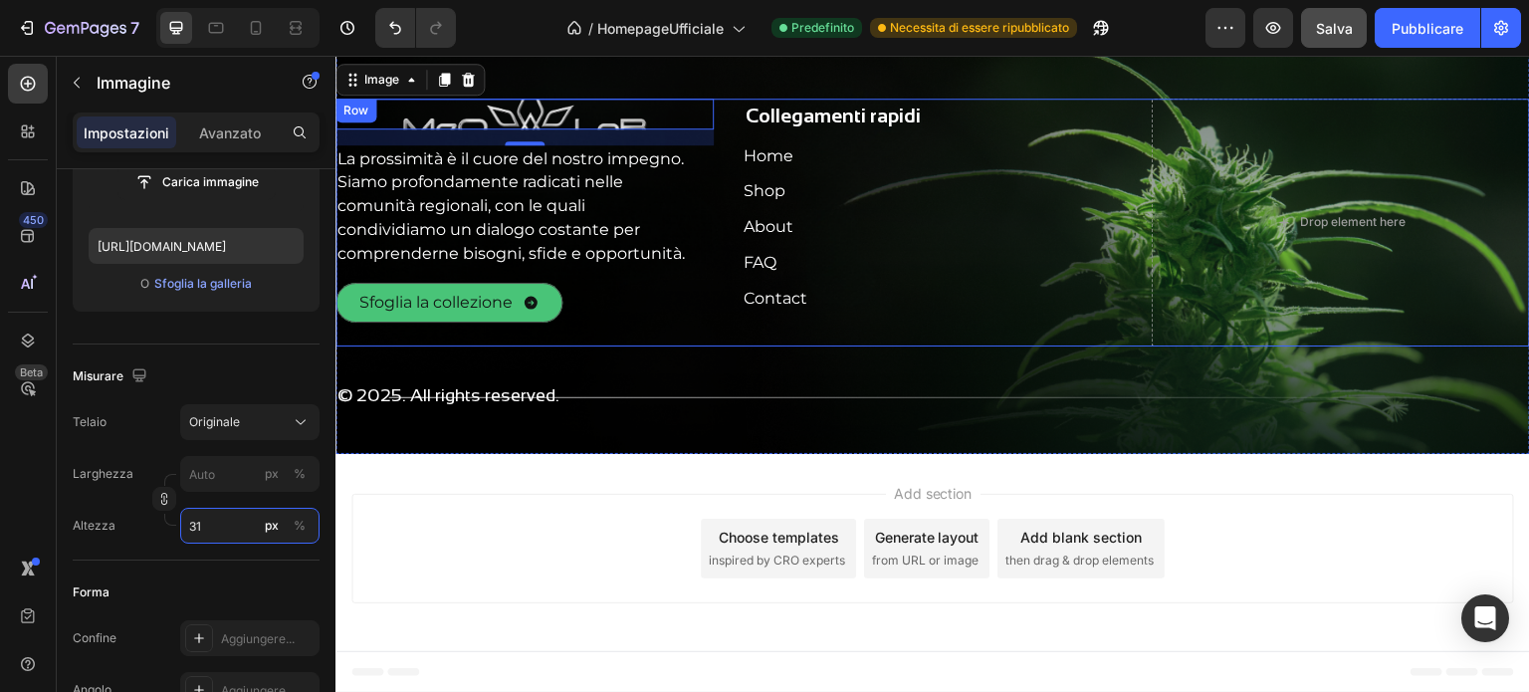
type input "3"
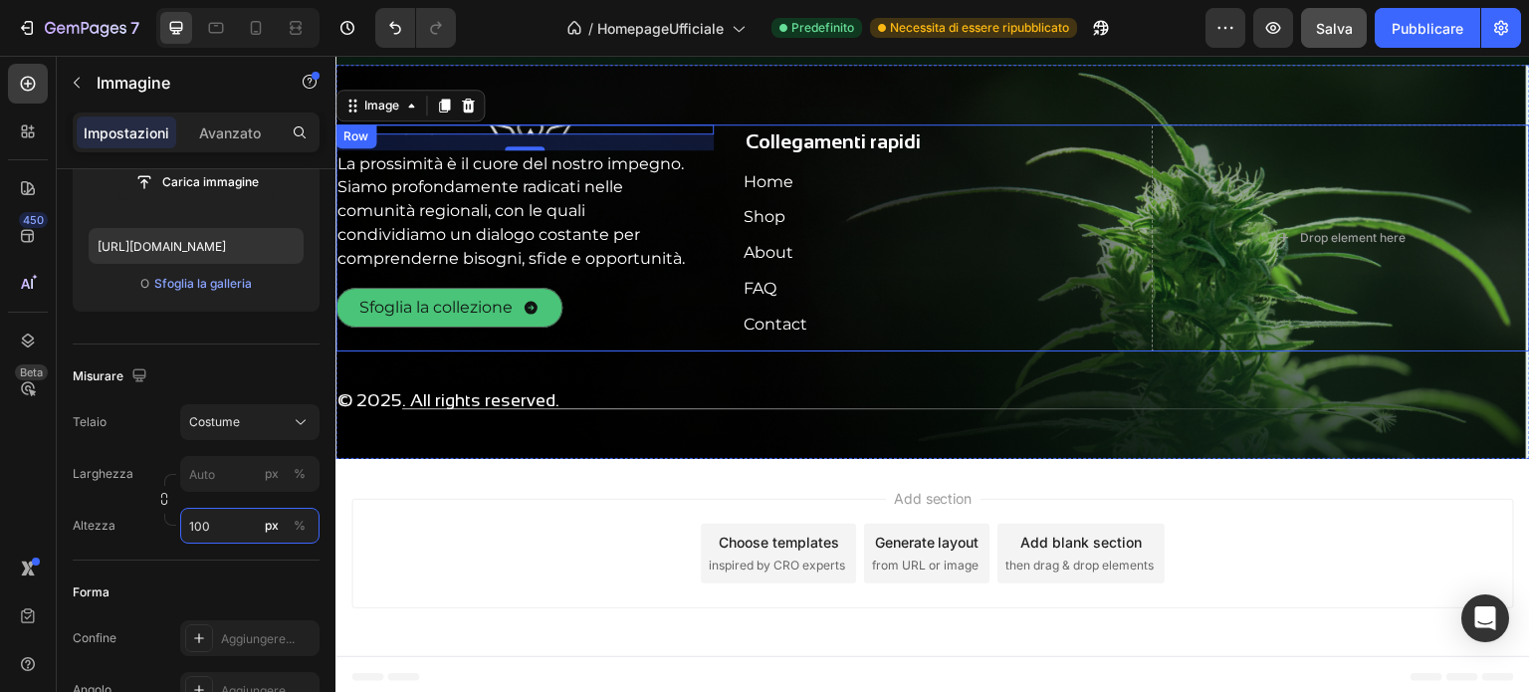
type input "3"
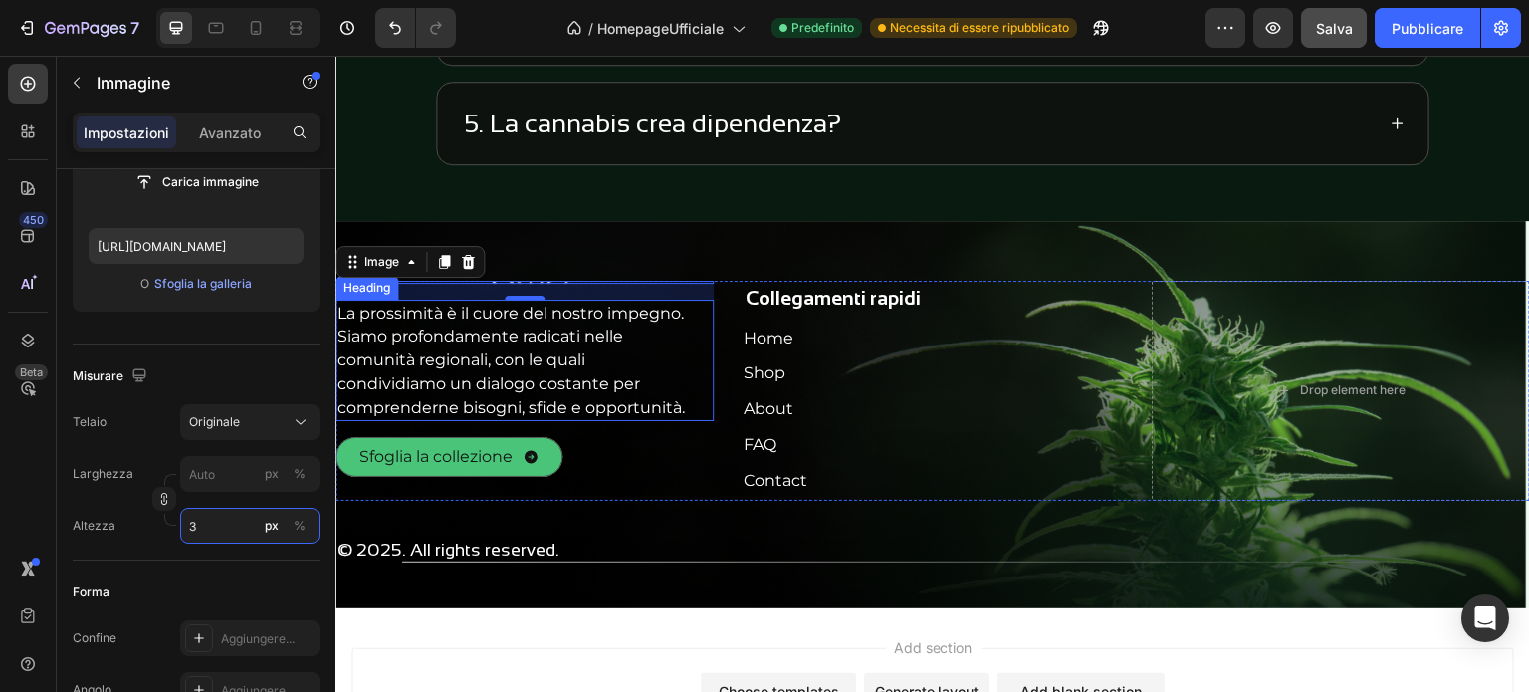
scroll to position [4151, 0]
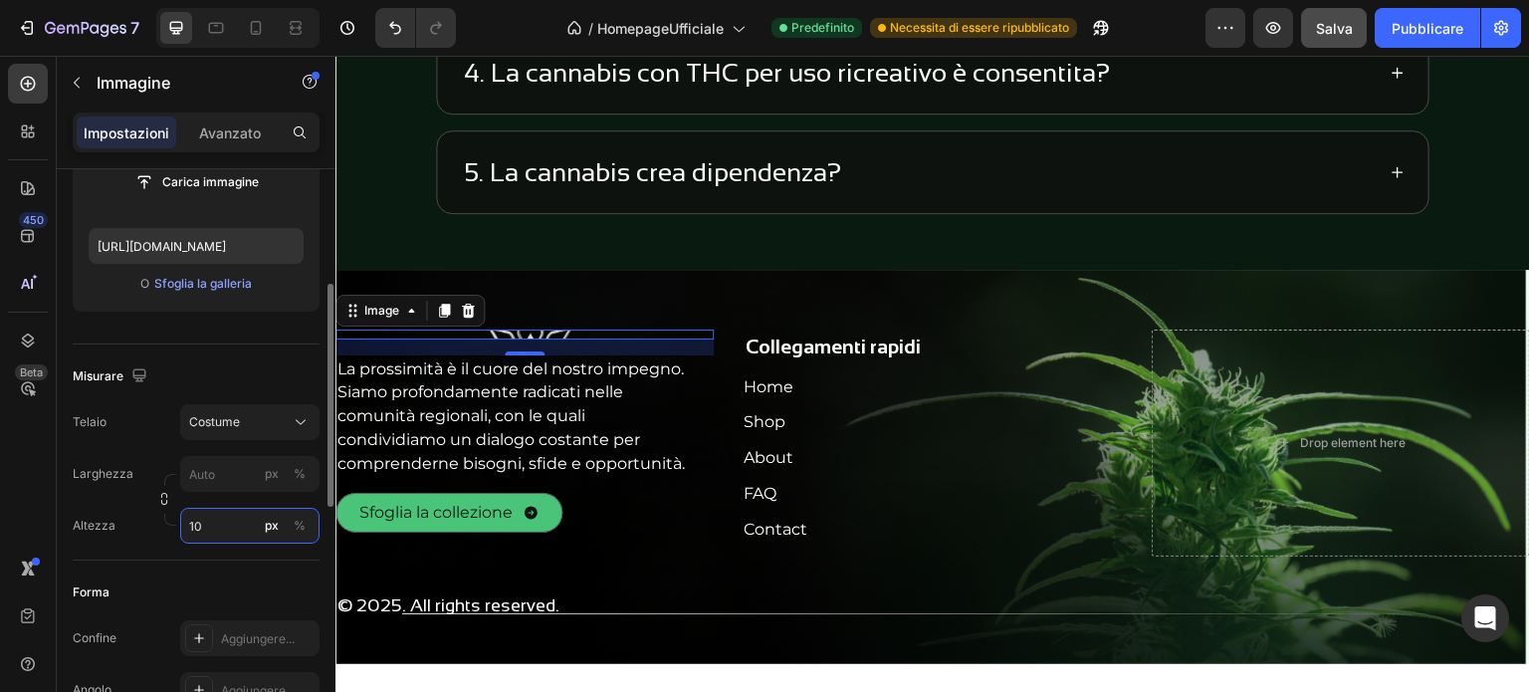
type input "100"
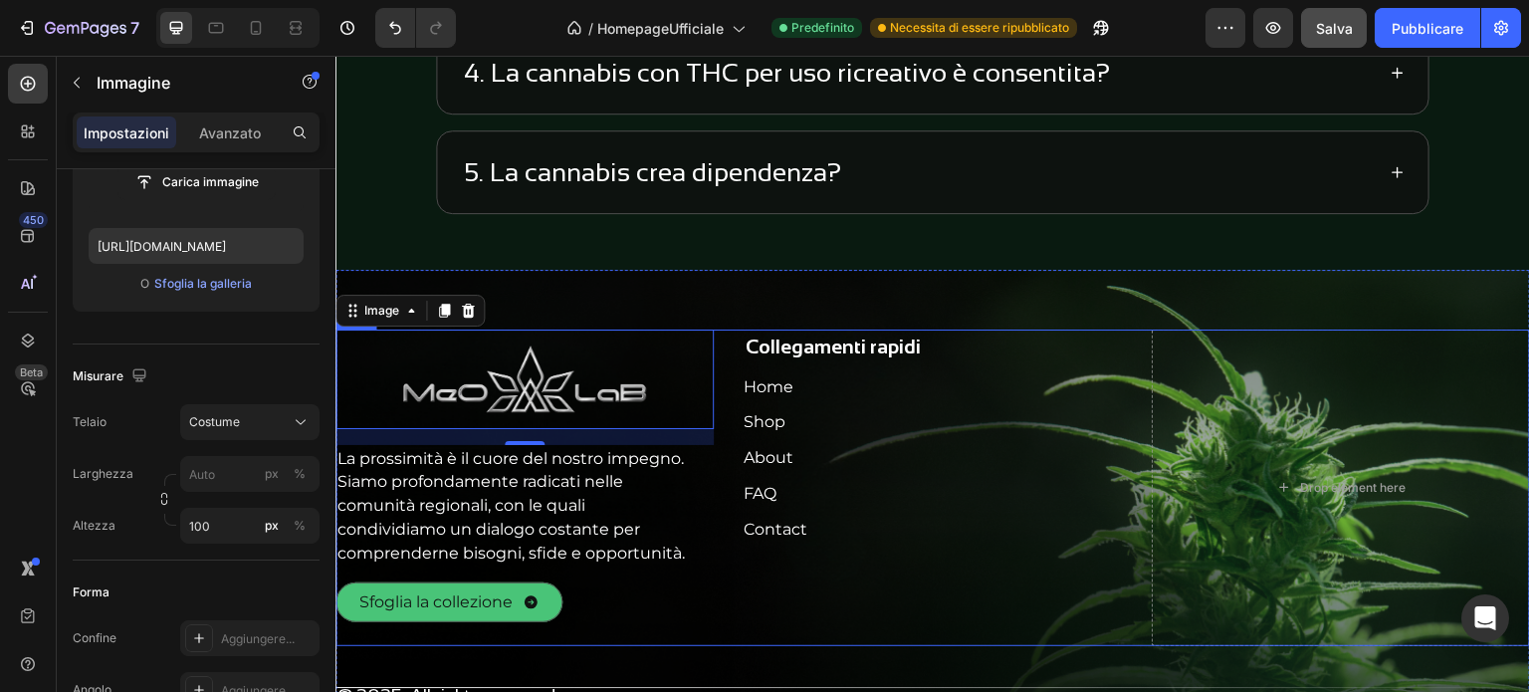
click at [1018, 361] on div "Collegamenti rapidi Heading Home Button Shop Button About Button FAQ Button Con…" at bounding box center [932, 487] width 378 height 316
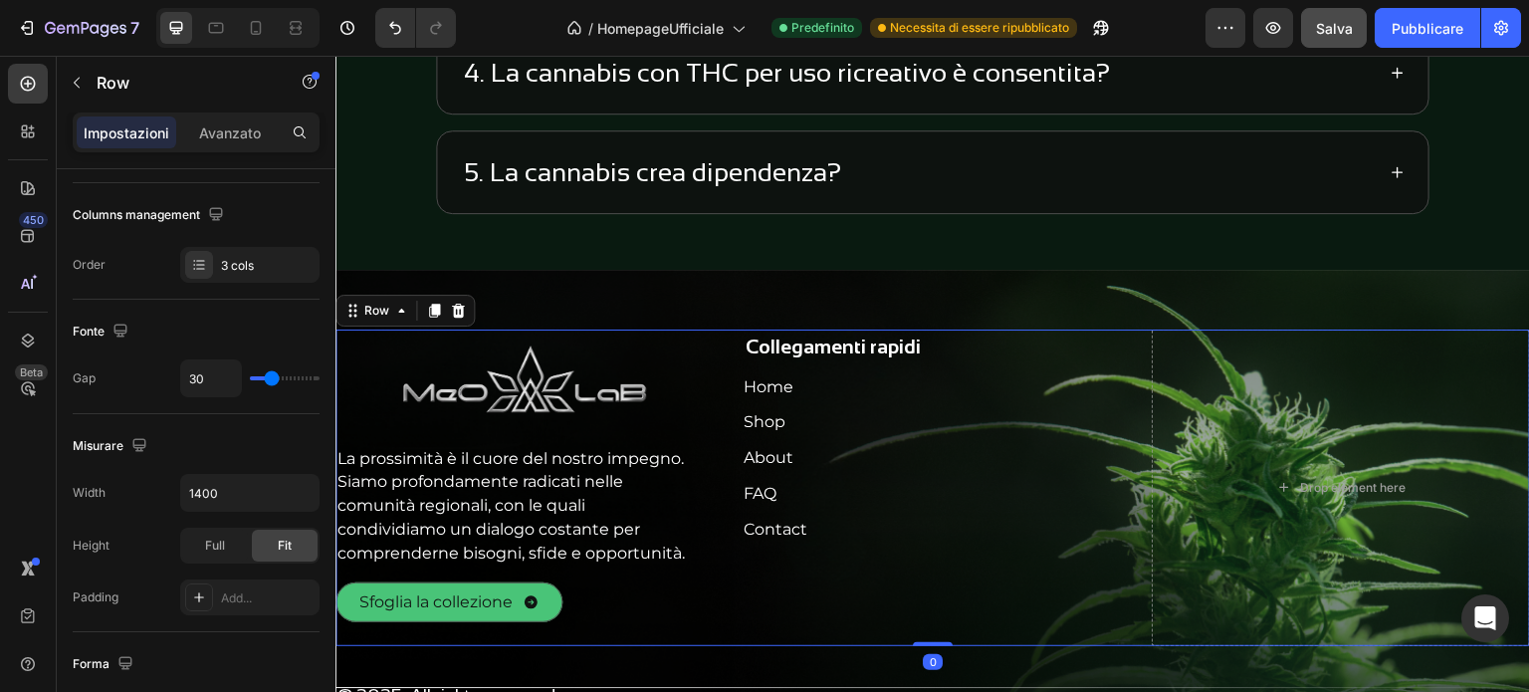
scroll to position [0, 0]
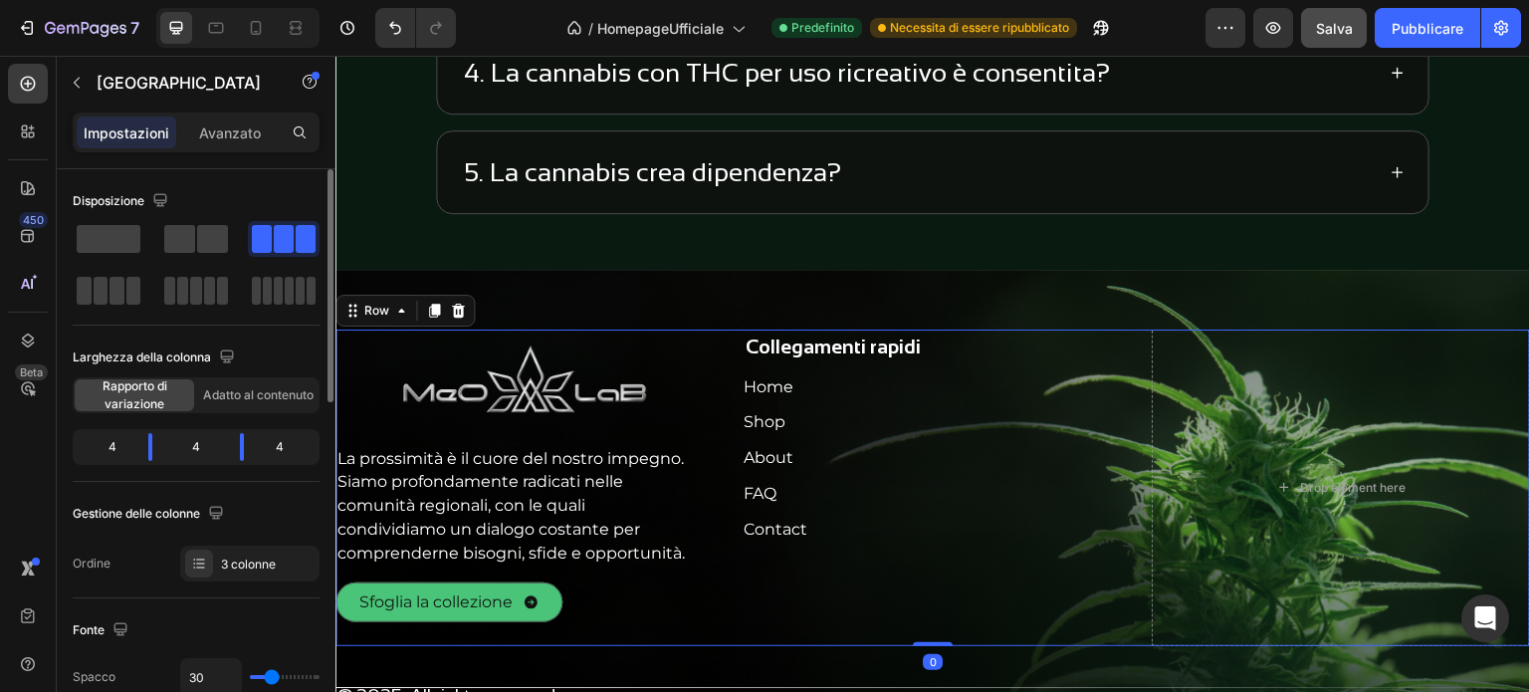
click at [1343, 22] on font "Salva" at bounding box center [1334, 28] width 37 height 17
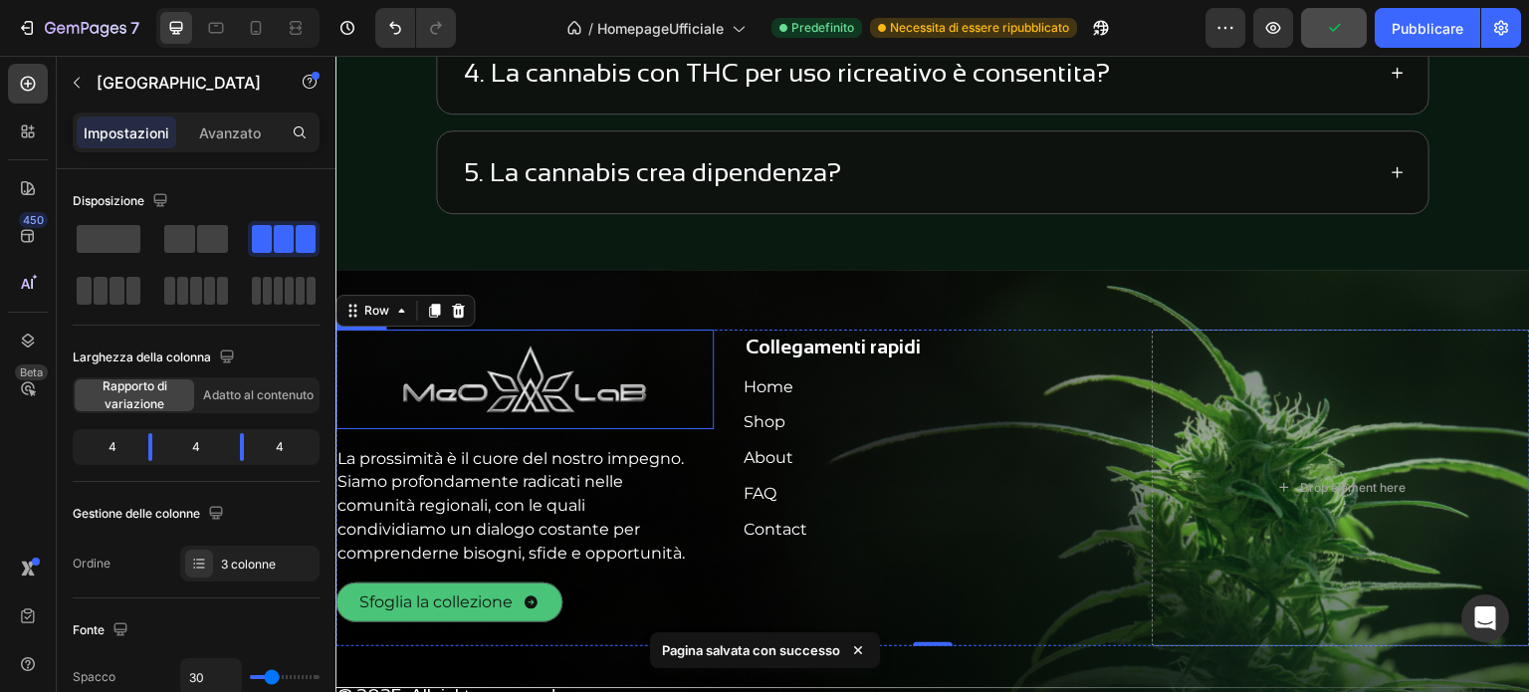
click at [531, 390] on img at bounding box center [524, 379] width 378 height 100
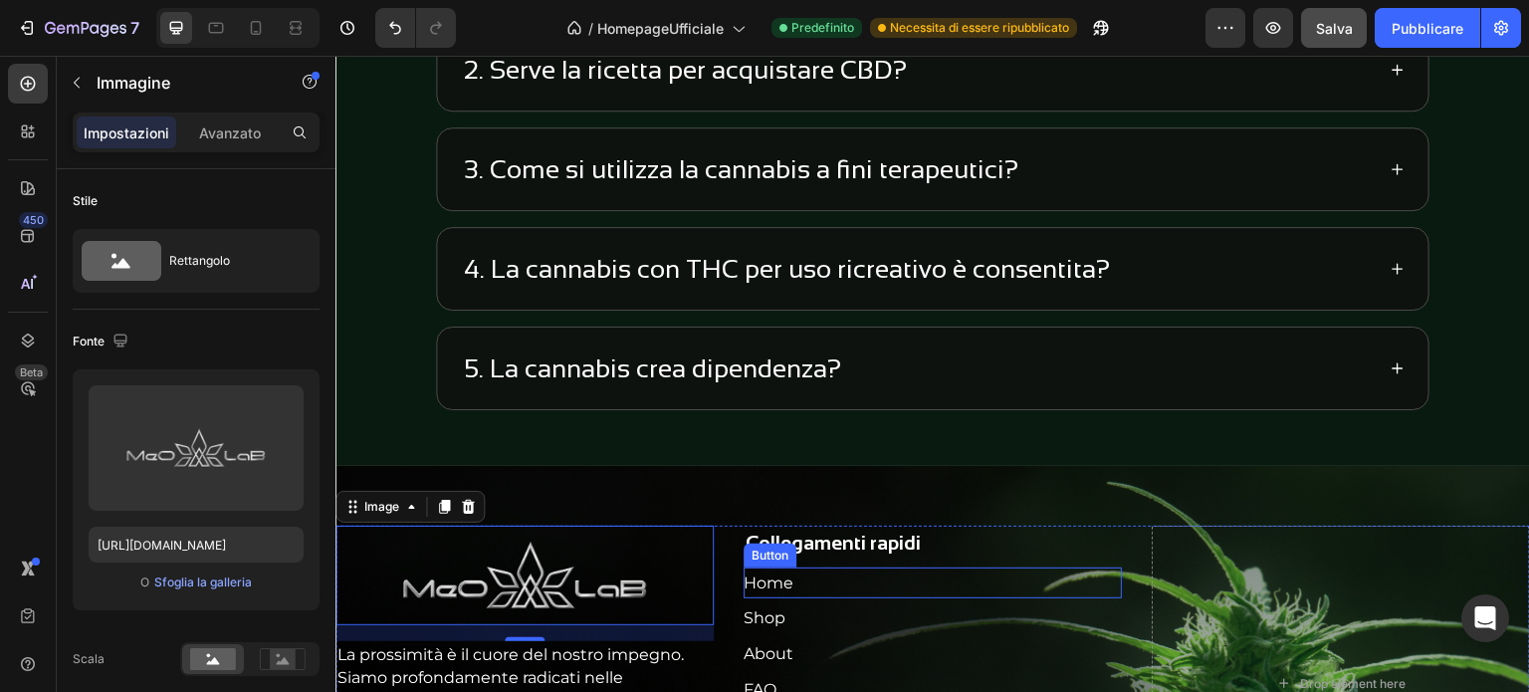
scroll to position [3952, 0]
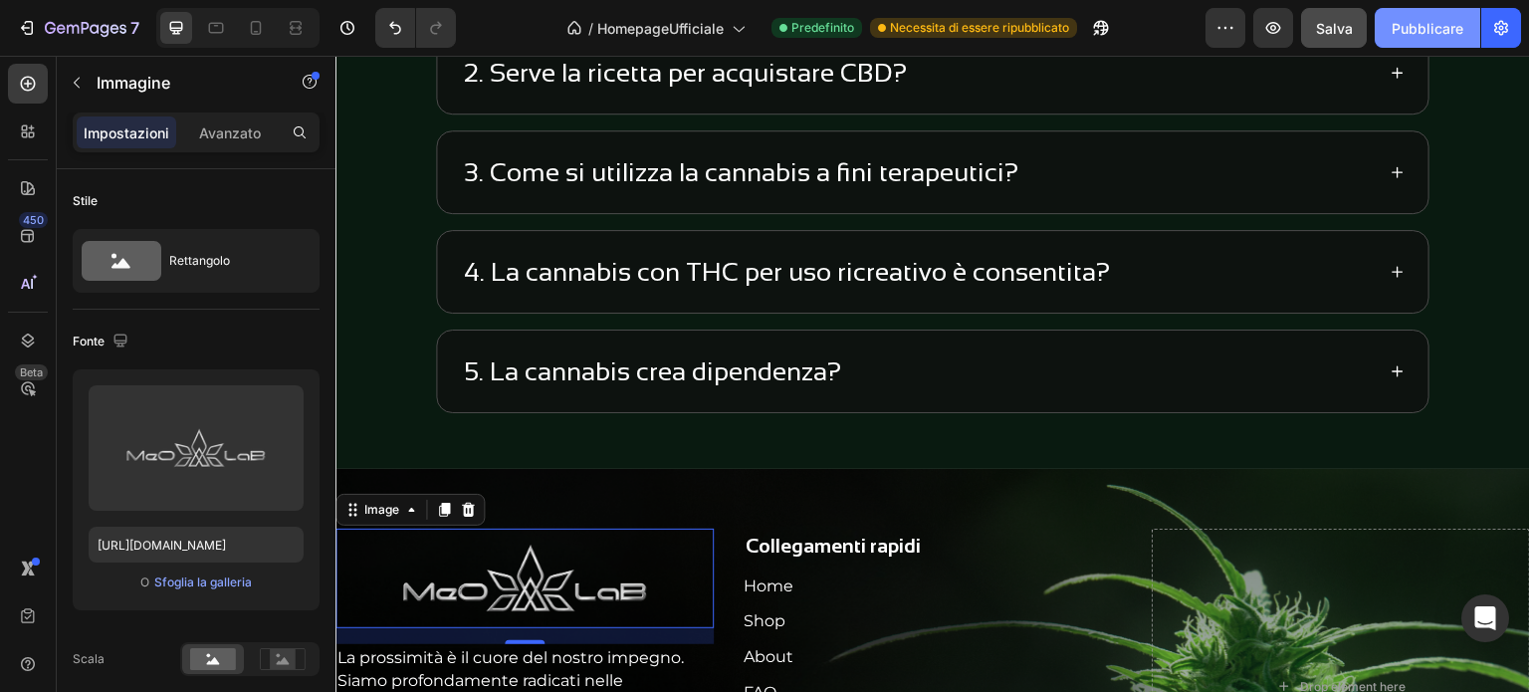
click at [1423, 43] on button "Pubblicare" at bounding box center [1426, 28] width 105 height 40
click at [1275, 23] on icon "button" at bounding box center [1273, 28] width 15 height 12
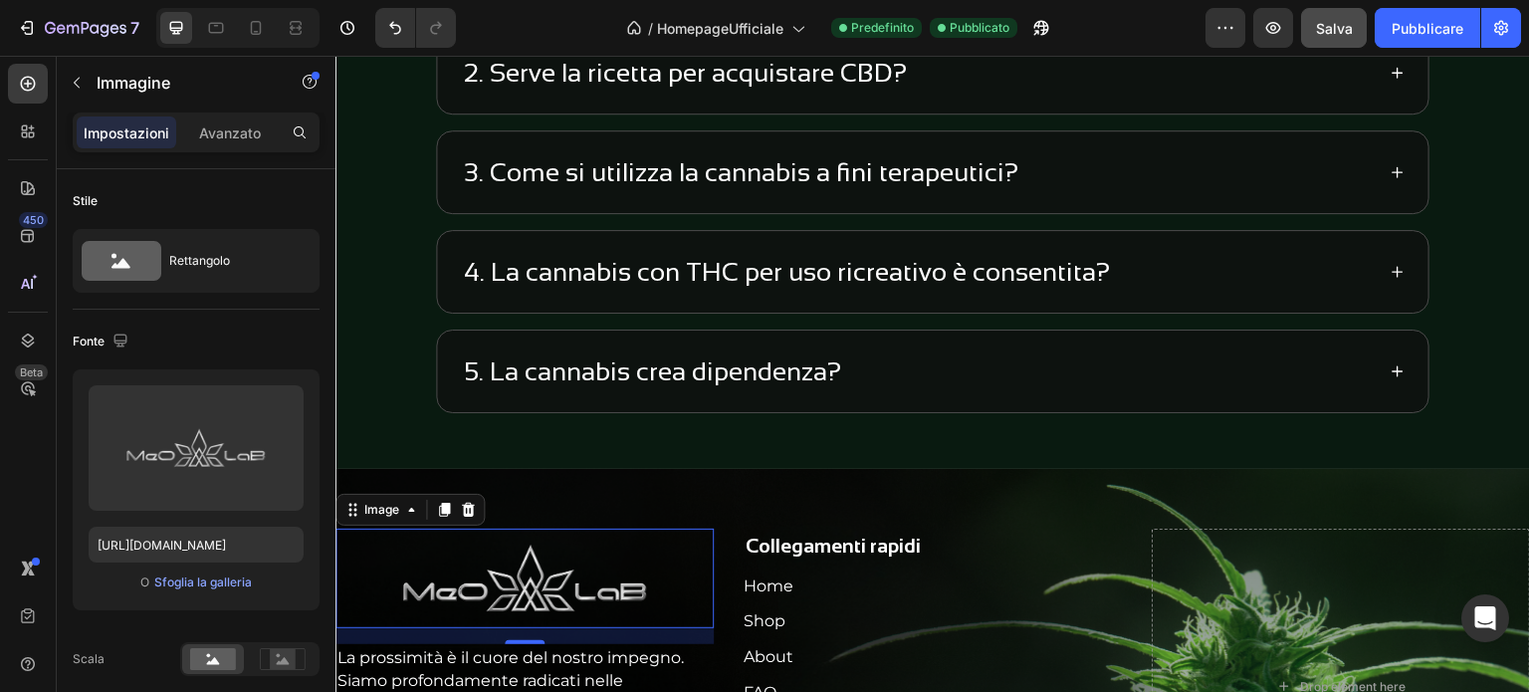
click at [498, 560] on img at bounding box center [524, 578] width 378 height 100
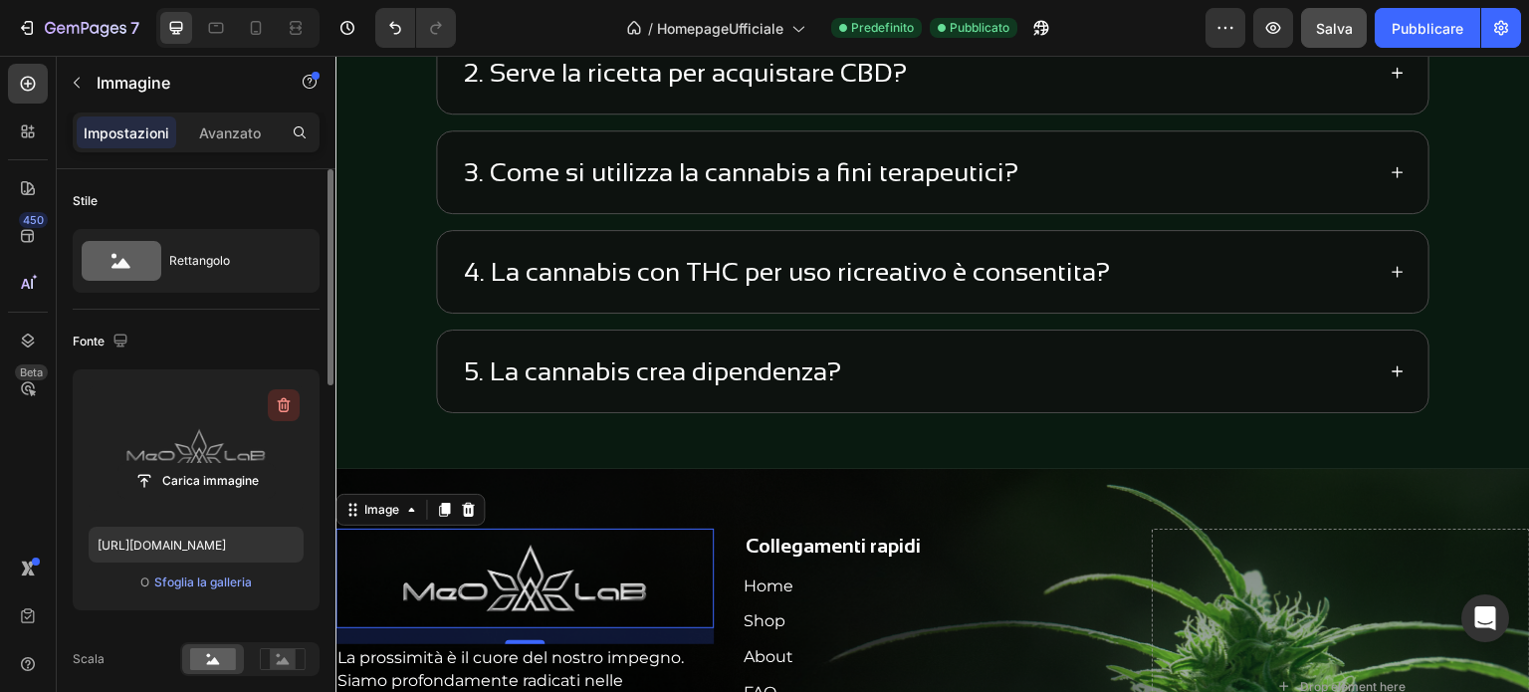
click at [279, 402] on icon "button" at bounding box center [284, 405] width 13 height 15
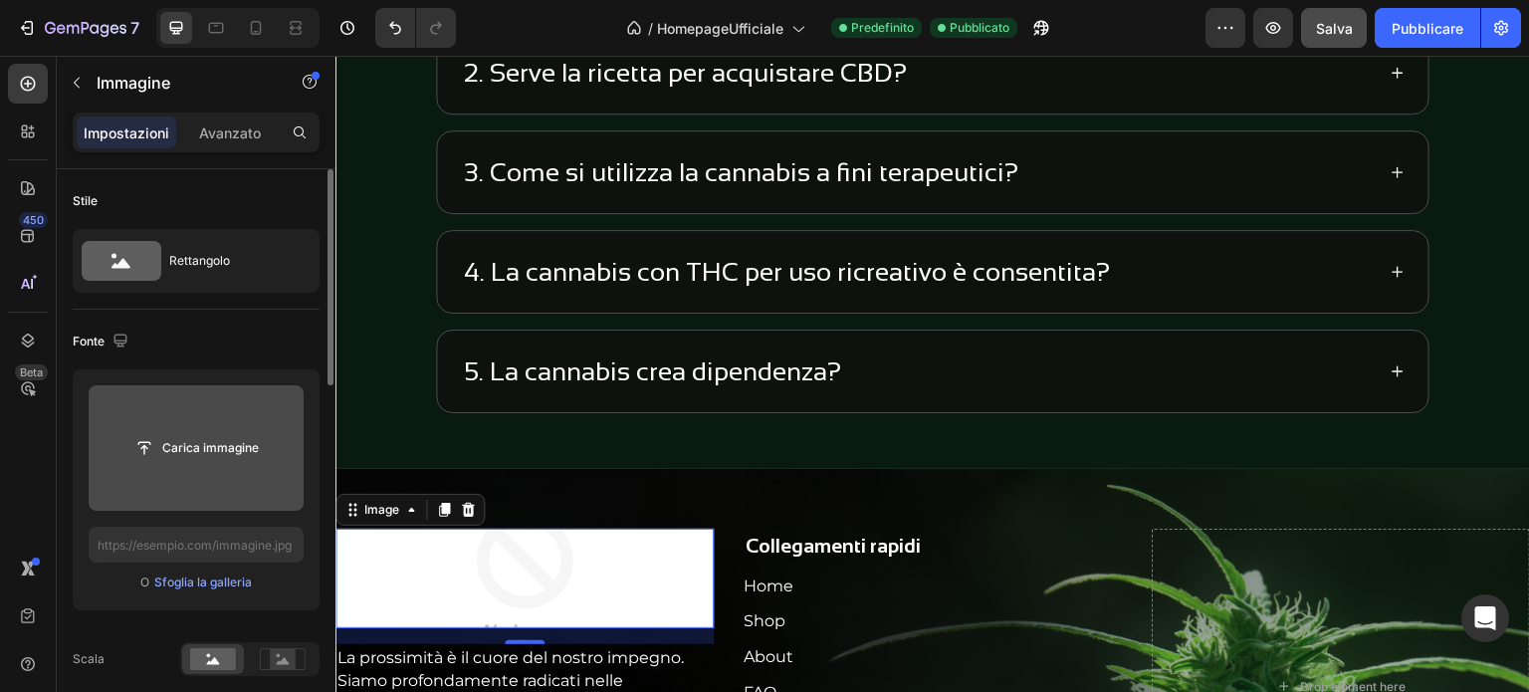
click at [194, 441] on input "file" at bounding box center [196, 448] width 156 height 34
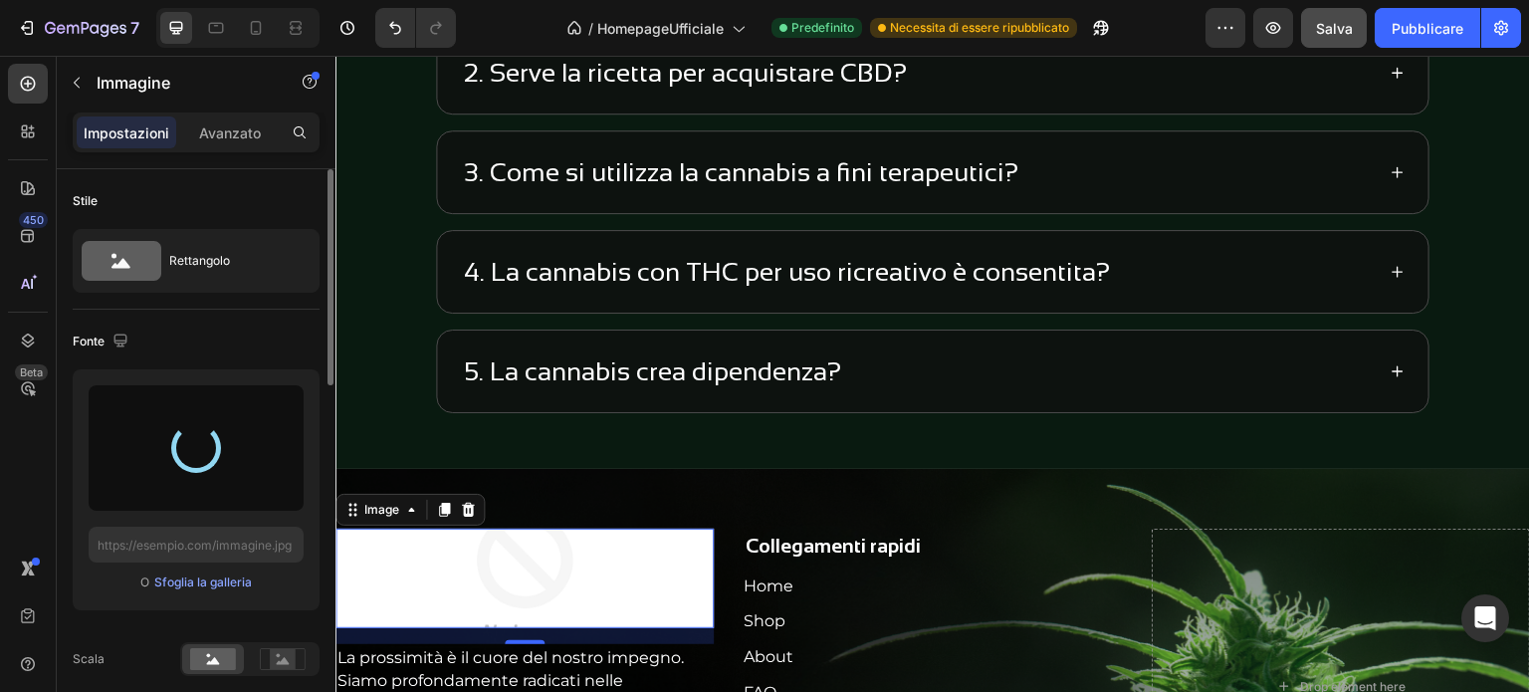
type input "[URL][DOMAIN_NAME]"
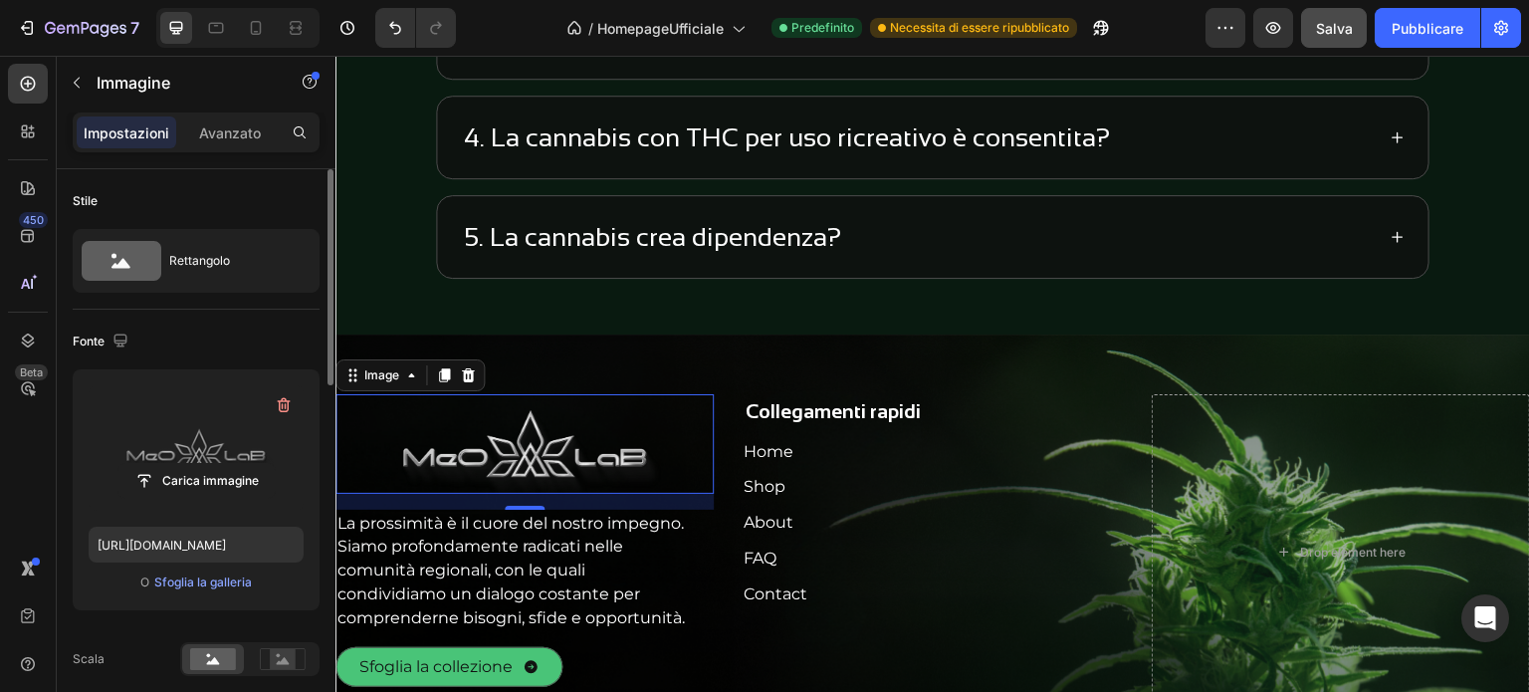
scroll to position [4052, 0]
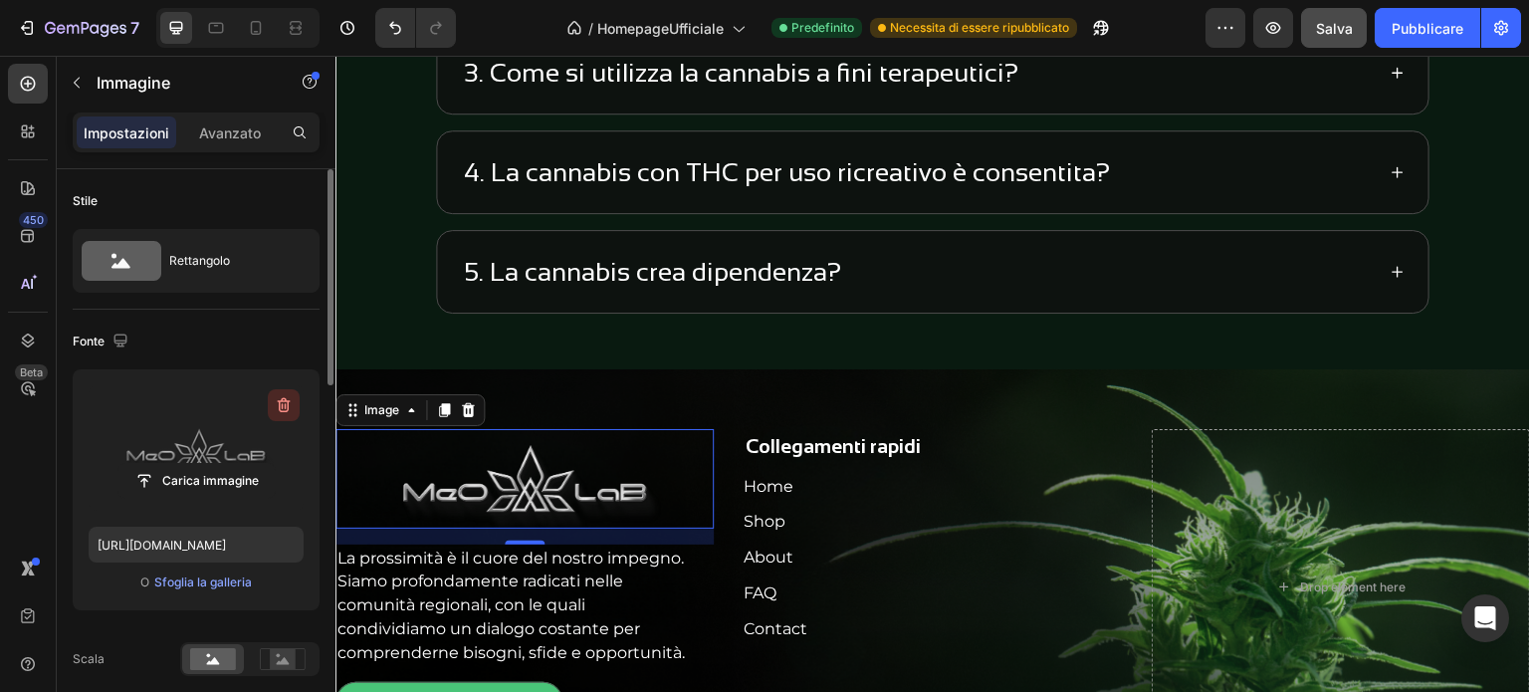
click at [283, 405] on icon "button" at bounding box center [284, 405] width 20 height 20
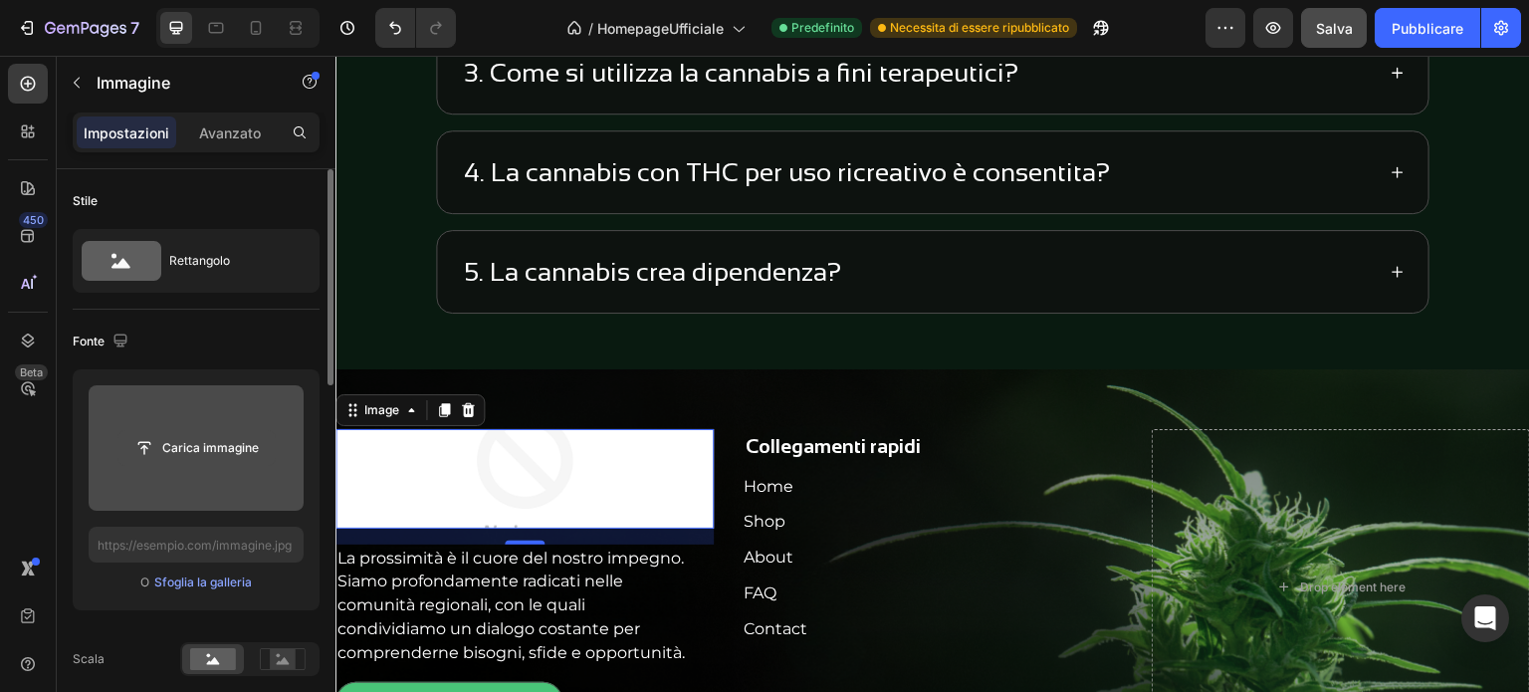
click at [233, 451] on input "file" at bounding box center [196, 448] width 156 height 34
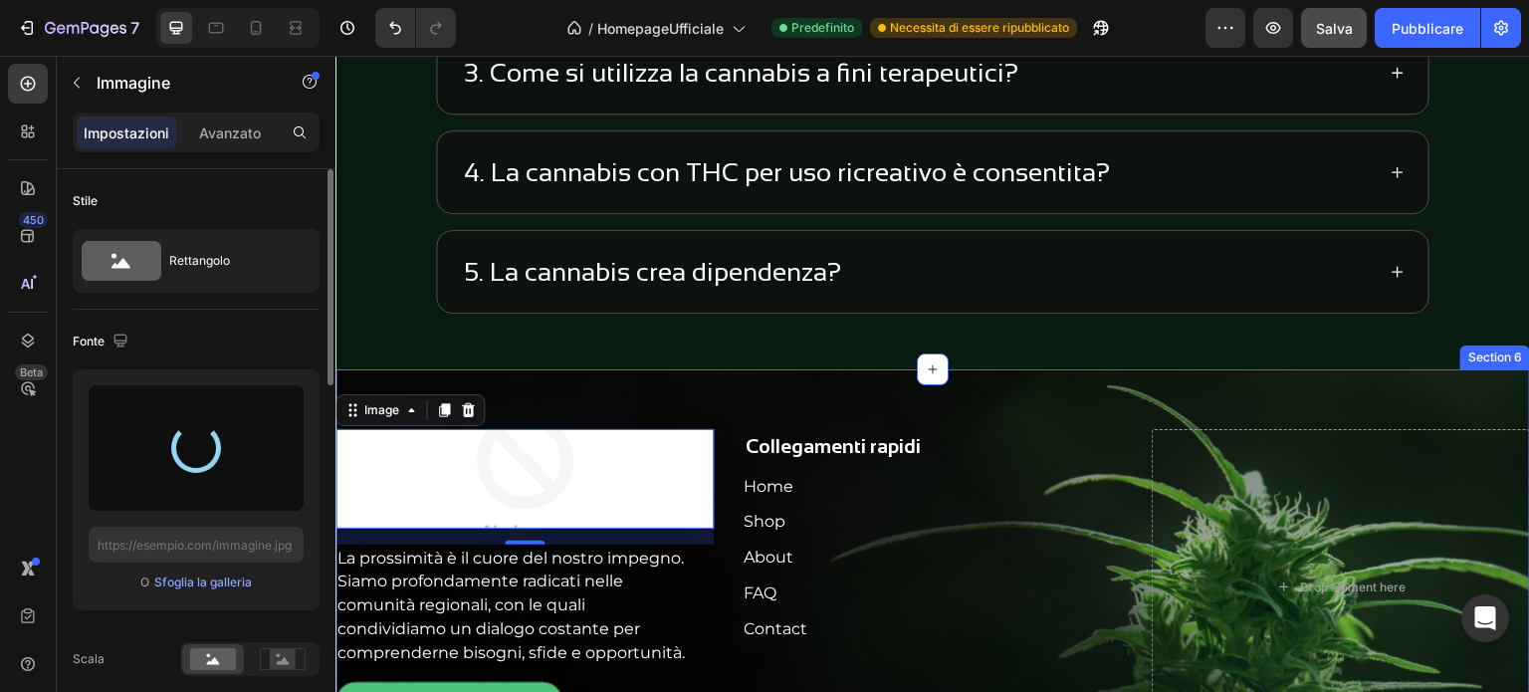
type input "[URL][DOMAIN_NAME]"
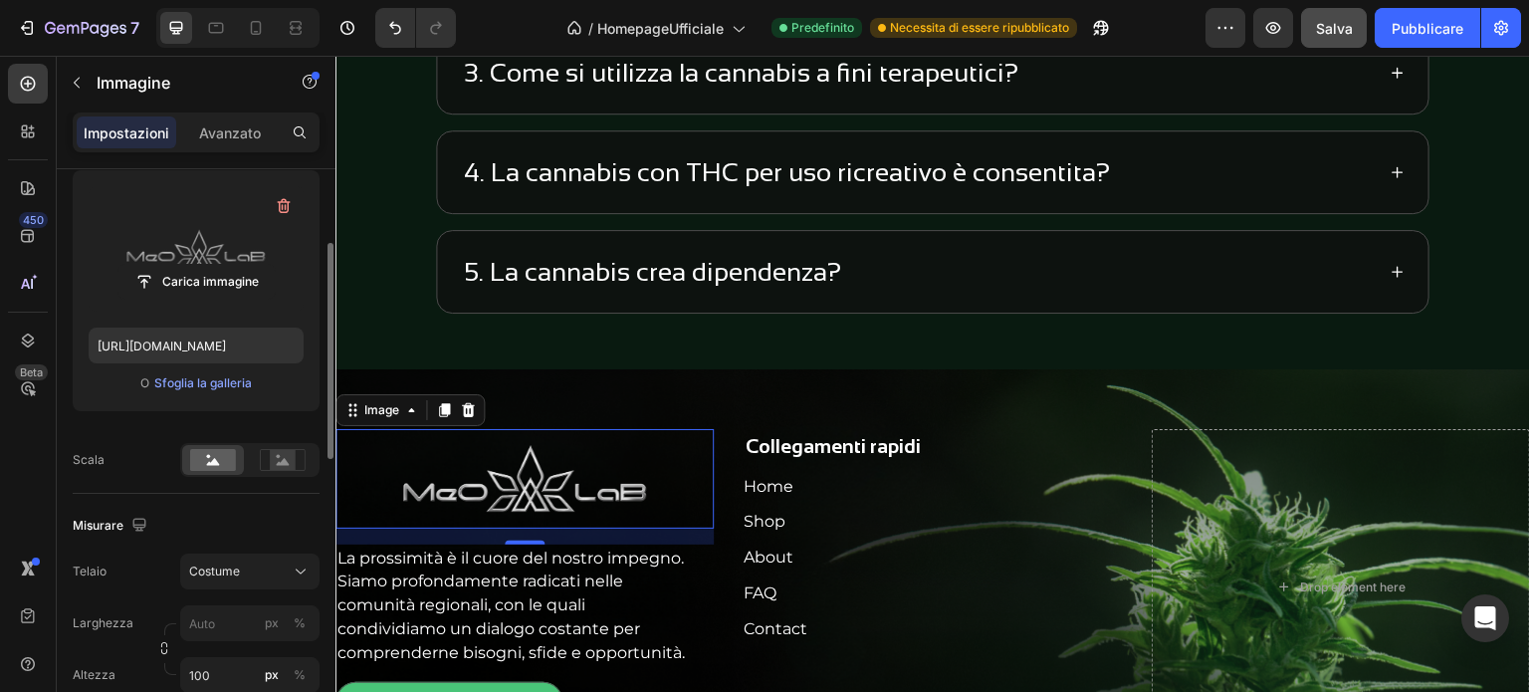
scroll to position [299, 0]
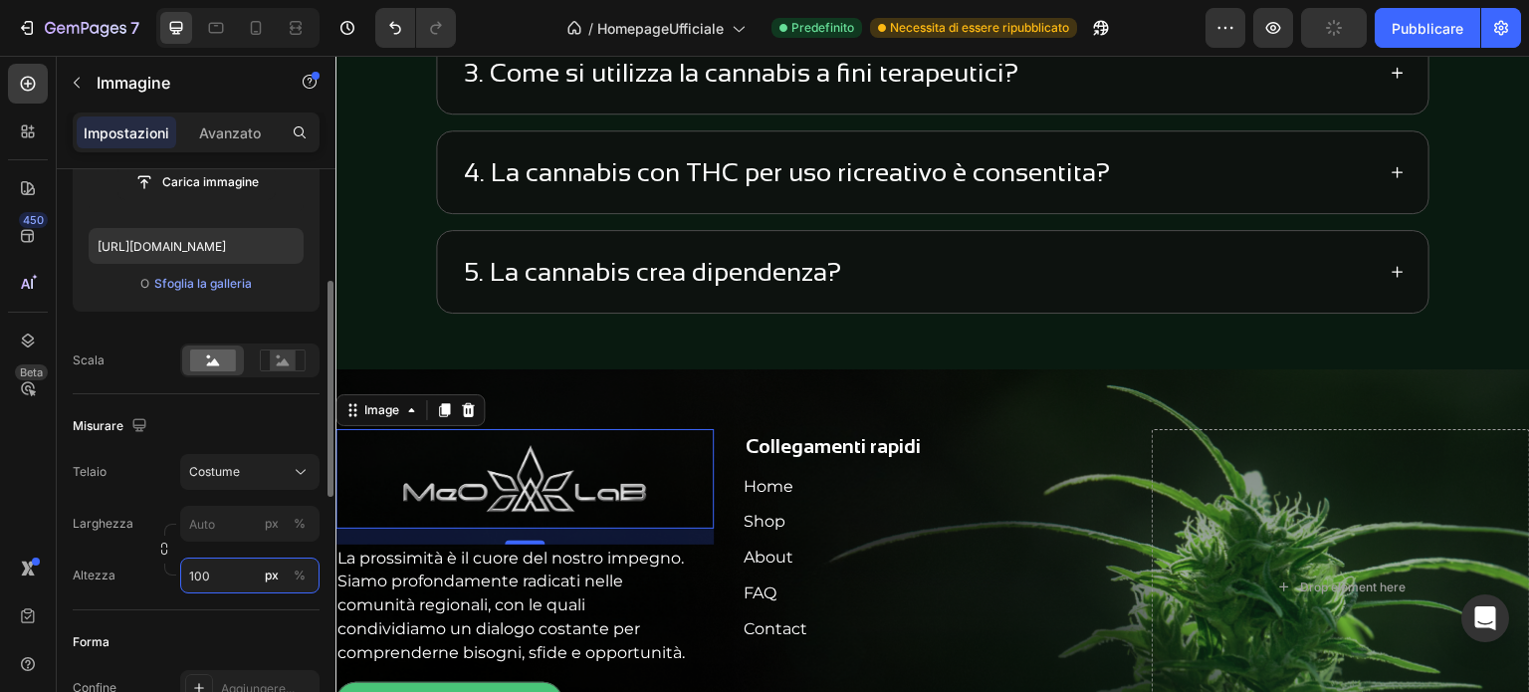
click at [219, 562] on input "100" at bounding box center [249, 575] width 139 height 36
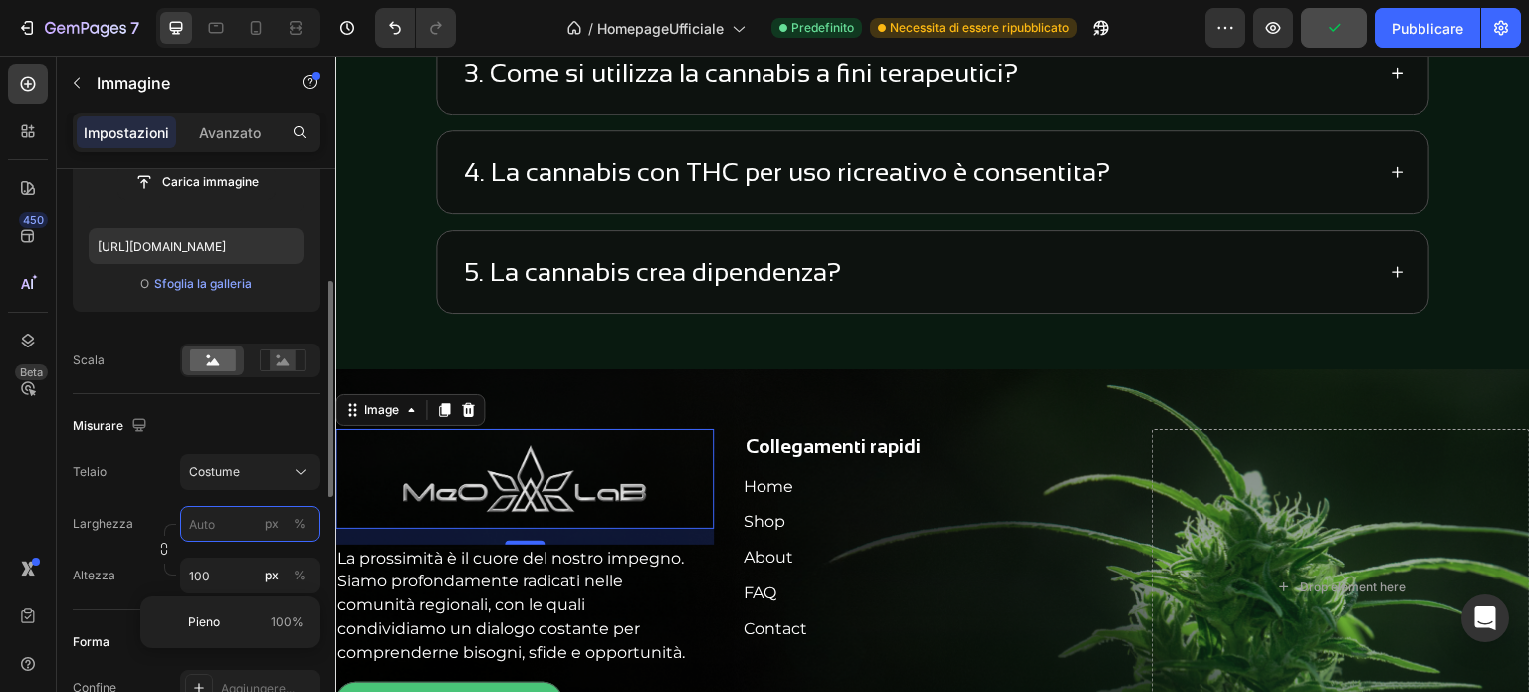
click at [228, 526] on input "px %" at bounding box center [249, 524] width 139 height 36
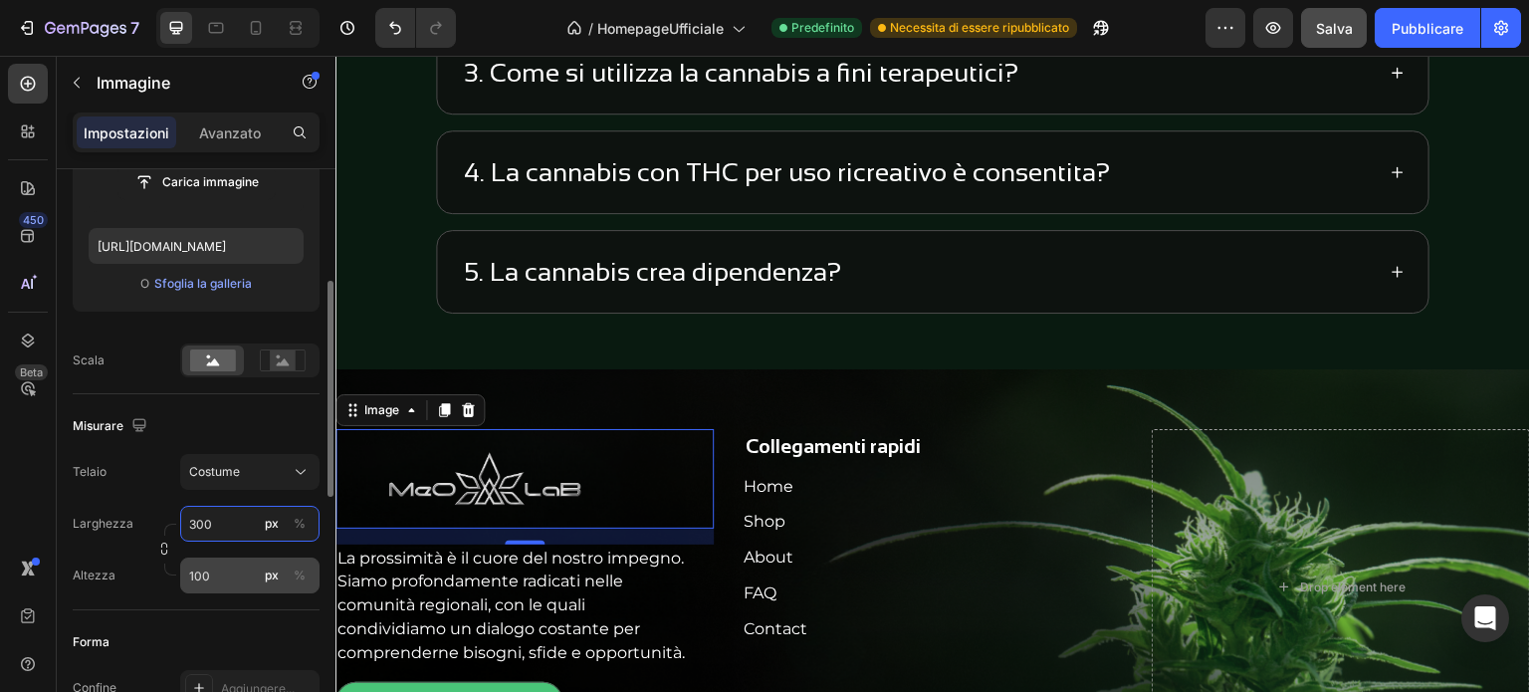
type input "300"
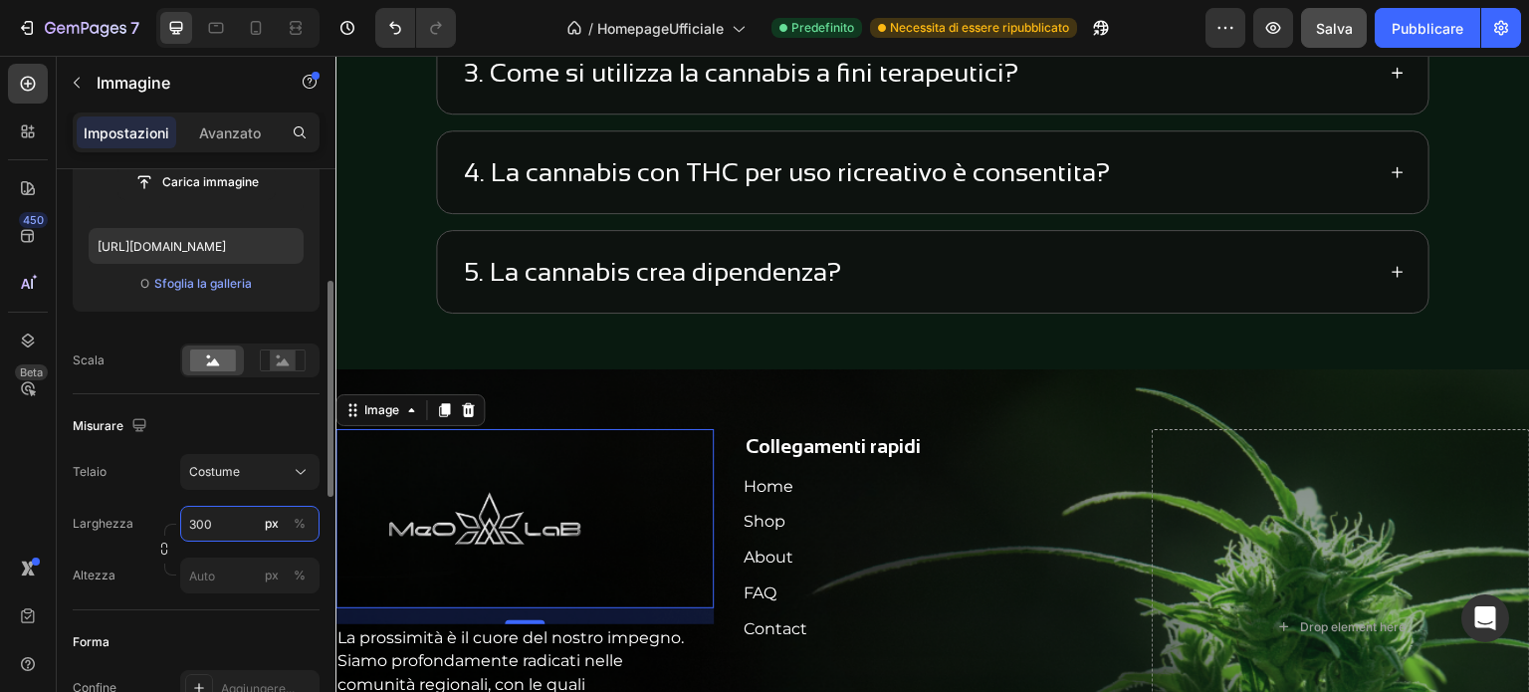
drag, startPoint x: 224, startPoint y: 524, endPoint x: 161, endPoint y: 536, distance: 63.8
click at [161, 536] on div "Larghezza 300 px % Altezza px %" at bounding box center [196, 550] width 247 height 88
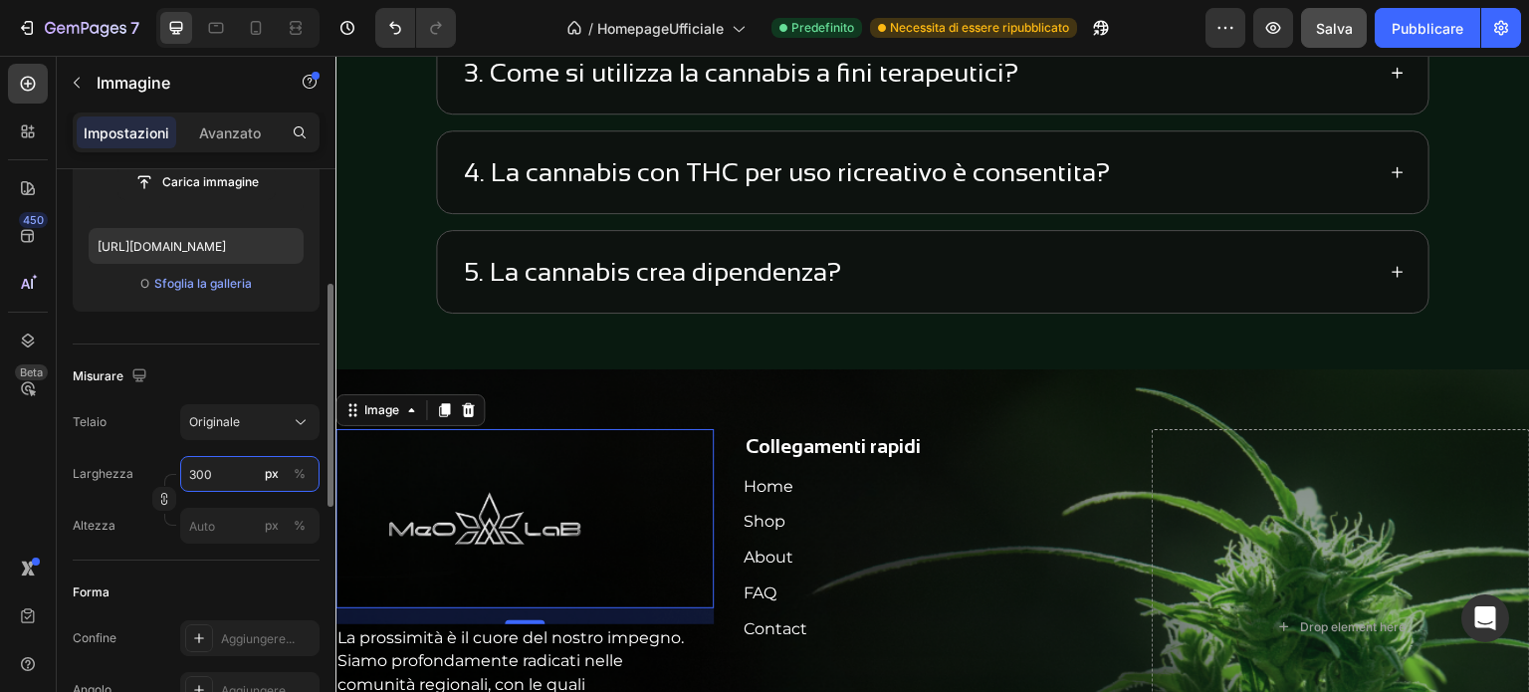
drag, startPoint x: 225, startPoint y: 479, endPoint x: 158, endPoint y: 470, distance: 67.3
click at [159, 470] on div "Larghezza 300 px %" at bounding box center [196, 474] width 247 height 36
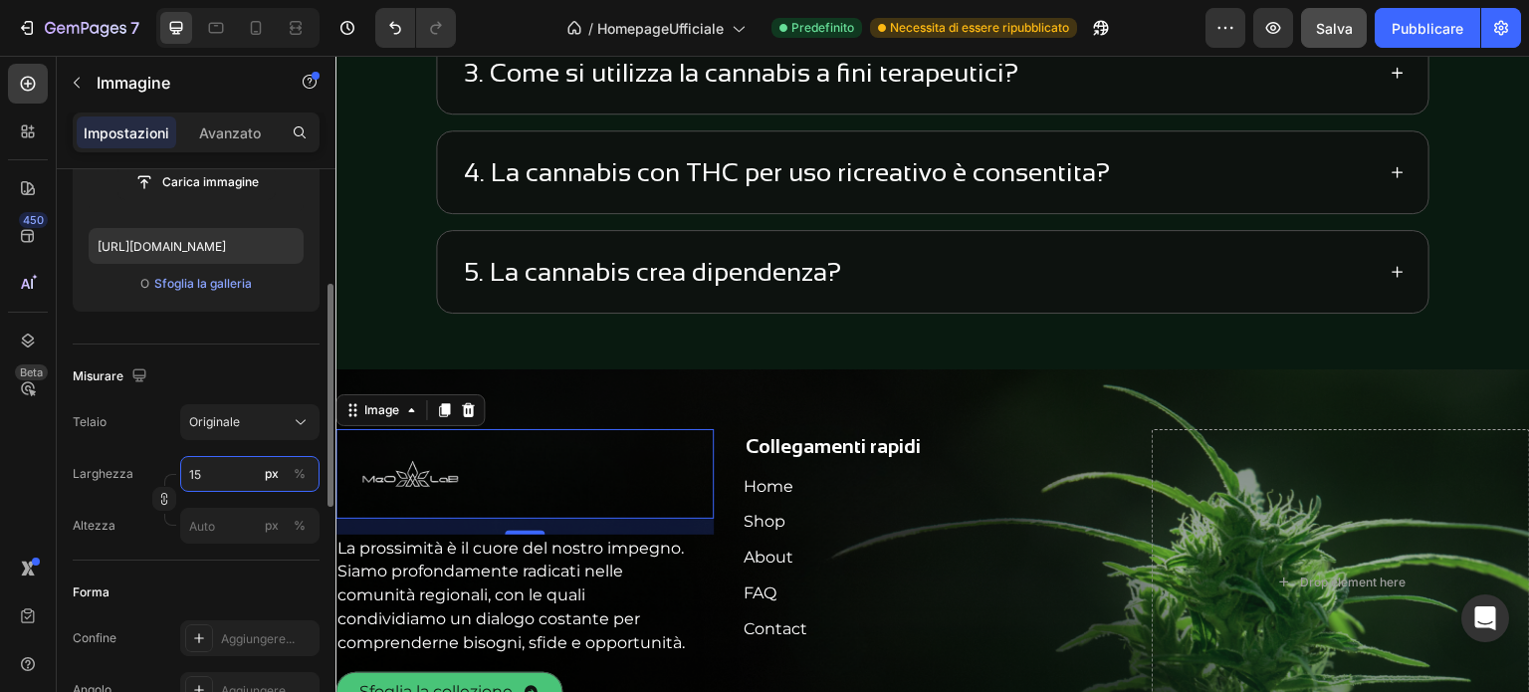
type input "1"
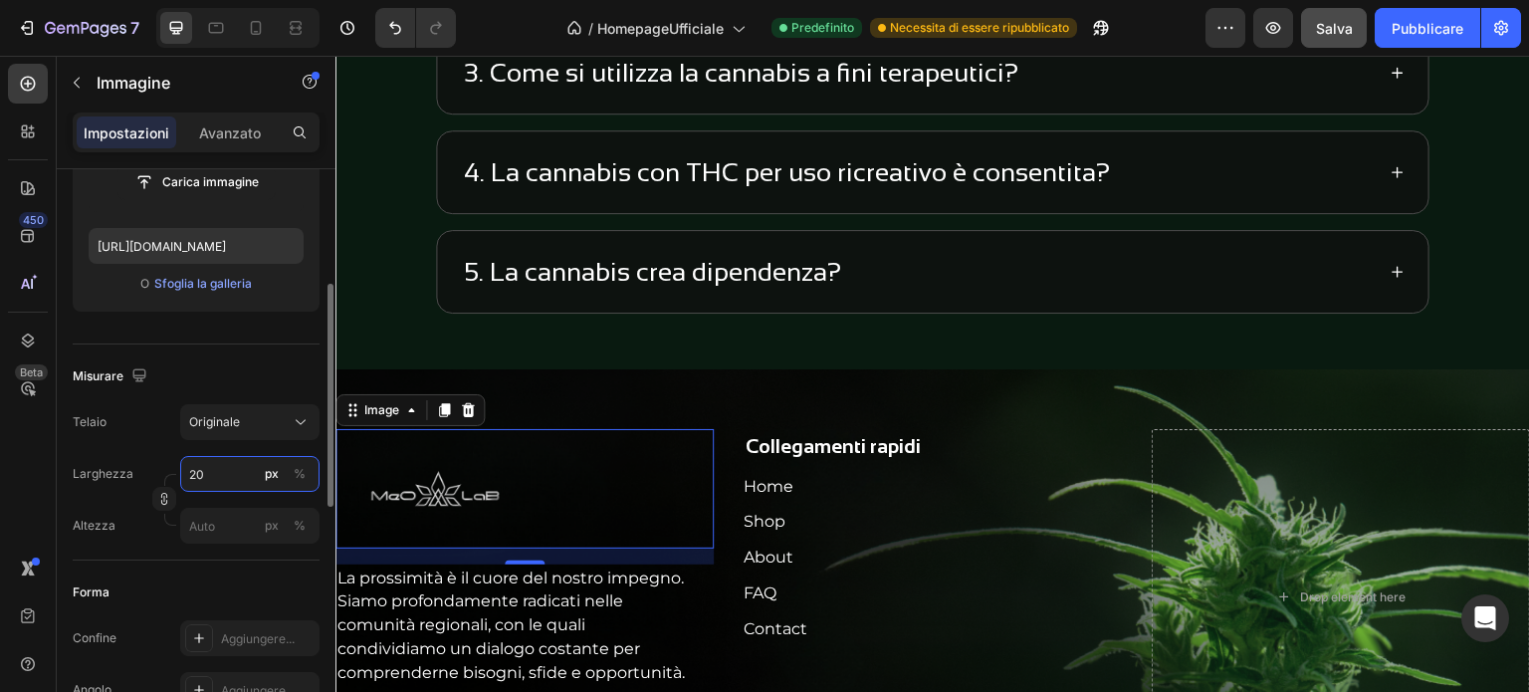
type input "2"
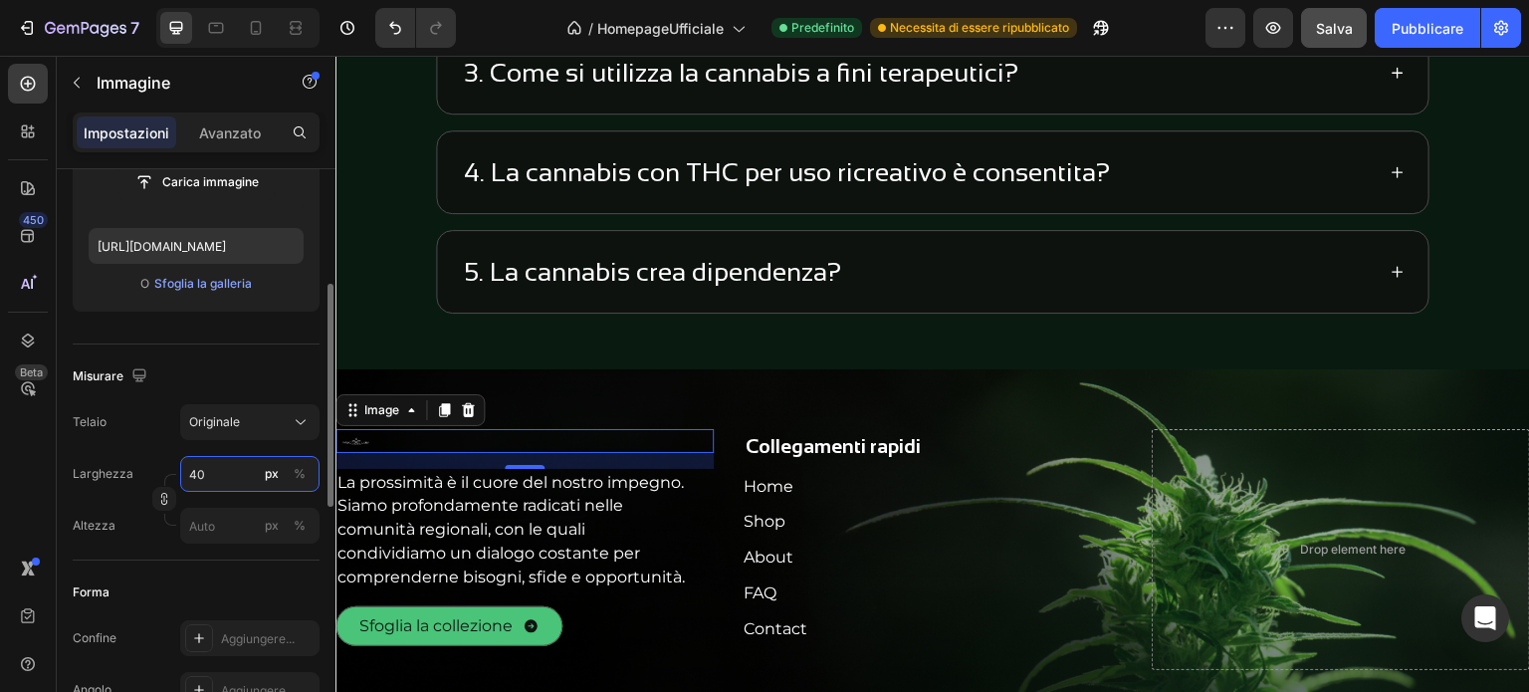
type input "4"
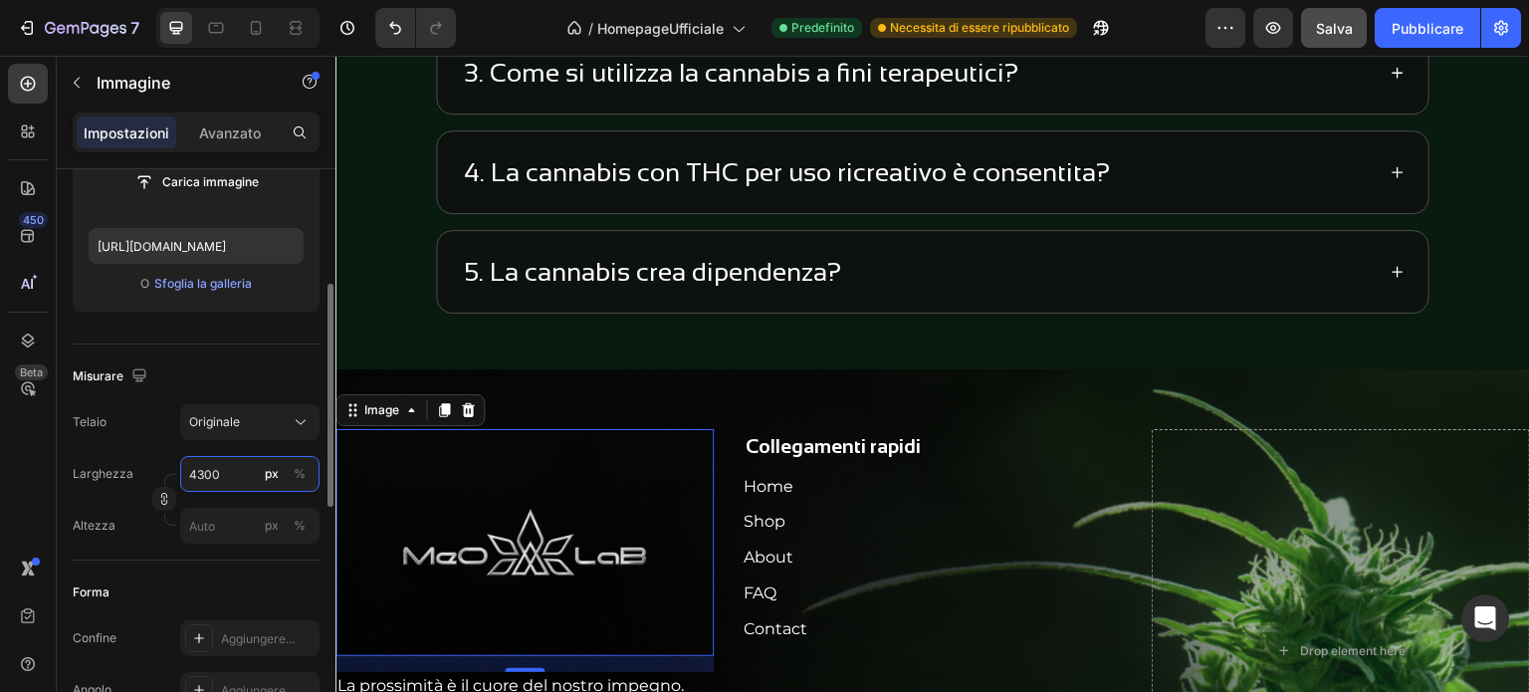
type input "4300"
click at [1461, 275] on div "1. Il CBD è legale in [GEOGRAPHIC_DATA]? 2. Serve la ricetta per acquistare CBD…" at bounding box center [932, 81] width 1194 height 498
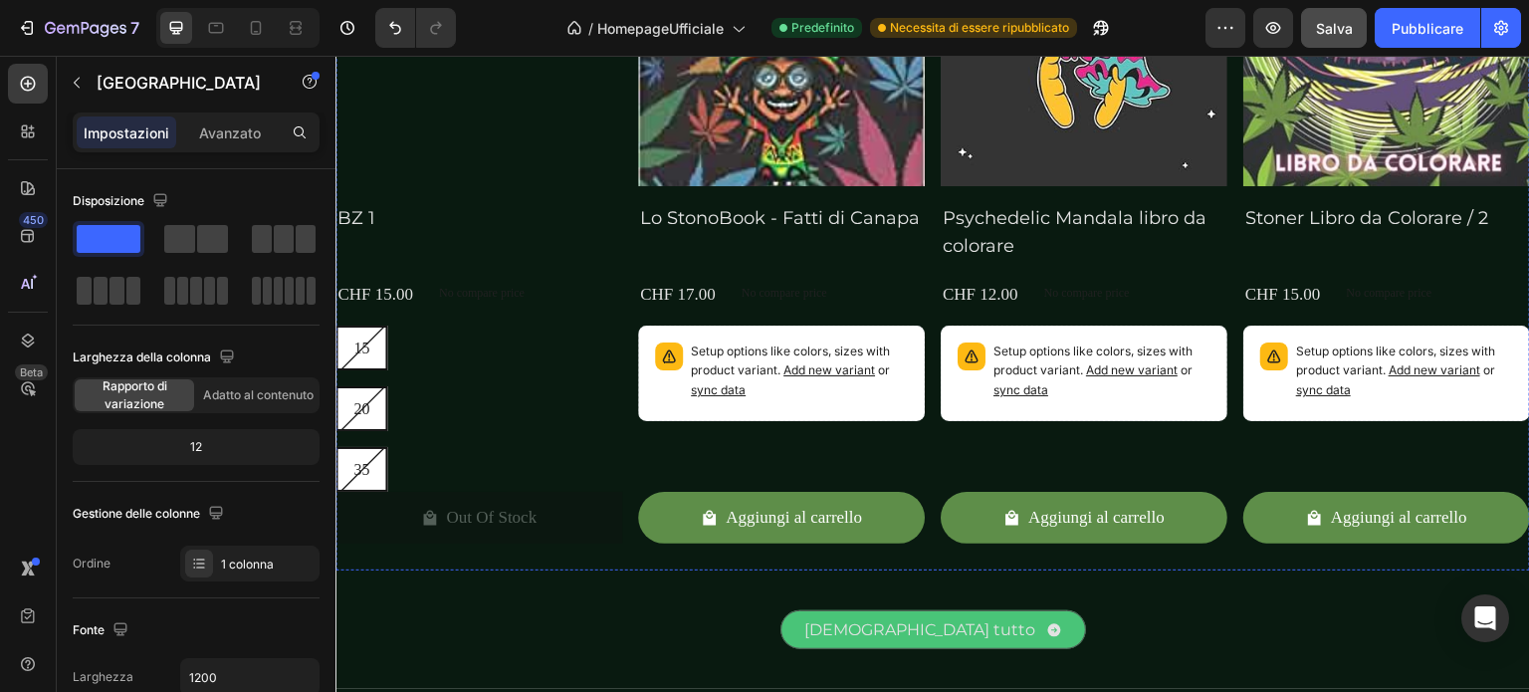
scroll to position [3255, 0]
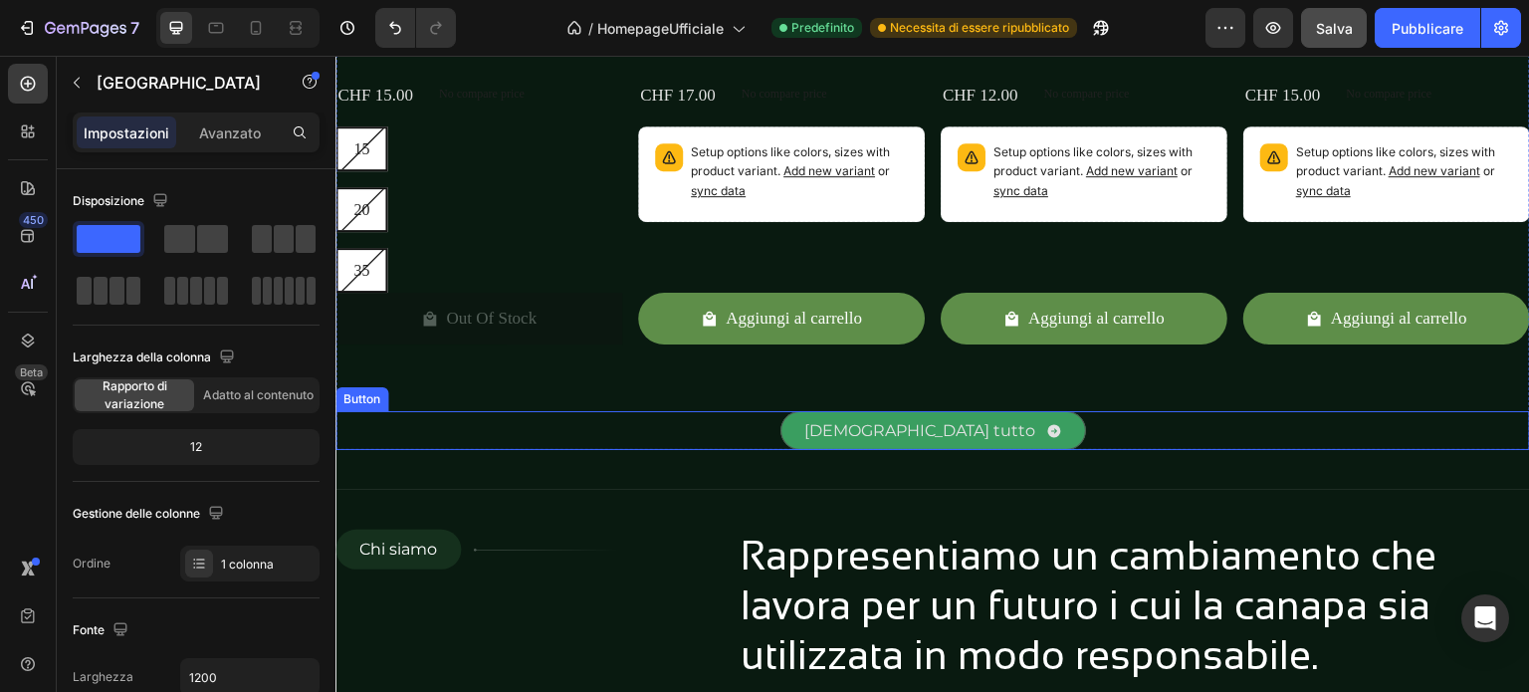
click at [914, 440] on link "[DEMOGRAPHIC_DATA] tutto" at bounding box center [933, 431] width 306 height 40
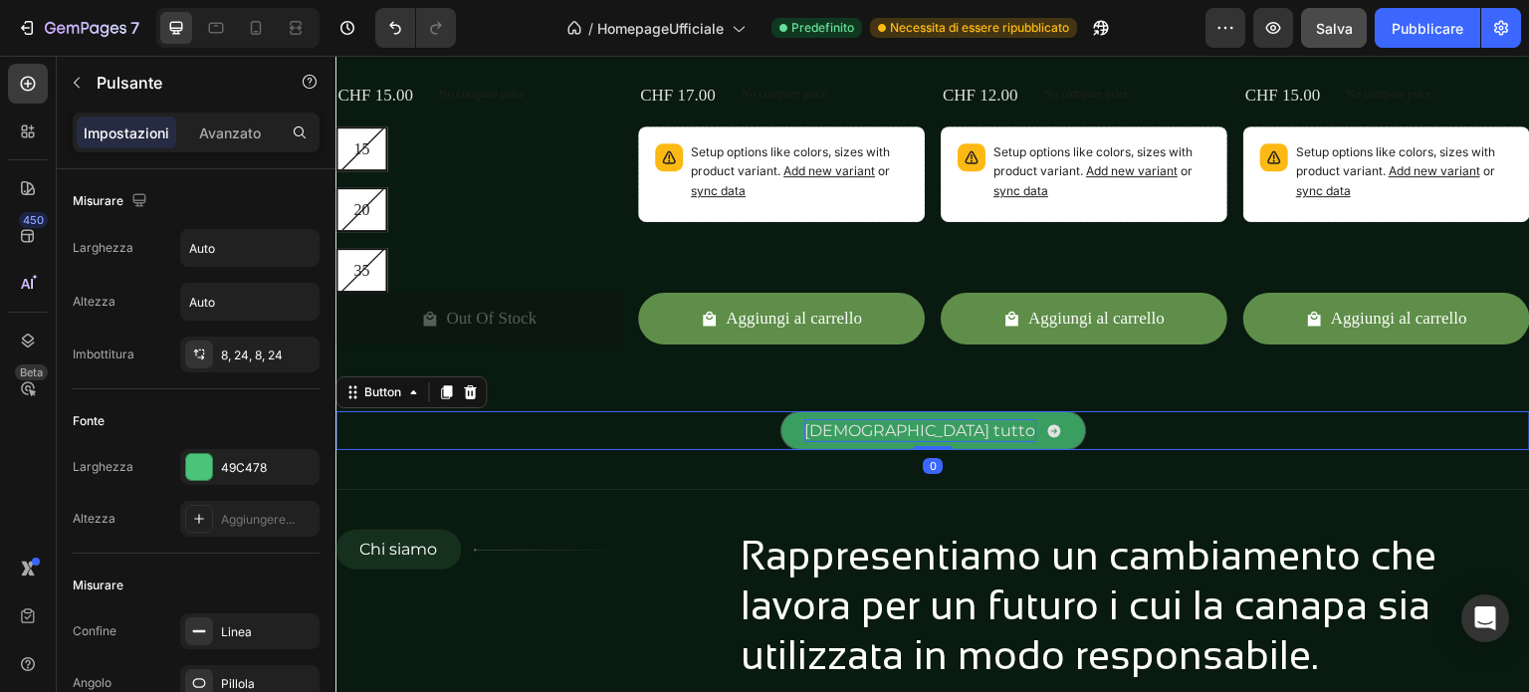
click at [923, 424] on p "[DEMOGRAPHIC_DATA] tutto" at bounding box center [920, 431] width 232 height 24
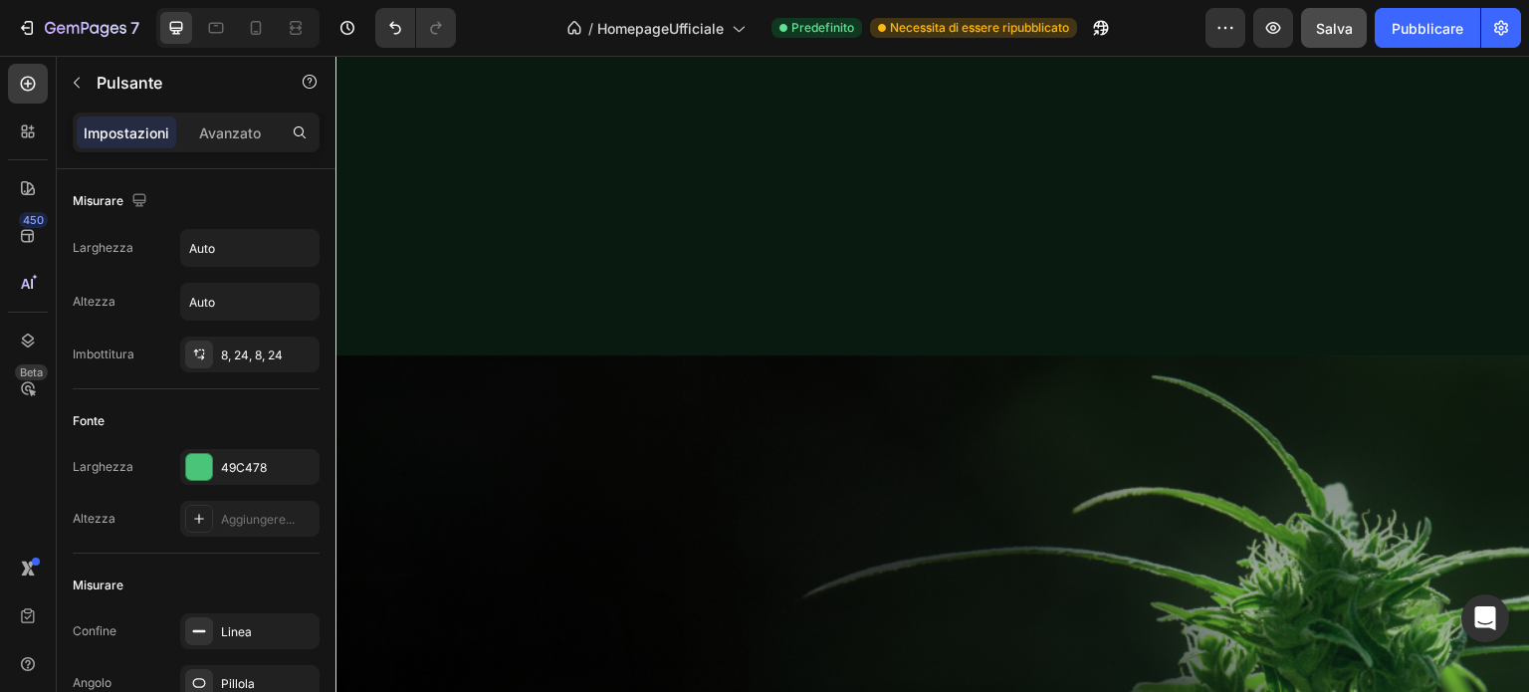
scroll to position [3654, 0]
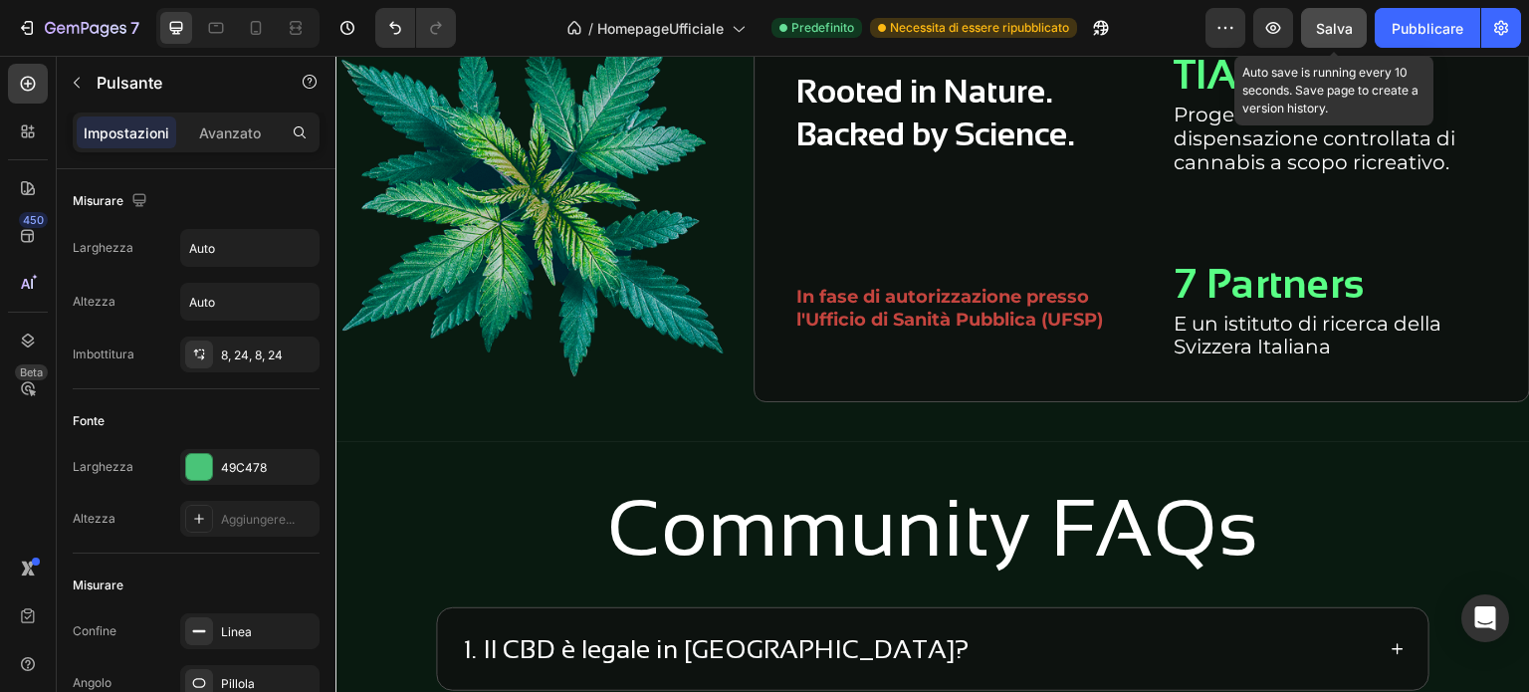
click at [1346, 24] on font "Salva" at bounding box center [1334, 28] width 37 height 17
